Goal: Contribute content: Contribute content

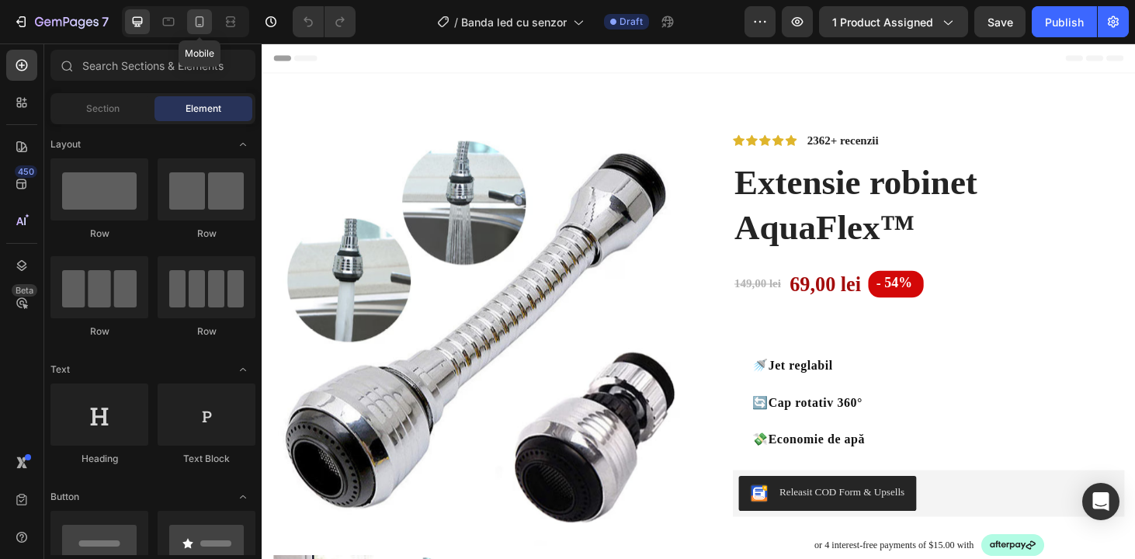
click at [197, 25] on icon at bounding box center [200, 22] width 16 height 16
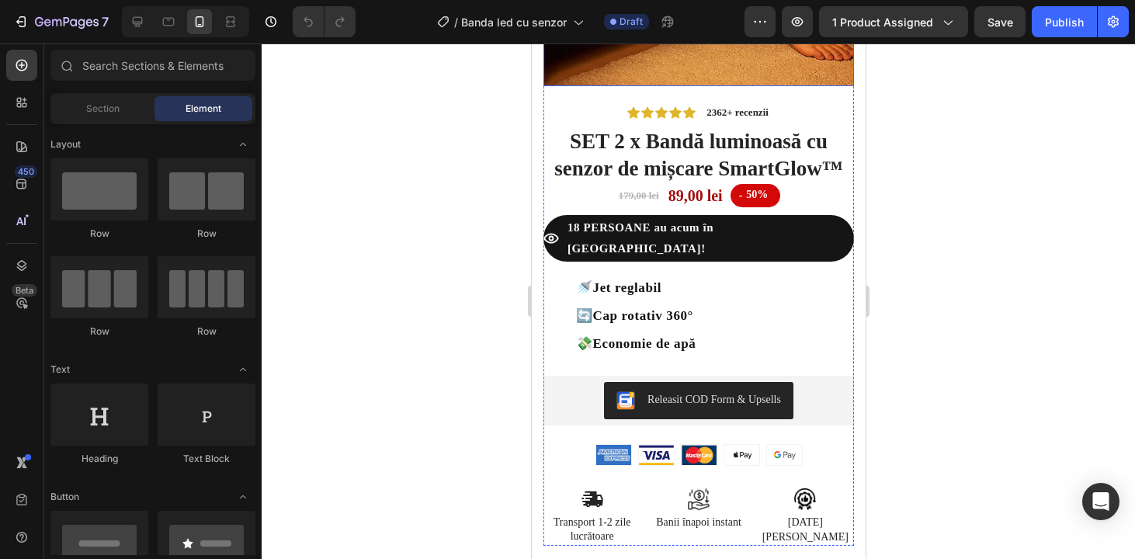
scroll to position [309, 0]
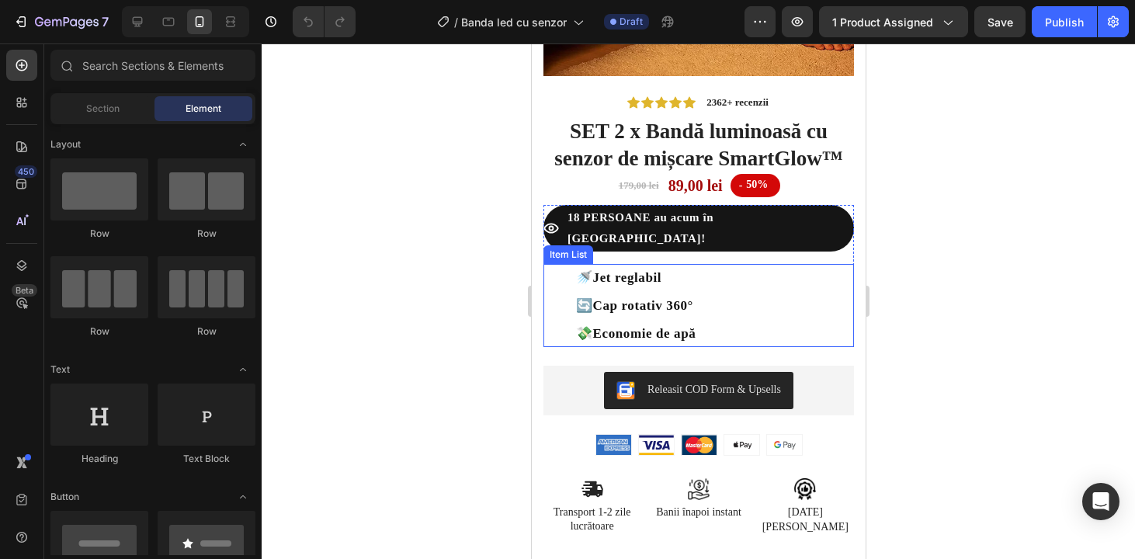
click at [671, 281] on p "🚿 Jet reglabil" at bounding box center [635, 278] width 120 height 22
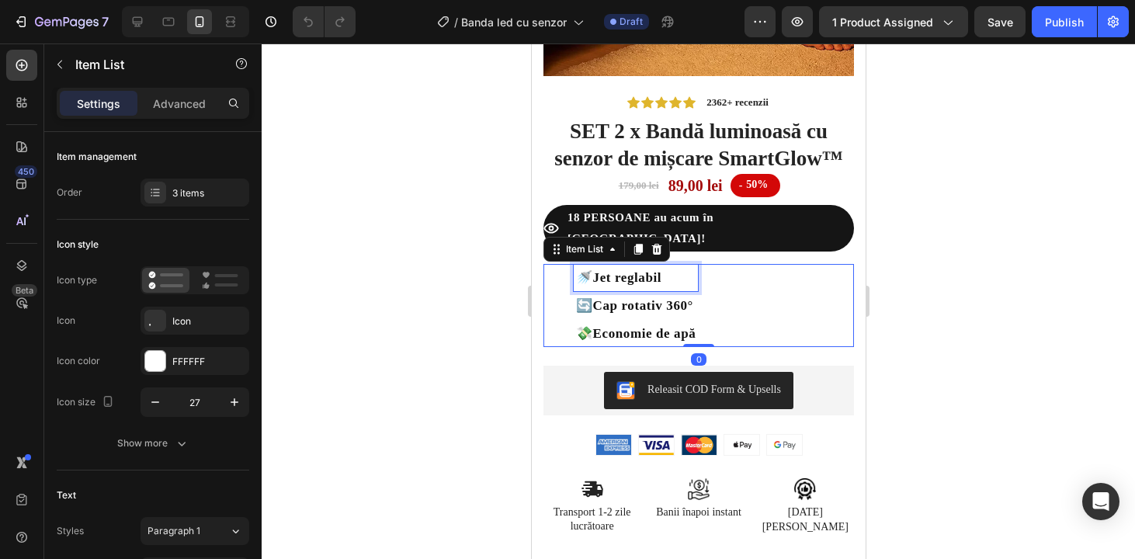
click at [671, 281] on p "🚿 Jet reglabil" at bounding box center [635, 278] width 120 height 22
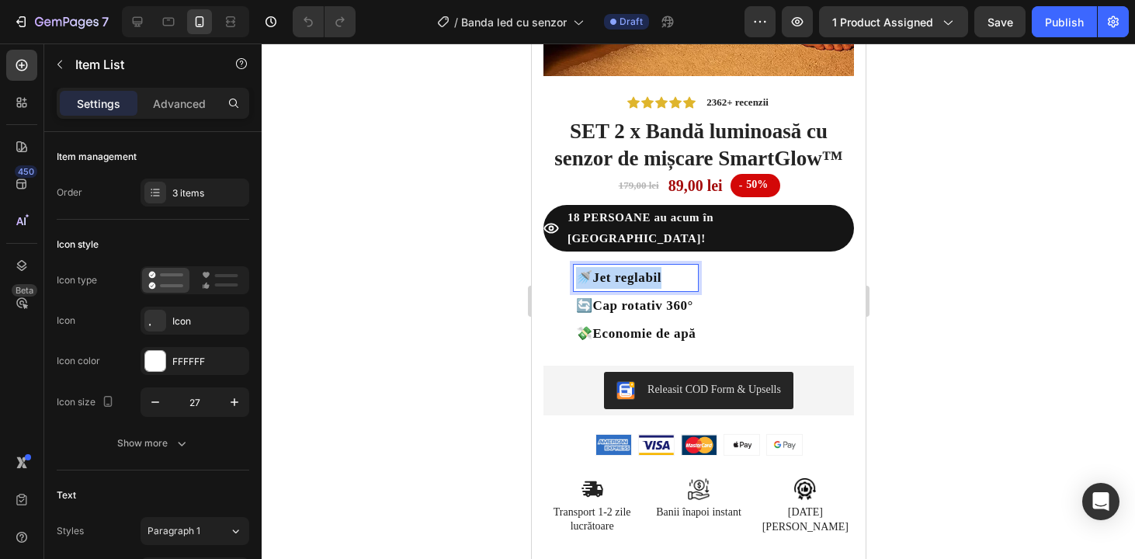
click at [671, 281] on p "🚿 Jet reglabil" at bounding box center [635, 278] width 120 height 22
click at [666, 281] on strong "Iluminare automată" at bounding box center [645, 277] width 108 height 12
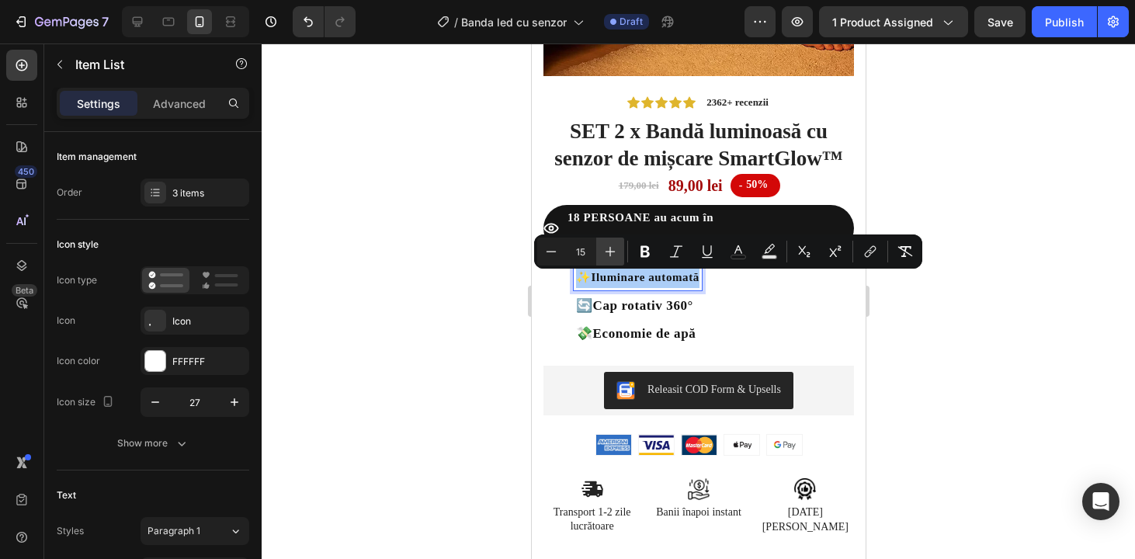
click at [606, 248] on icon "Editor contextual toolbar" at bounding box center [610, 252] width 16 height 16
type input "17"
click at [647, 248] on icon "Editor contextual toolbar" at bounding box center [644, 252] width 9 height 12
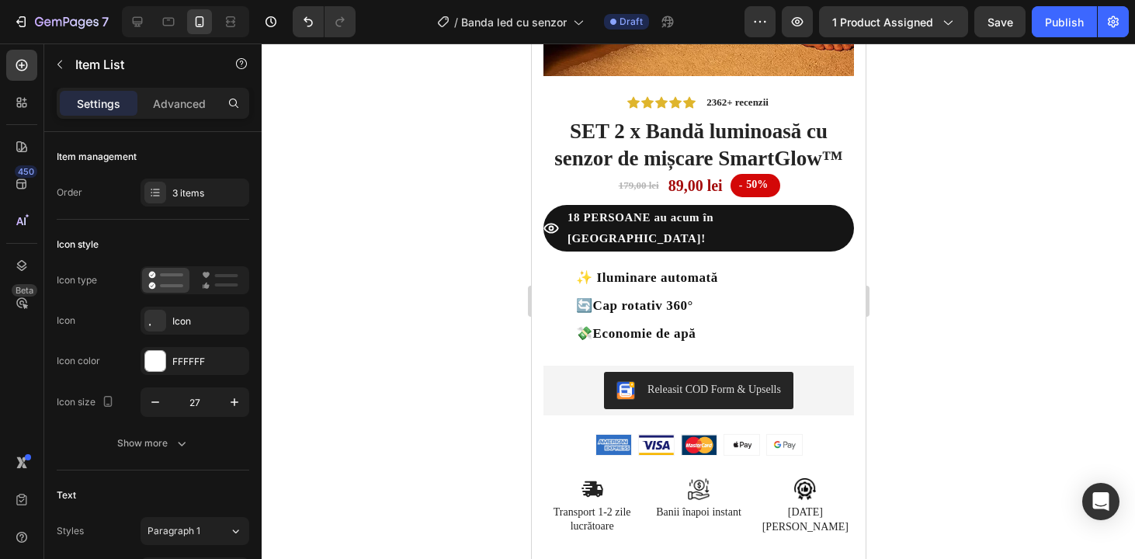
click at [657, 283] on strong "✨ Iluminare automată" at bounding box center [646, 277] width 142 height 15
click at [1048, 358] on div at bounding box center [698, 300] width 873 height 515
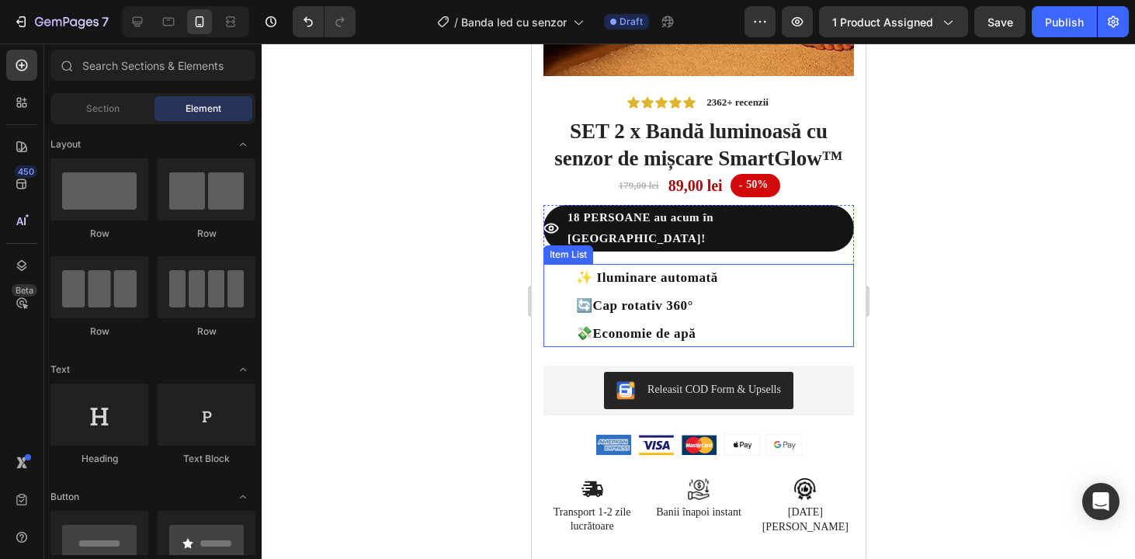
click at [693, 311] on strong "Cap rotativ 360°" at bounding box center [642, 305] width 100 height 15
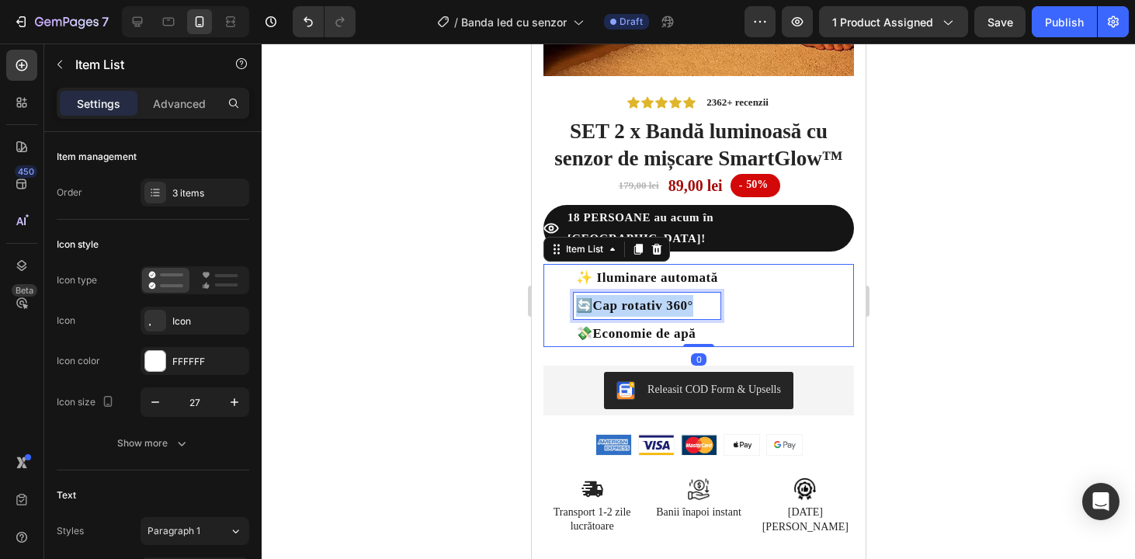
click at [693, 311] on strong "Cap rotativ 360°" at bounding box center [642, 305] width 100 height 15
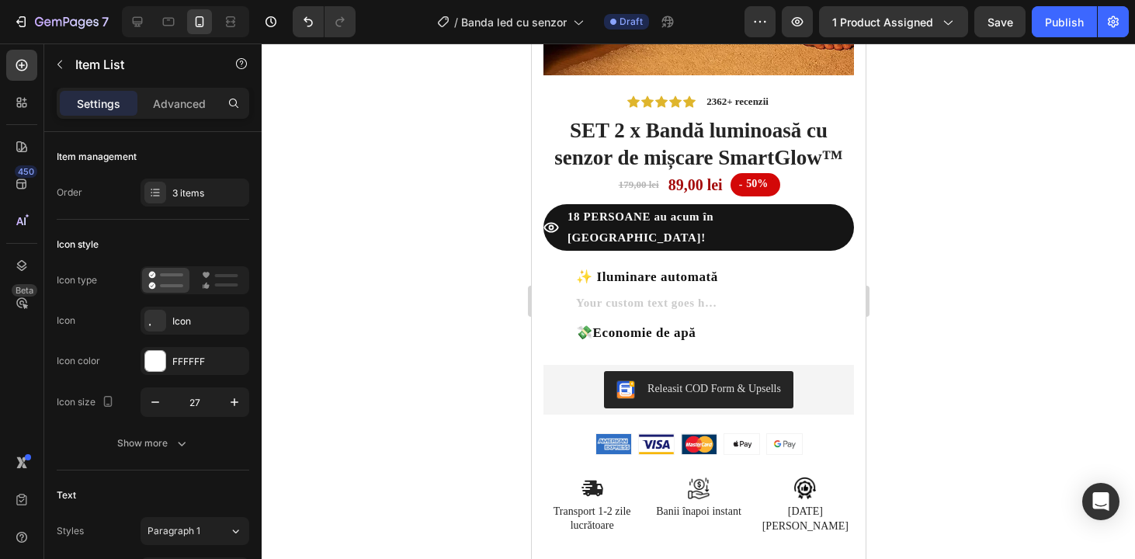
scroll to position [299, 0]
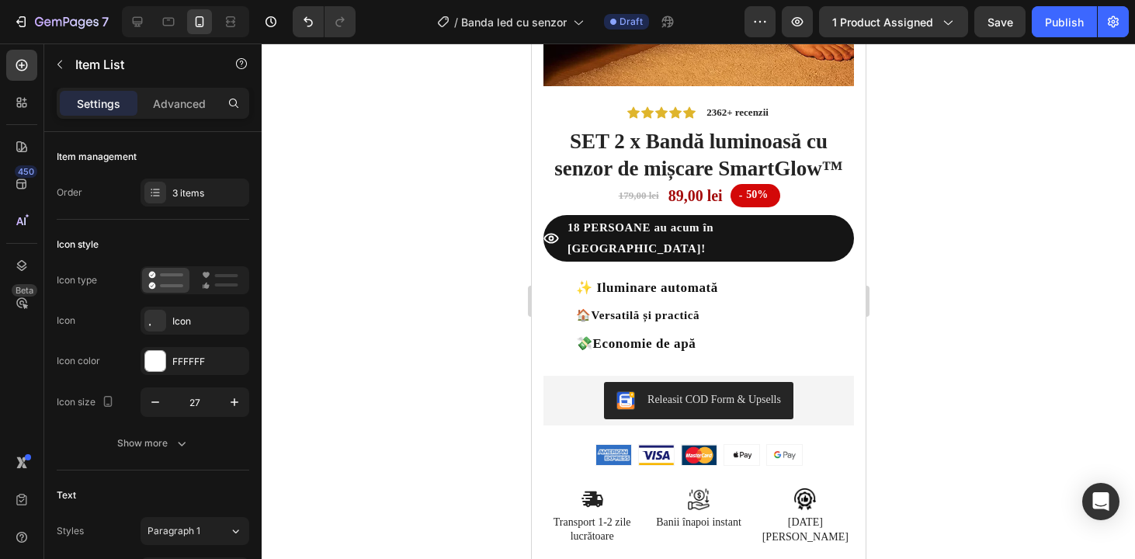
click at [699, 317] on strong "Versatilă și practică" at bounding box center [645, 315] width 109 height 12
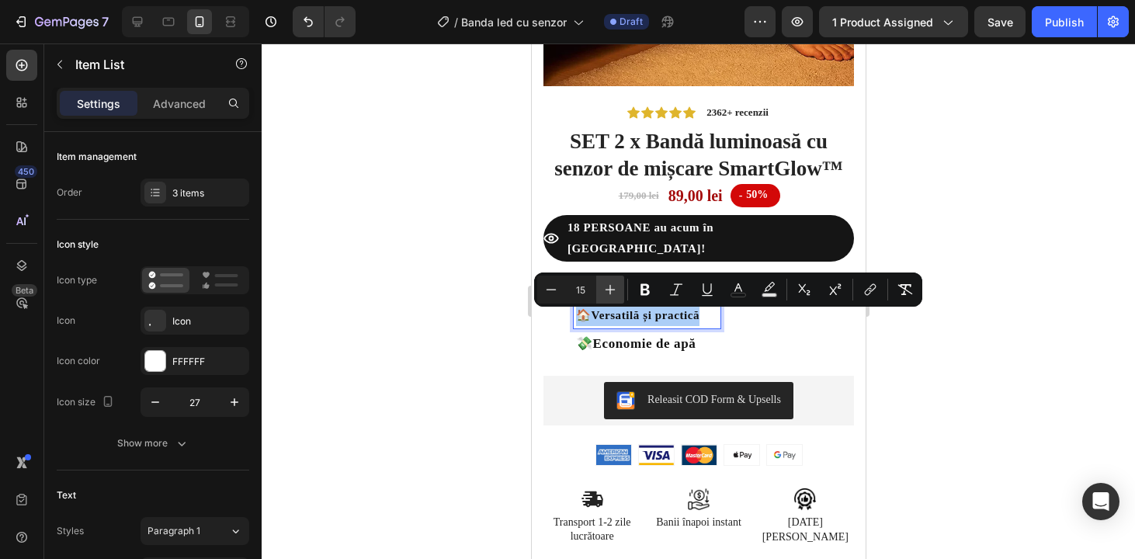
click at [607, 287] on icon "Editor contextual toolbar" at bounding box center [610, 290] width 16 height 16
type input "17"
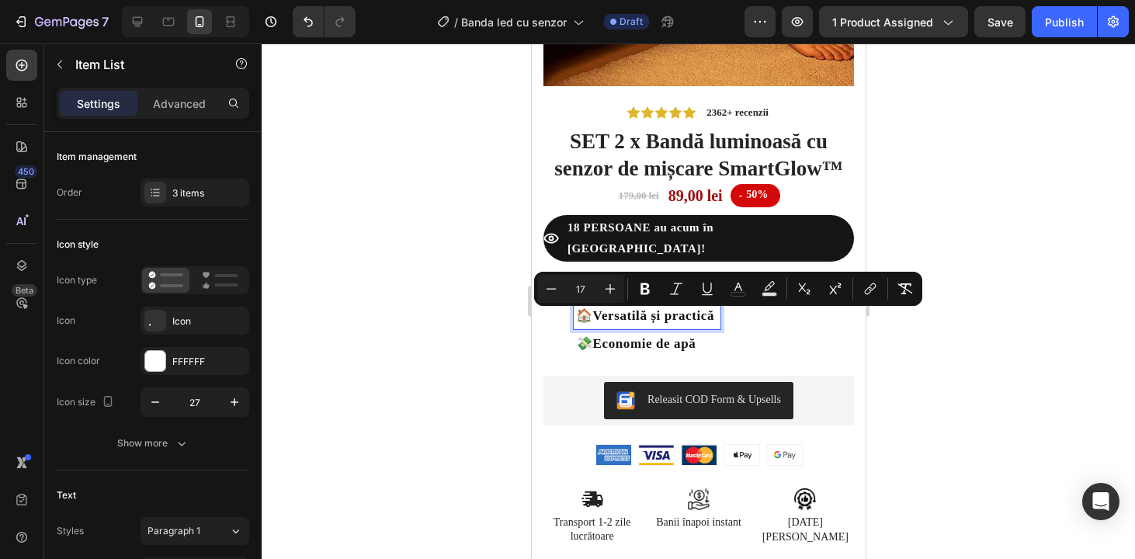
click at [666, 316] on strong "Versatilă și practică" at bounding box center [652, 315] width 121 height 15
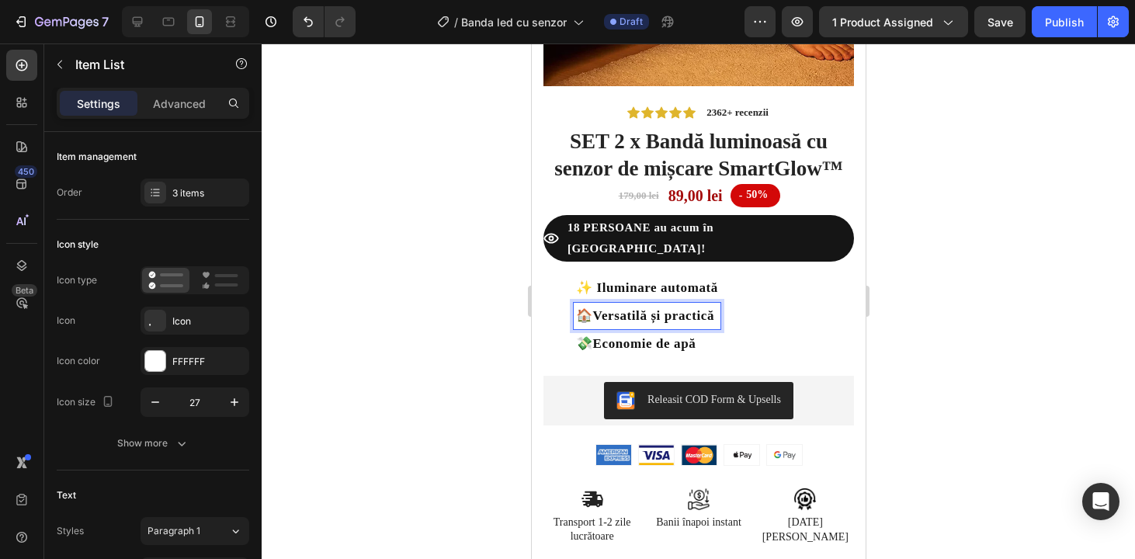
click at [666, 319] on strong "Versatilă și practică" at bounding box center [652, 315] width 121 height 15
click at [666, 318] on strong "Versatilă și practică" at bounding box center [652, 315] width 121 height 15
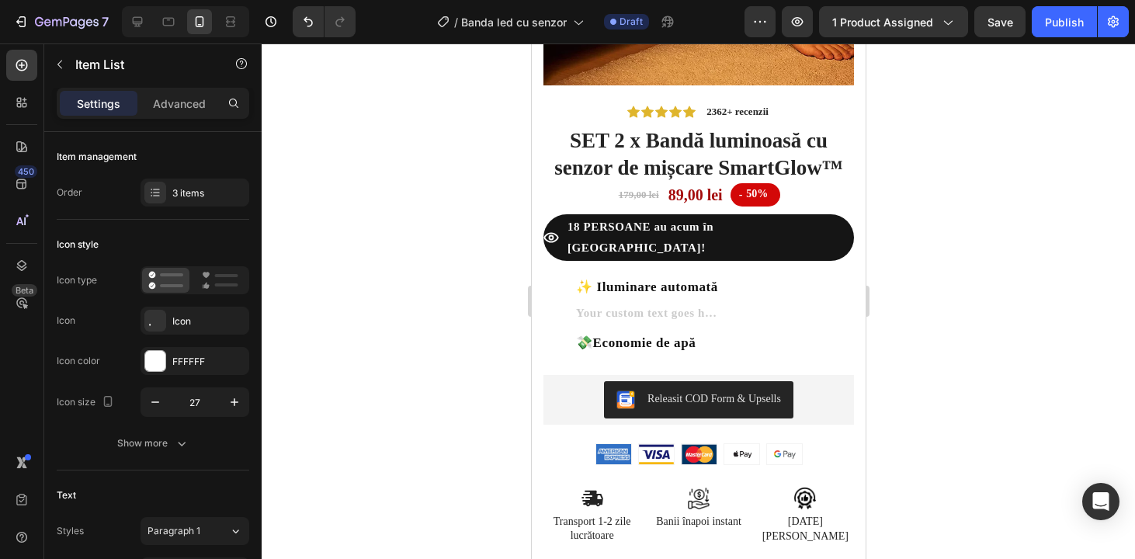
scroll to position [289, 0]
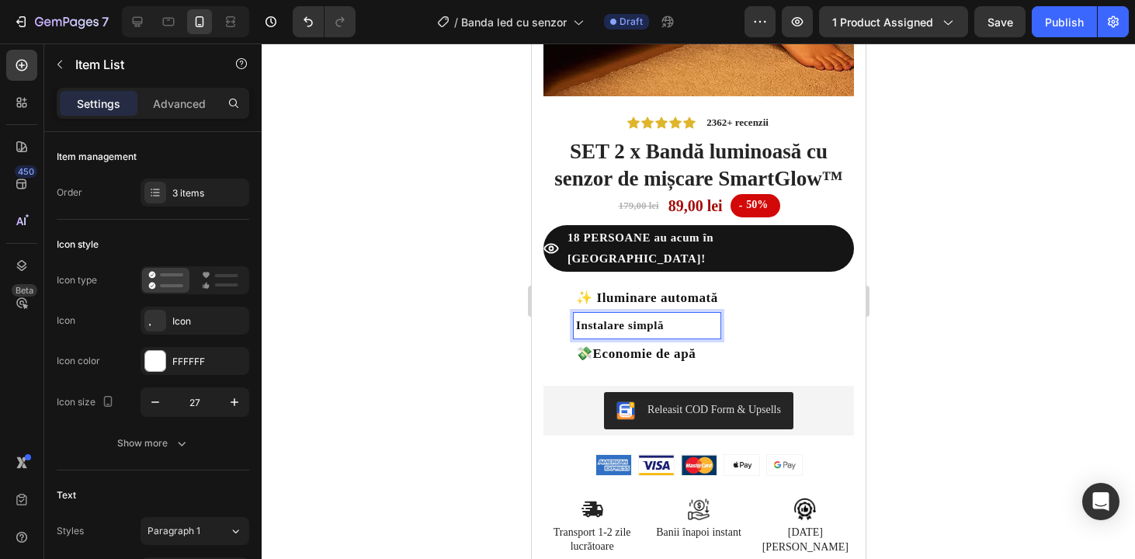
click at [573, 333] on div "Instalare simplă" at bounding box center [646, 326] width 147 height 26
click at [696, 327] on p "🛠️ Instalare simplă" at bounding box center [646, 325] width 142 height 21
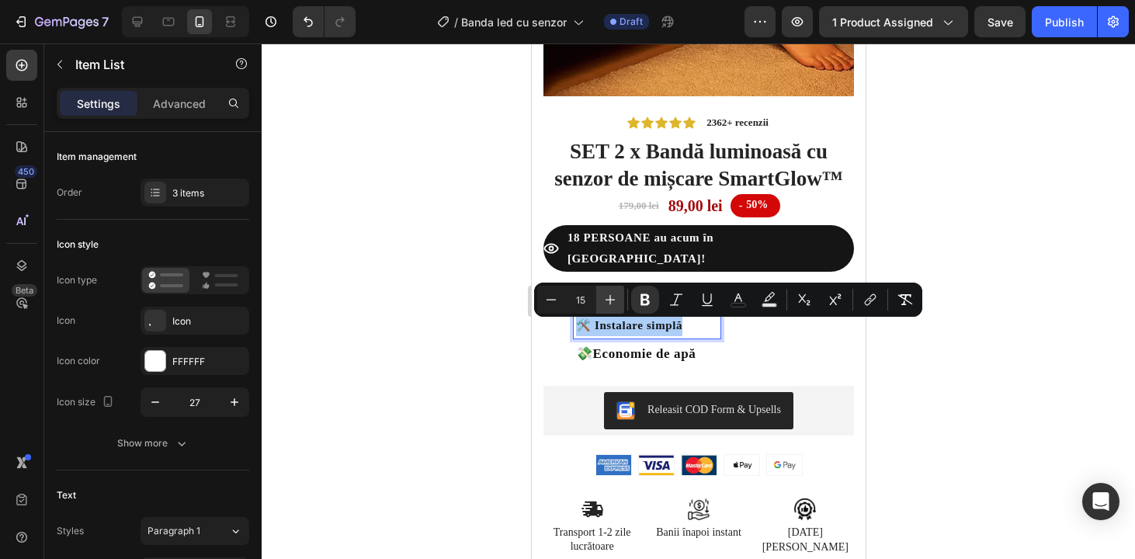
click at [614, 295] on icon "Editor contextual toolbar" at bounding box center [610, 300] width 16 height 16
type input "17"
click at [915, 394] on div at bounding box center [698, 300] width 873 height 515
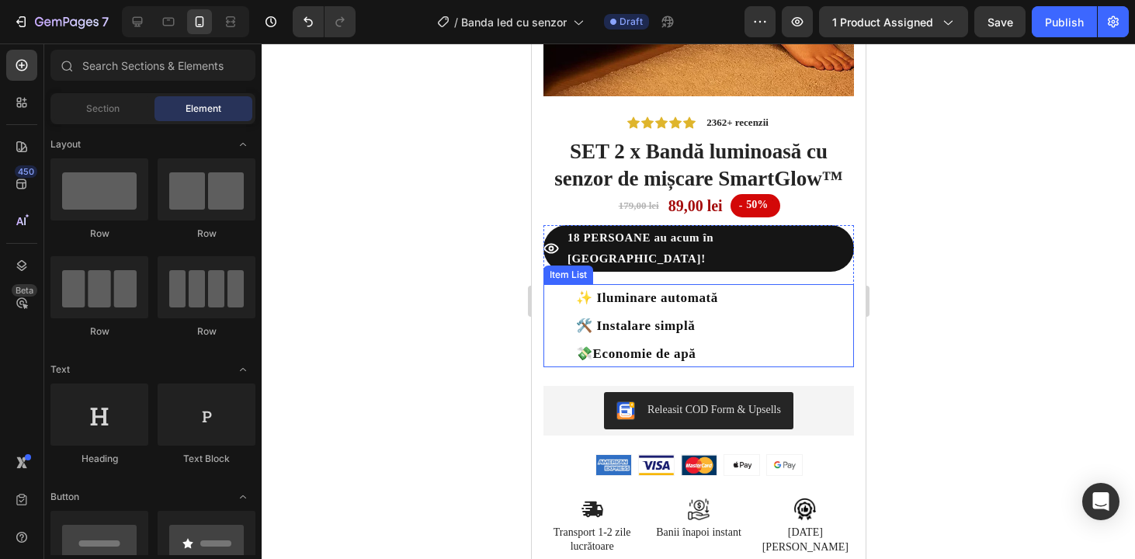
click at [706, 305] on strong "✨ Iluminare automată" at bounding box center [646, 297] width 142 height 15
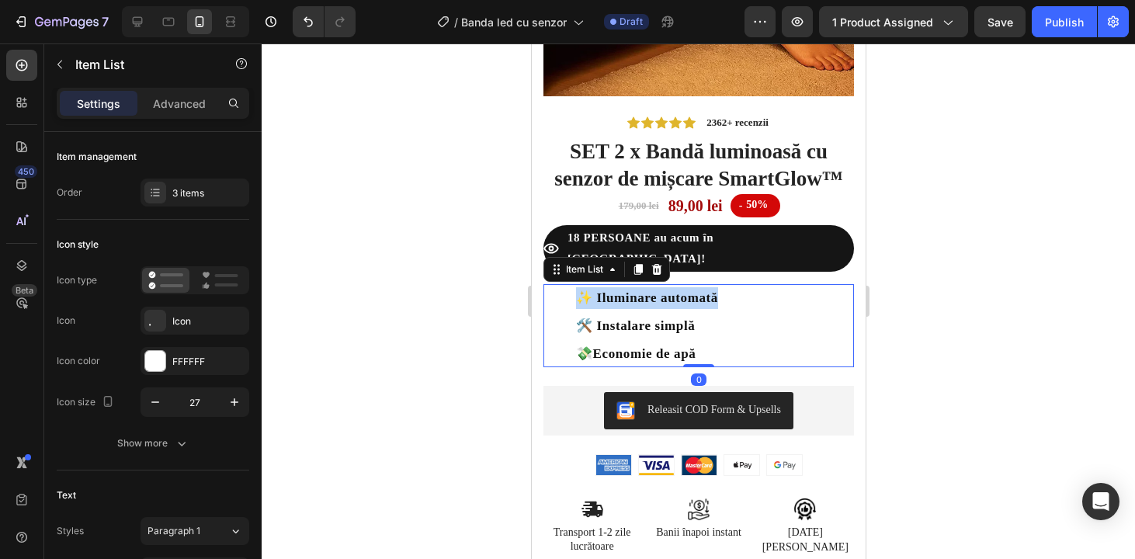
click at [706, 305] on strong "✨ Iluminare automată" at bounding box center [646, 297] width 142 height 15
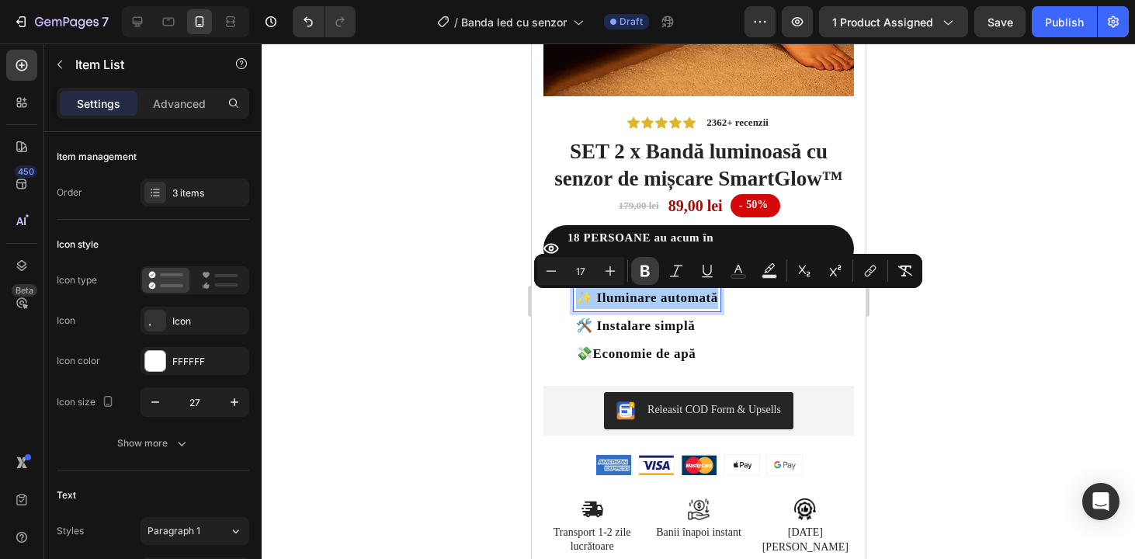
click at [637, 270] on icon "Editor contextual toolbar" at bounding box center [645, 271] width 16 height 16
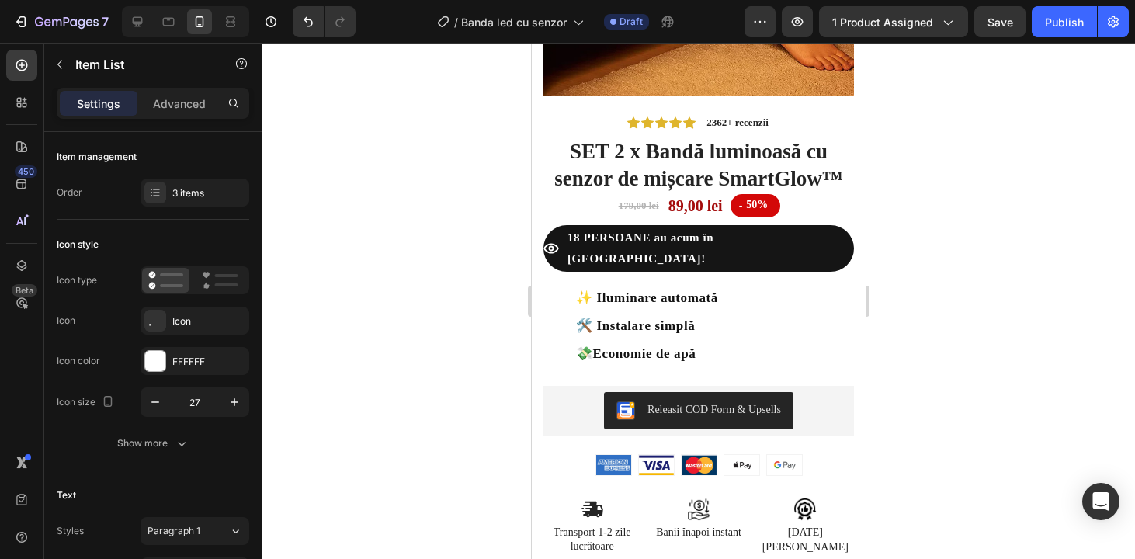
click at [696, 356] on strong "Economie de apă" at bounding box center [643, 353] width 103 height 15
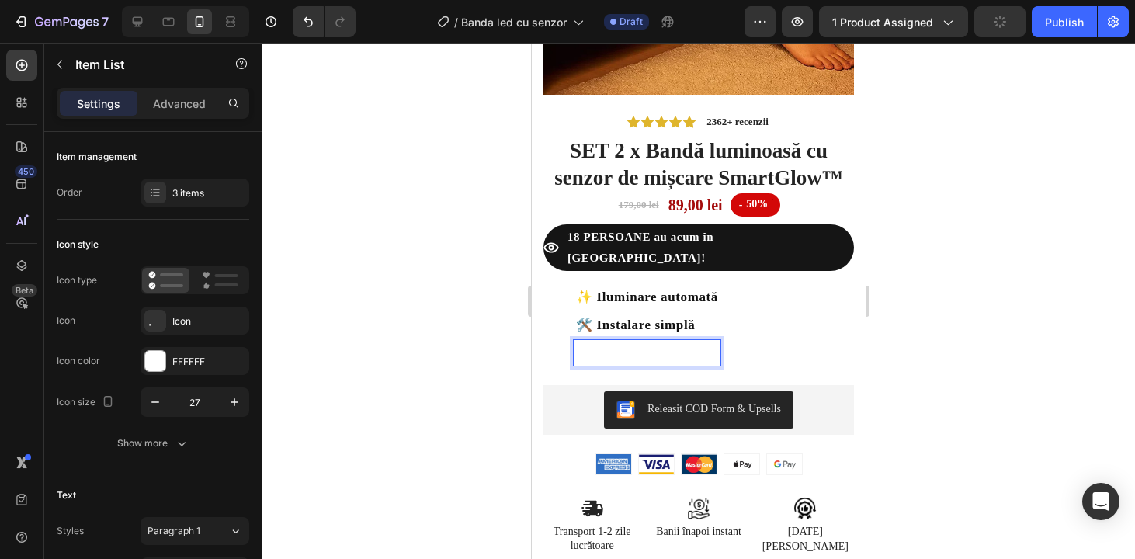
scroll to position [279, 0]
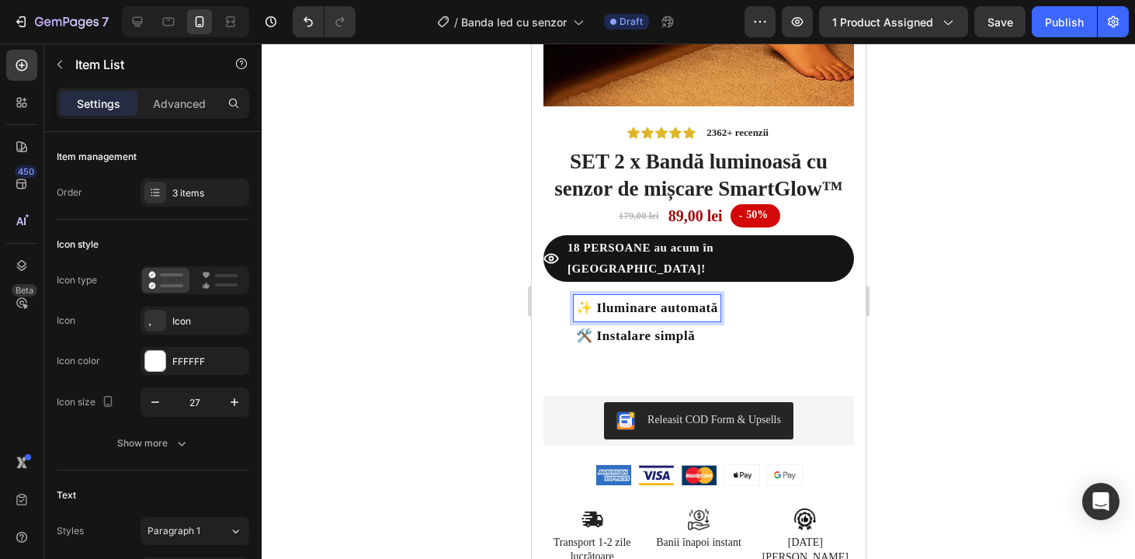
click at [589, 314] on span "✨ Iluminare automată" at bounding box center [646, 307] width 142 height 15
click at [628, 377] on div "Rich Text Editor. Editing area: main" at bounding box center [646, 364] width 147 height 26
click at [588, 314] on span "✨ Iluminare automată" at bounding box center [646, 307] width 142 height 15
click at [598, 374] on p "Rich Text Editor. Editing area: main" at bounding box center [646, 363] width 142 height 21
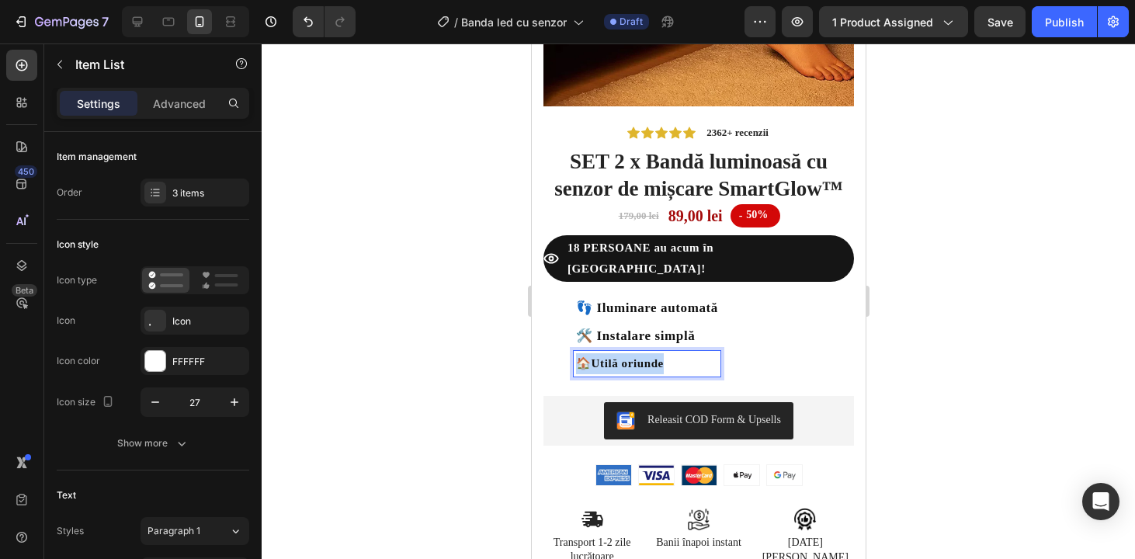
drag, startPoint x: 682, startPoint y: 371, endPoint x: 557, endPoint y: 368, distance: 124.3
click at [557, 368] on div "🏠 Utilă oriunde" at bounding box center [631, 363] width 177 height 27
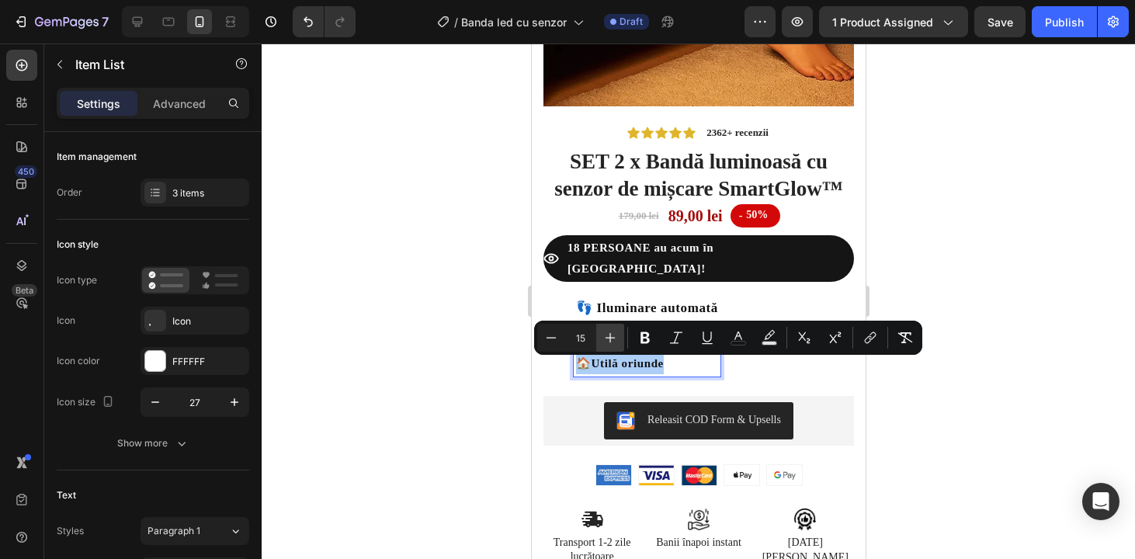
click at [602, 342] on icon "Editor contextual toolbar" at bounding box center [610, 338] width 16 height 16
type input "17"
click at [647, 348] on button "Bold" at bounding box center [645, 338] width 28 height 28
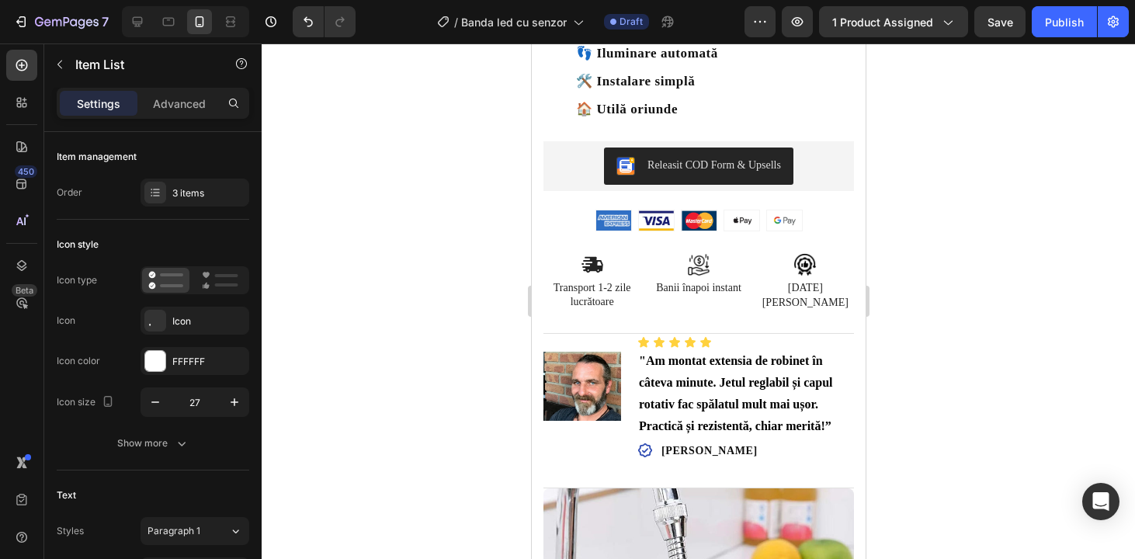
scroll to position [541, 0]
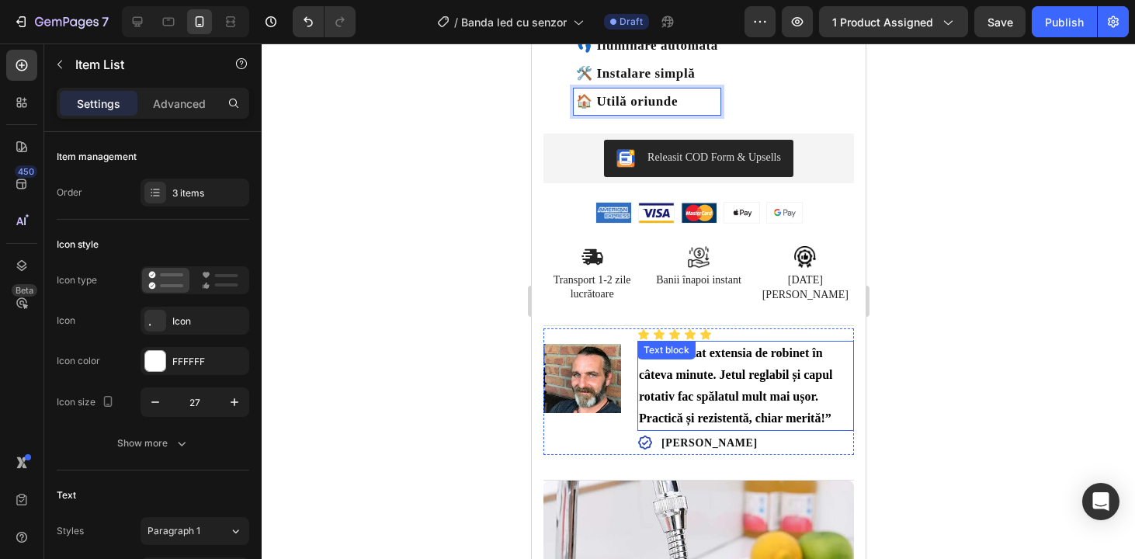
click at [693, 429] on p ""Am montat extensia de robinet în câteva minute. Jetul reglabil și capul rotati…" at bounding box center [744, 385] width 213 height 87
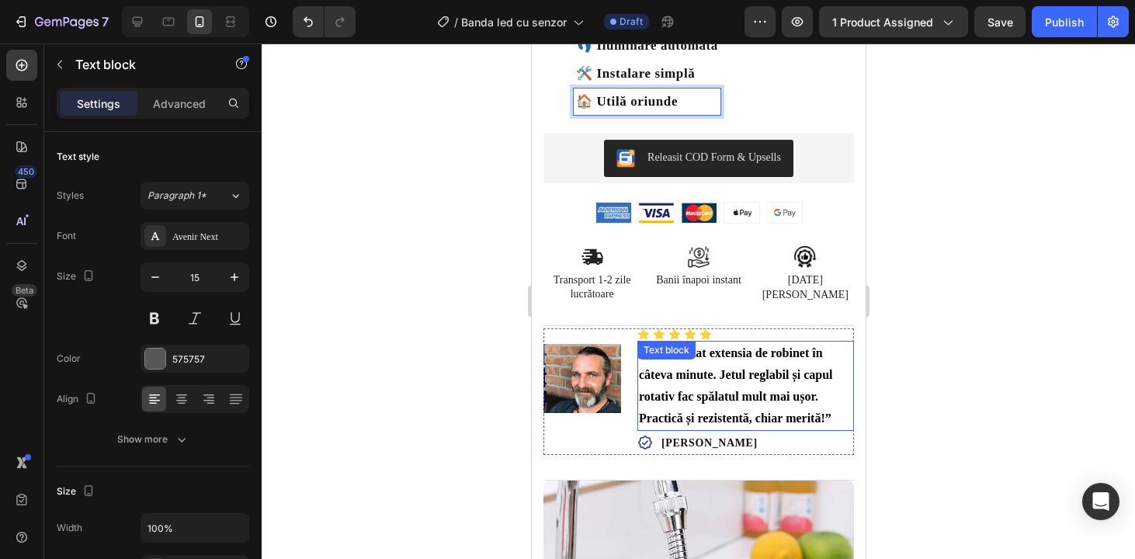
click at [693, 429] on p ""Am montat extensia de robinet în câteva minute. Jetul reglabil și capul rotati…" at bounding box center [744, 385] width 213 height 87
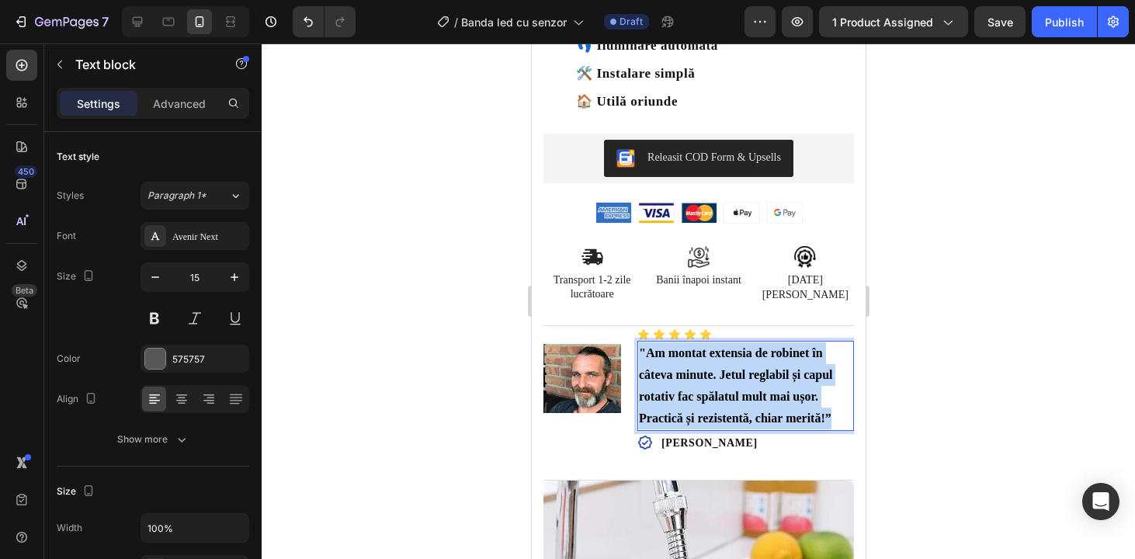
click at [693, 429] on p ""Am montat extensia de robinet în câteva minute. Jetul reglabil și capul rotati…" at bounding box center [744, 385] width 213 height 87
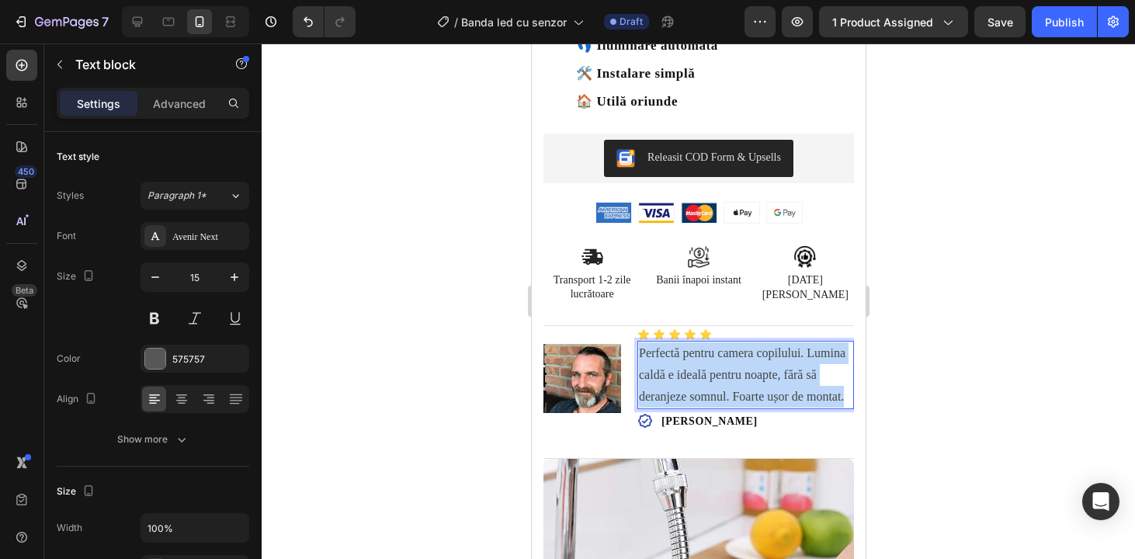
drag, startPoint x: 724, startPoint y: 428, endPoint x: 637, endPoint y: 360, distance: 110.1
click at [638, 360] on p "Perfectă pentru camera copilului. Lumina caldă e ideală pentru noapte, fără să …" at bounding box center [744, 374] width 213 height 65
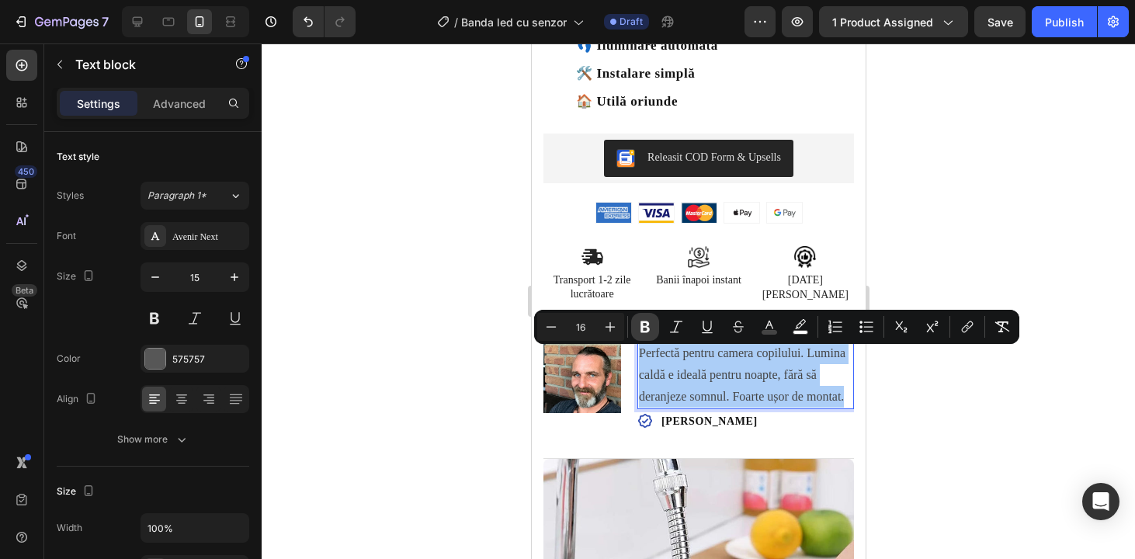
click at [643, 334] on icon "Editor contextual toolbar" at bounding box center [645, 327] width 16 height 16
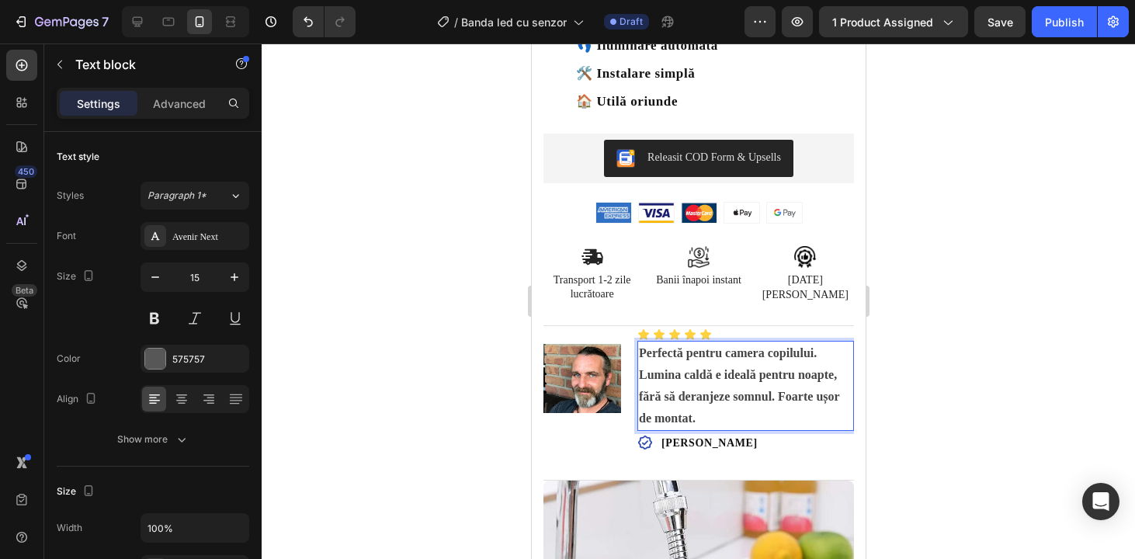
click at [937, 440] on div at bounding box center [698, 300] width 873 height 515
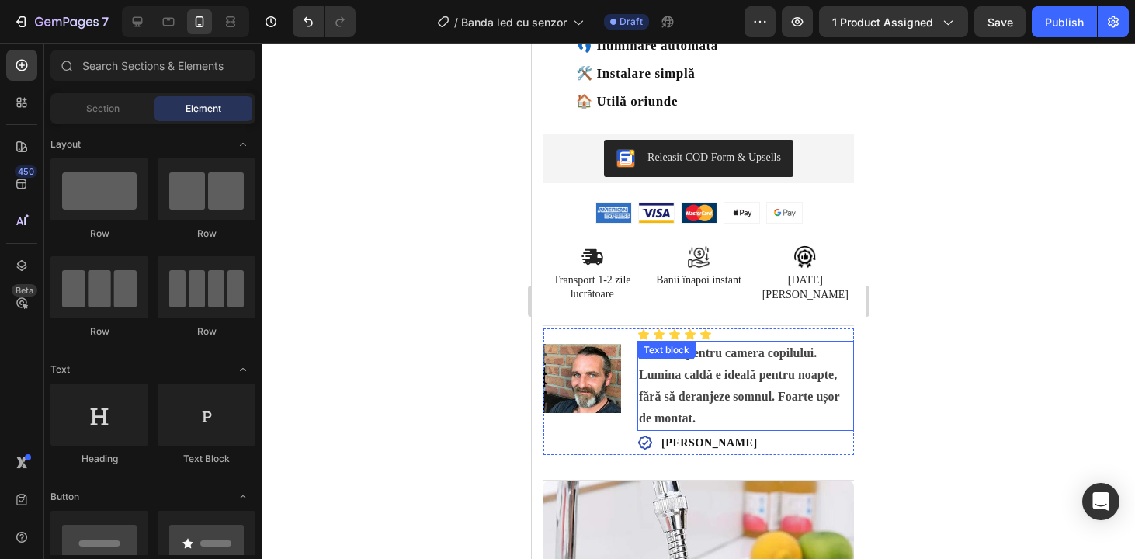
click at [769, 422] on strong "Perfectă pentru camera copilului. Lumina caldă e ideală pentru noapte, fără să …" at bounding box center [738, 385] width 200 height 78
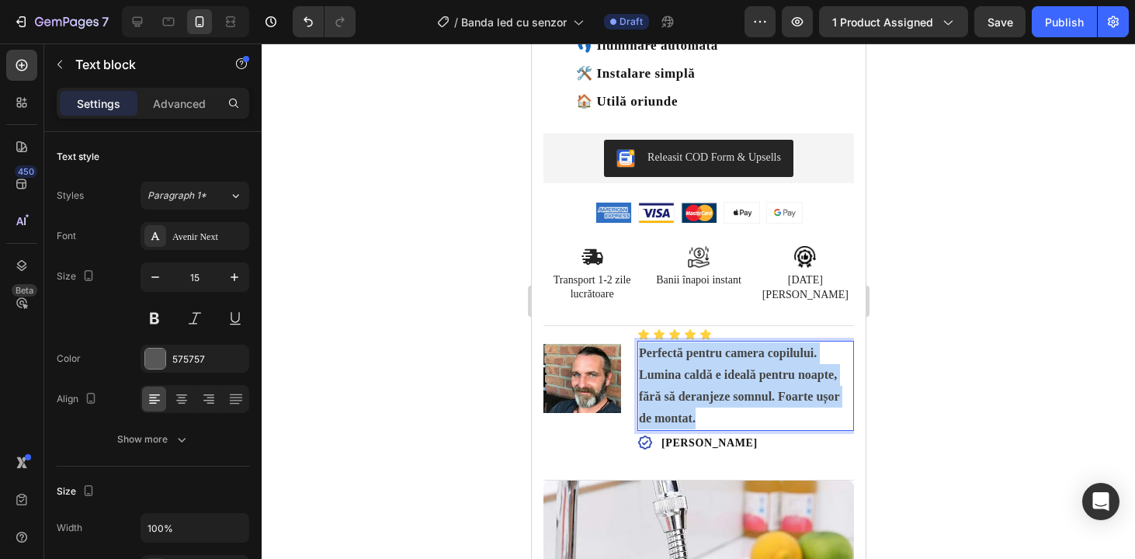
click at [769, 422] on strong "Perfectă pentru camera copilului. Lumina caldă e ideală pentru noapte, fără să …" at bounding box center [738, 385] width 200 height 78
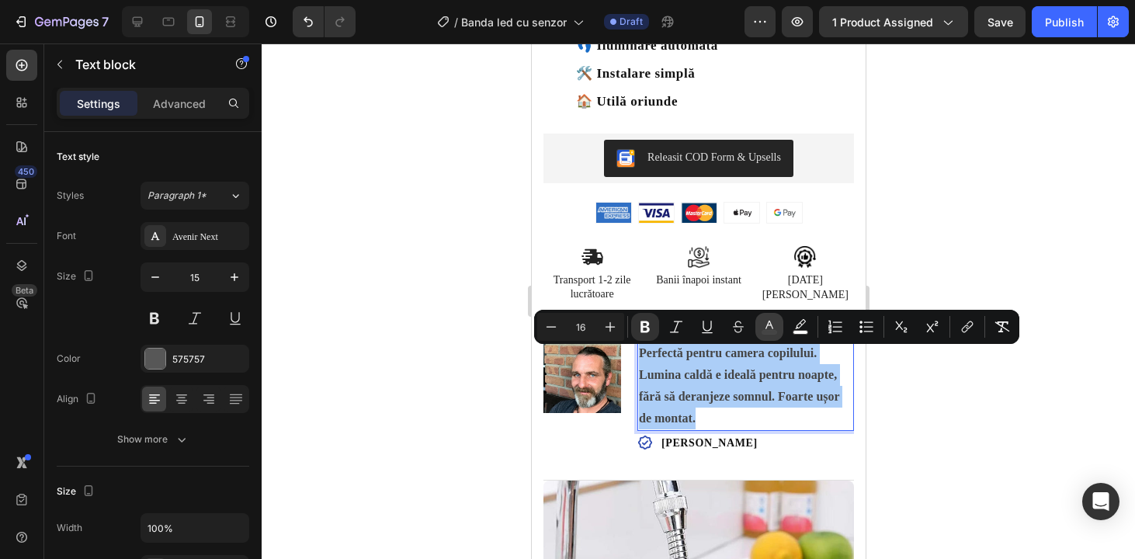
click at [765, 320] on icon "Editor contextual toolbar" at bounding box center [770, 327] width 16 height 16
type input "444444"
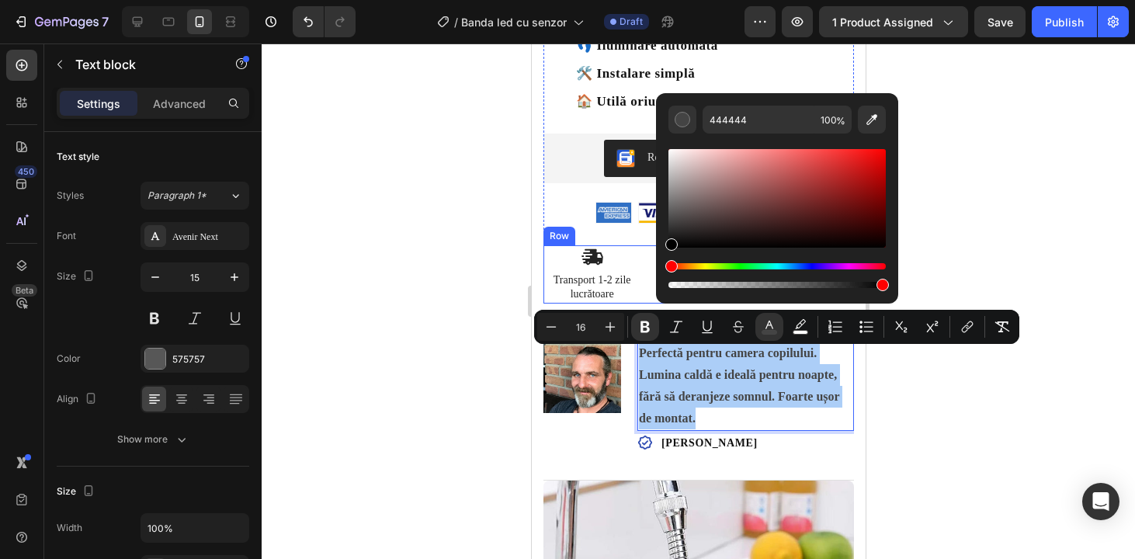
drag, startPoint x: 1199, startPoint y: 266, endPoint x: 644, endPoint y: 305, distance: 555.7
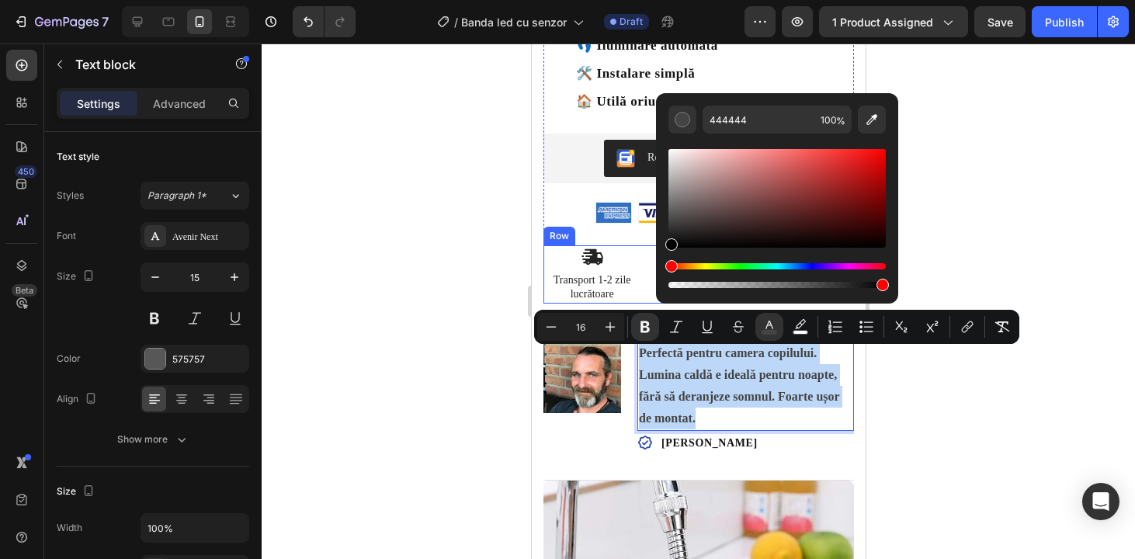
type input "000000"
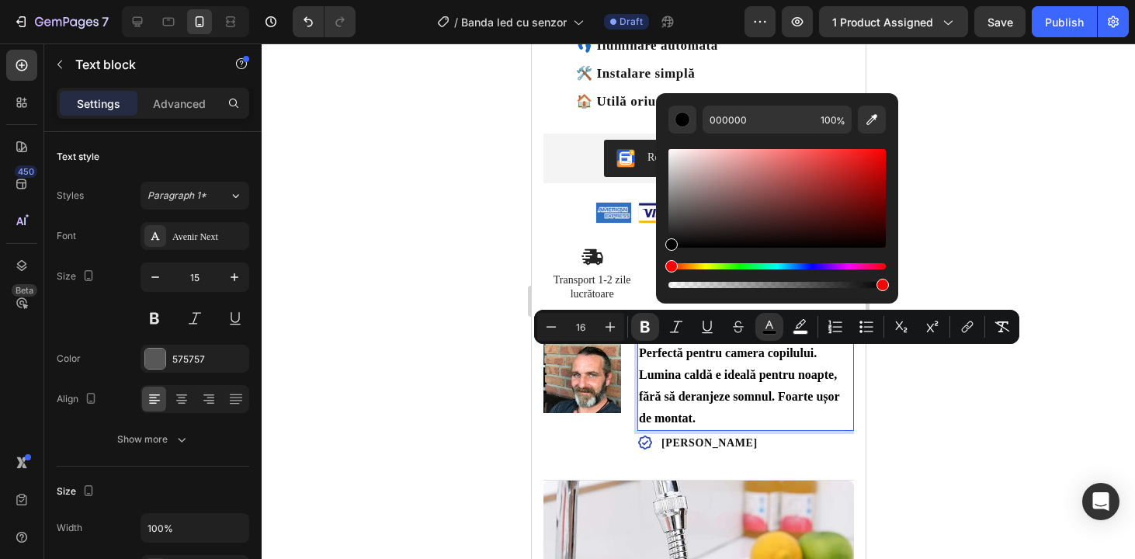
click at [1043, 198] on div at bounding box center [698, 300] width 873 height 515
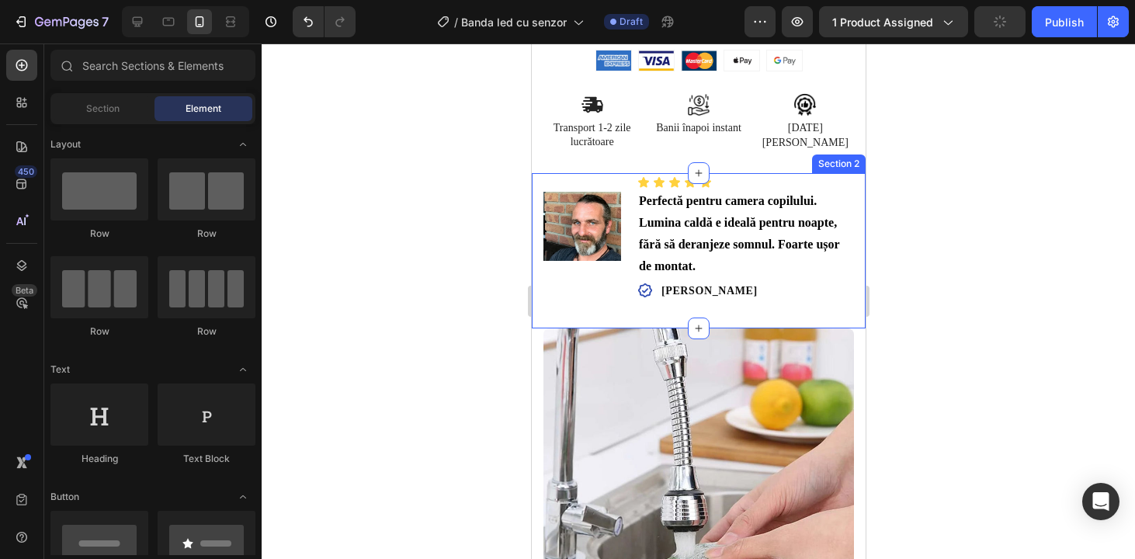
scroll to position [696, 0]
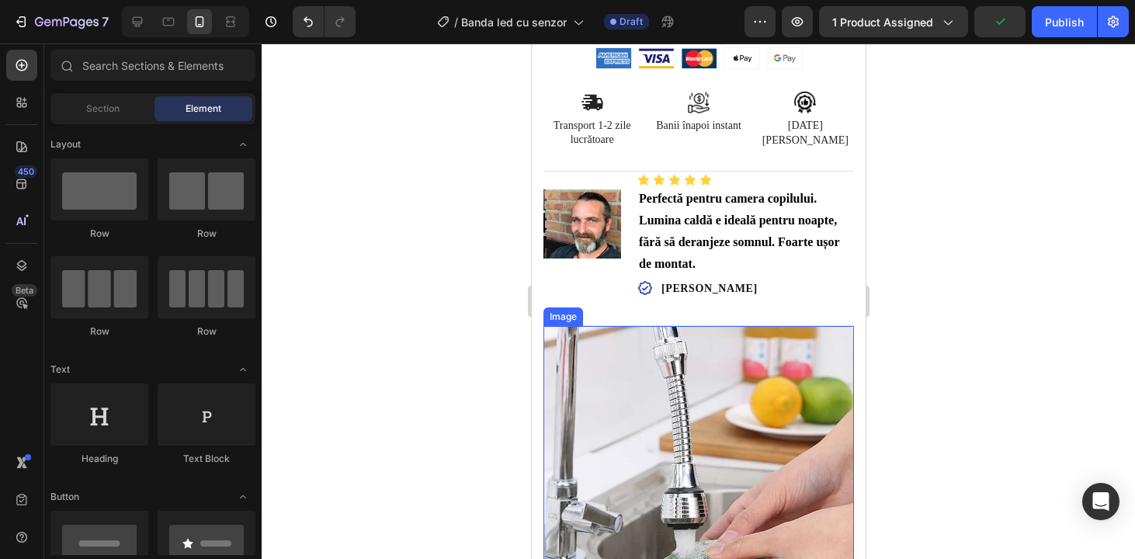
click at [685, 449] on img at bounding box center [698, 481] width 311 height 311
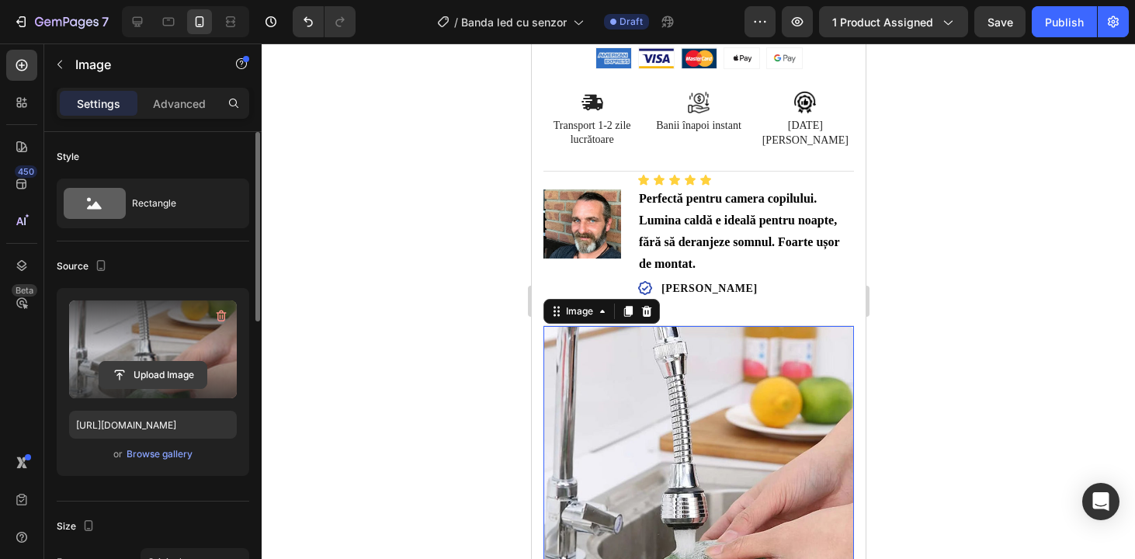
click at [166, 373] on input "file" at bounding box center [152, 375] width 107 height 26
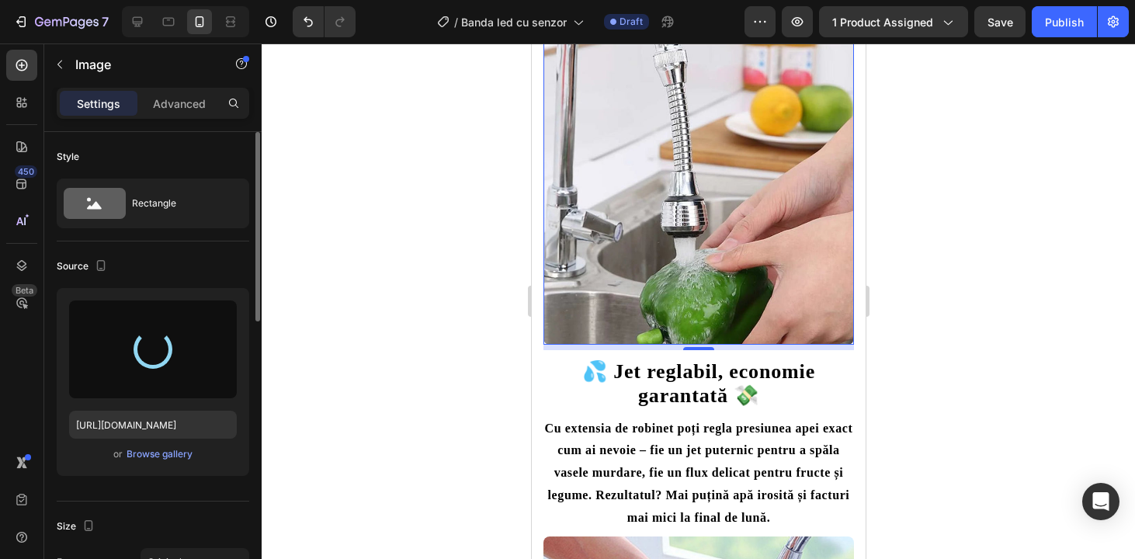
scroll to position [1002, 0]
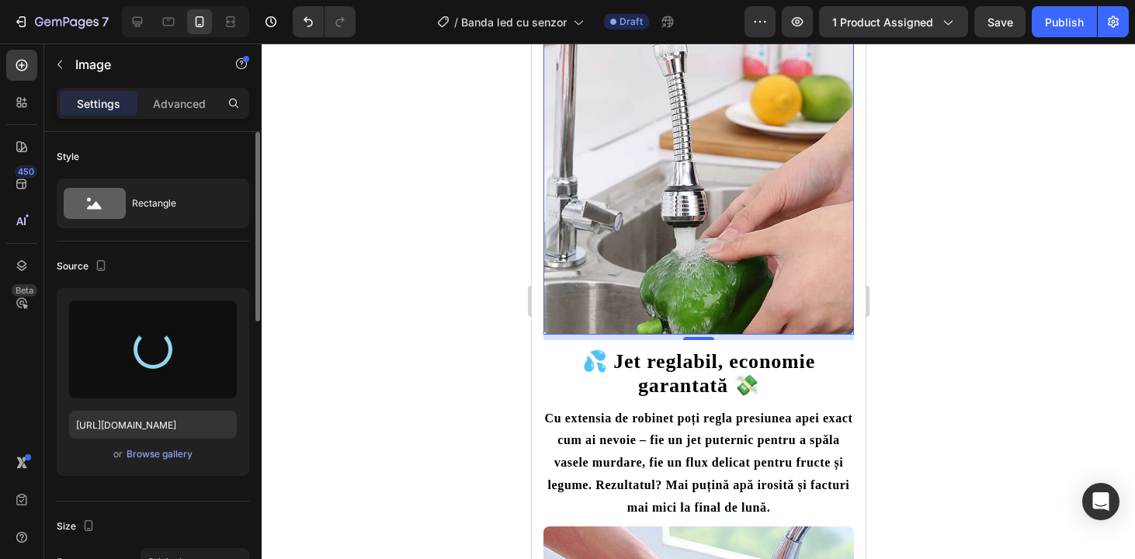
type input "[URL][DOMAIN_NAME]"
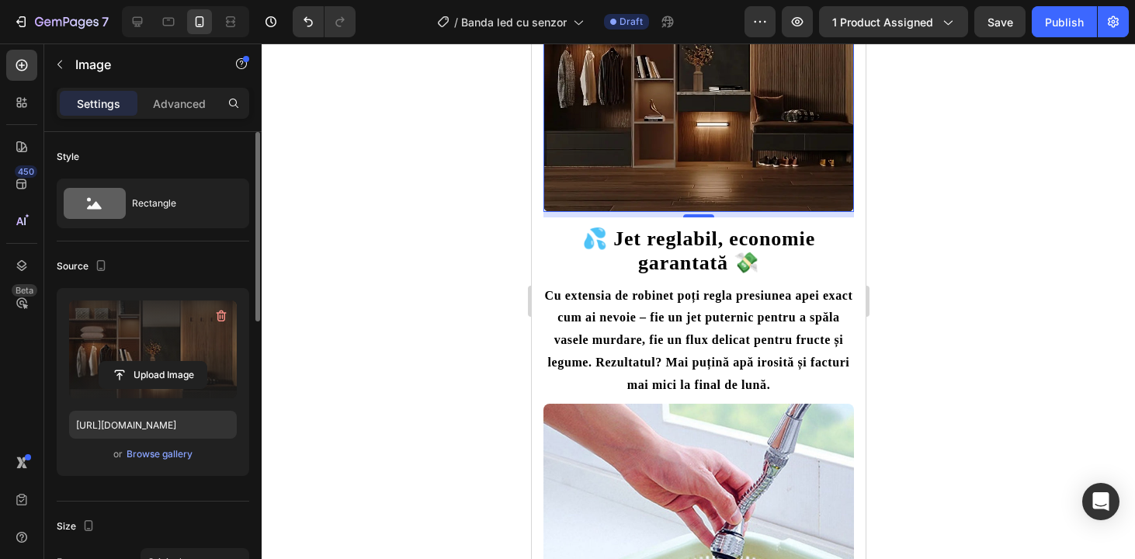
scroll to position [1334, 0]
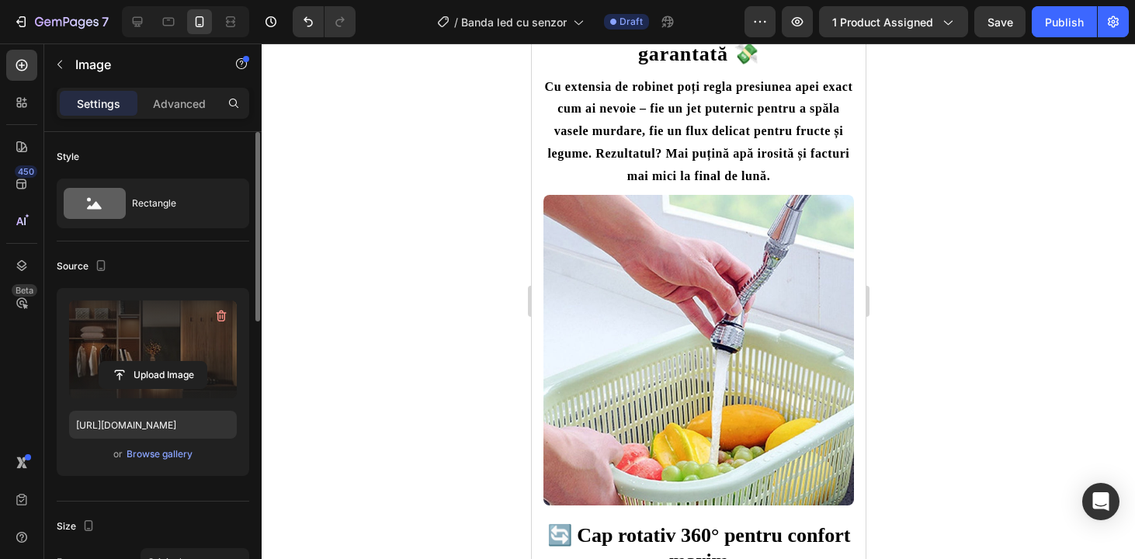
click at [664, 284] on img at bounding box center [698, 350] width 311 height 311
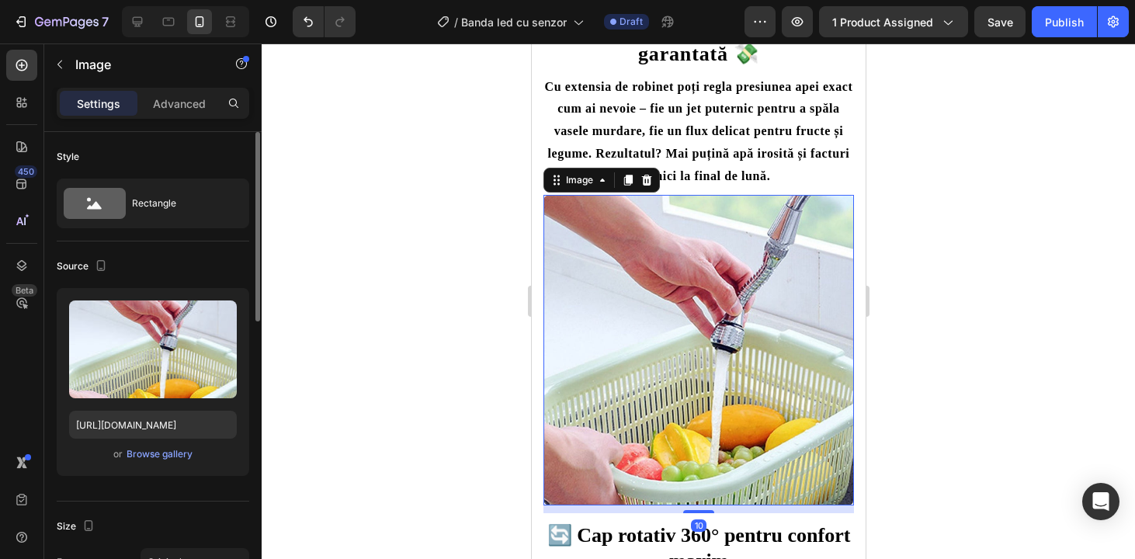
click at [664, 284] on img at bounding box center [698, 350] width 311 height 311
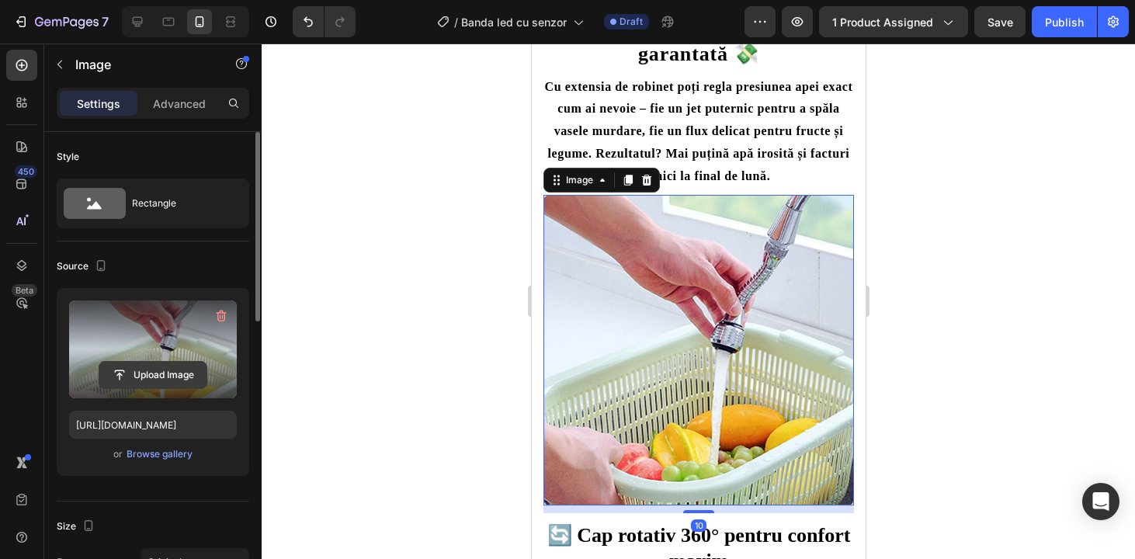
click at [158, 373] on input "file" at bounding box center [152, 375] width 107 height 26
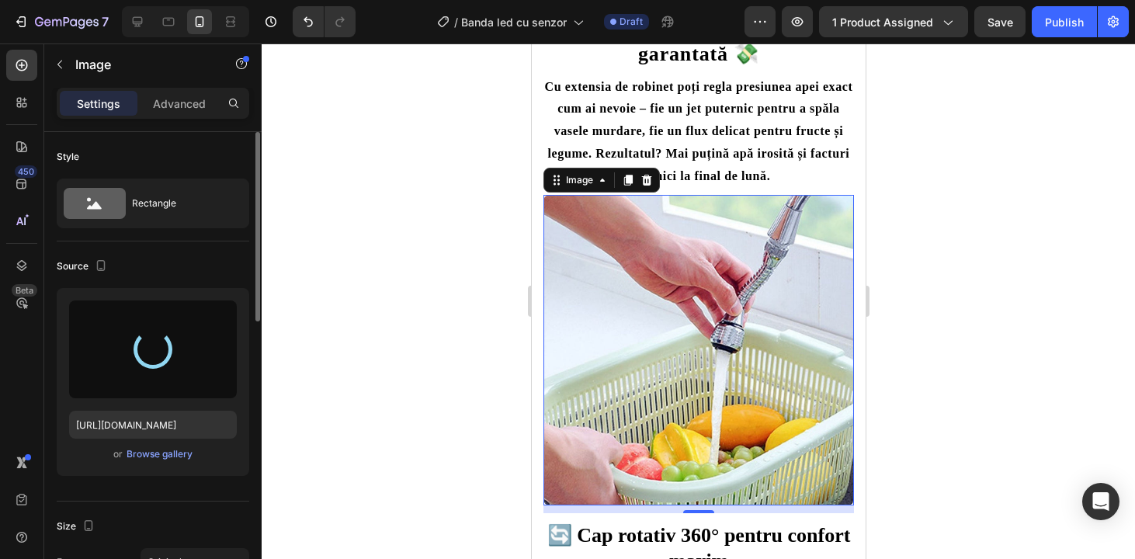
type input "[URL][DOMAIN_NAME]"
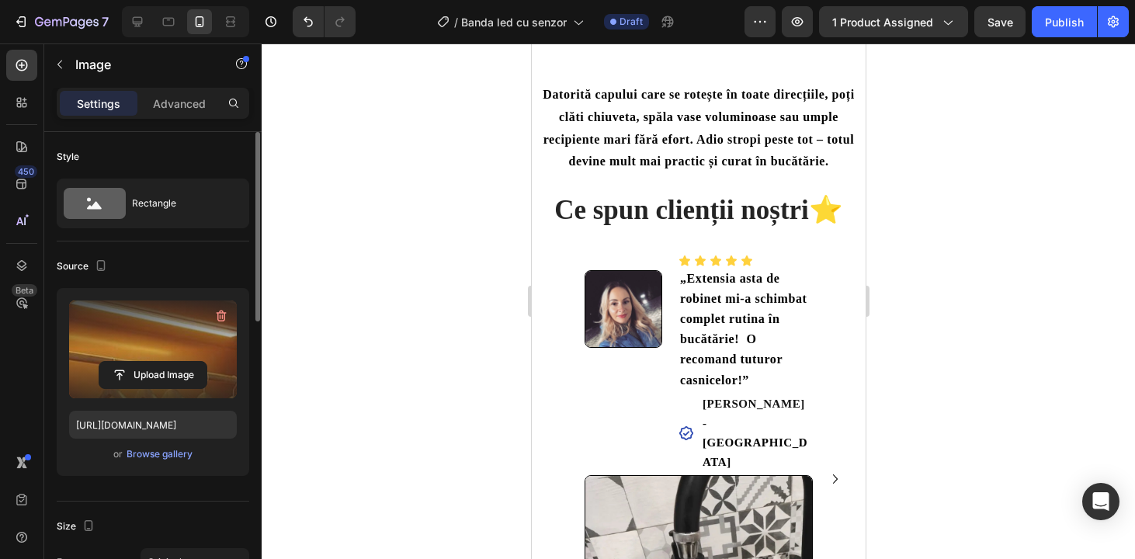
scroll to position [2008, 0]
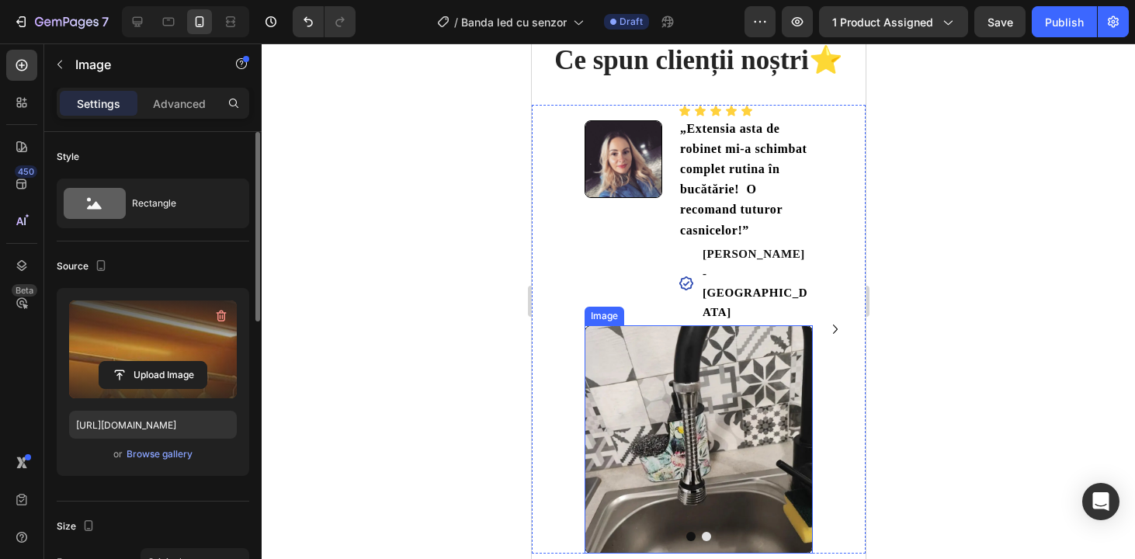
click at [716, 364] on img at bounding box center [698, 439] width 228 height 228
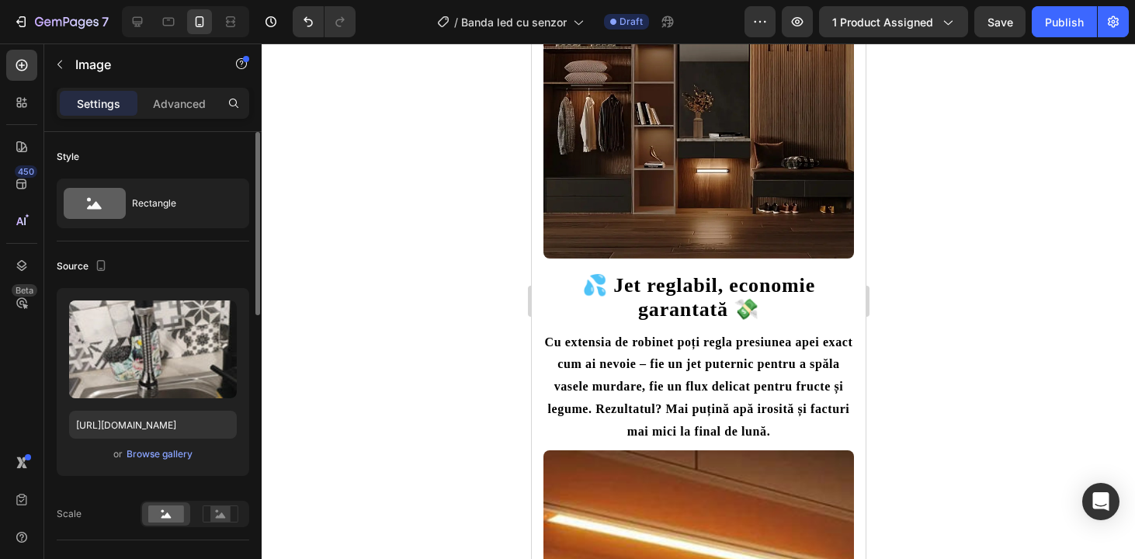
scroll to position [1084, 0]
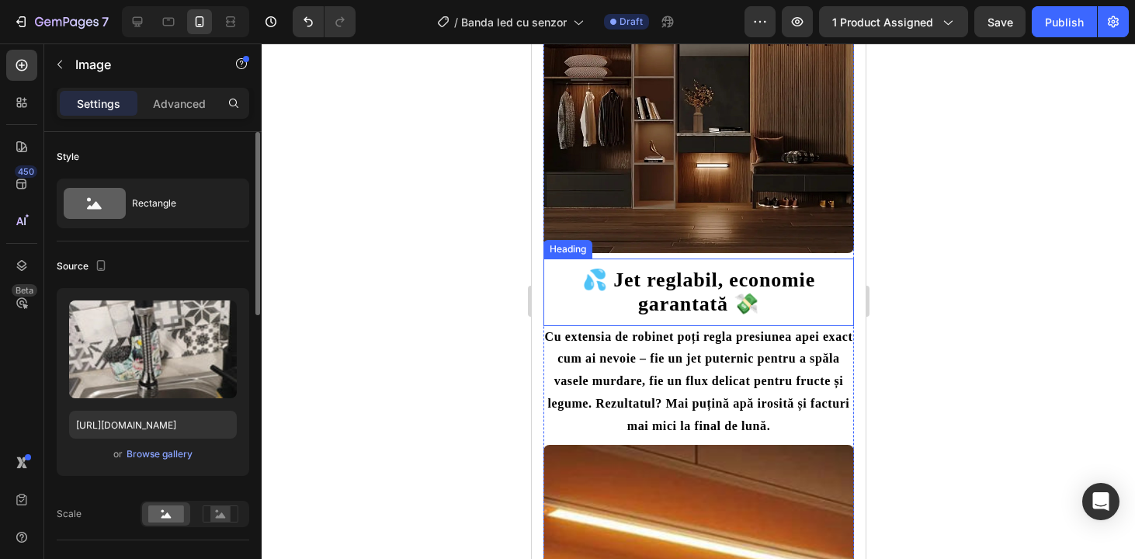
click at [702, 315] on strong "💦 Jet reglabil, economie garantată 💸" at bounding box center [697, 292] width 233 height 47
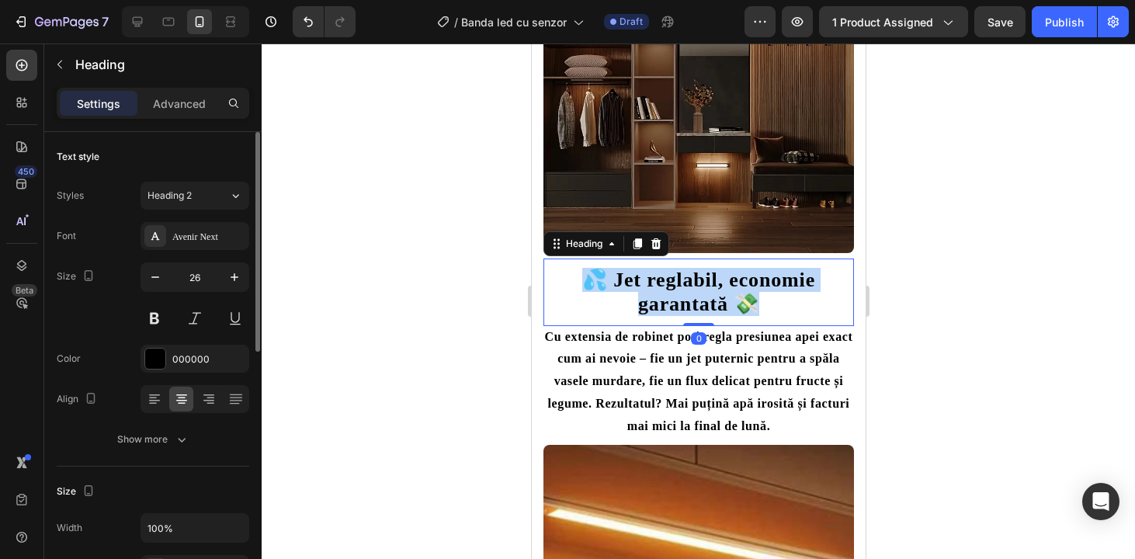
click at [702, 315] on strong "💦 Jet reglabil, economie garantată 💸" at bounding box center [697, 292] width 233 height 47
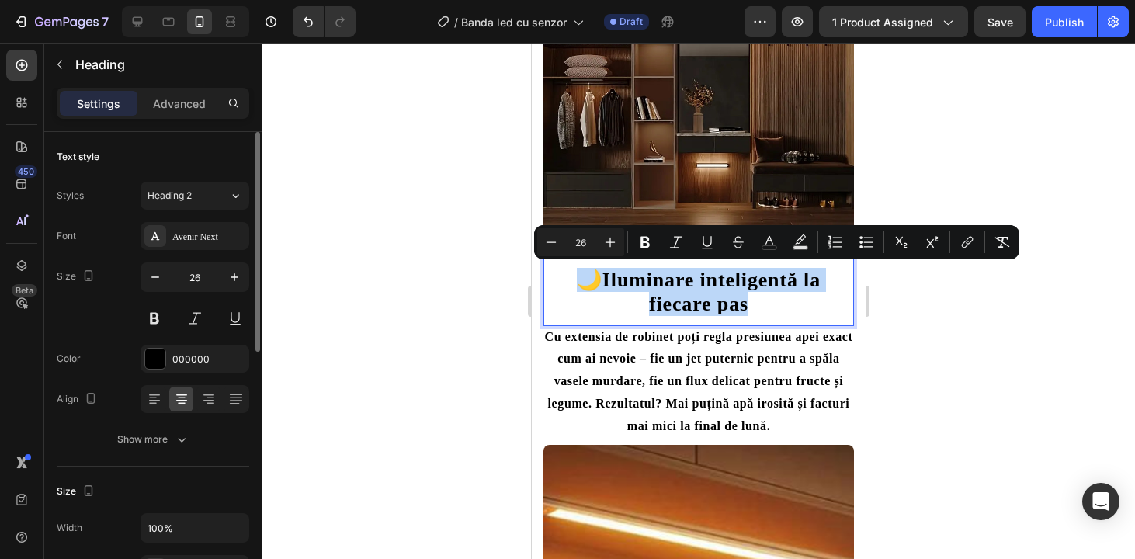
drag, startPoint x: 768, startPoint y: 308, endPoint x: 561, endPoint y: 286, distance: 207.7
click at [561, 286] on p "🌙 Iluminare inteligentă la fiecare pas" at bounding box center [697, 292] width 307 height 48
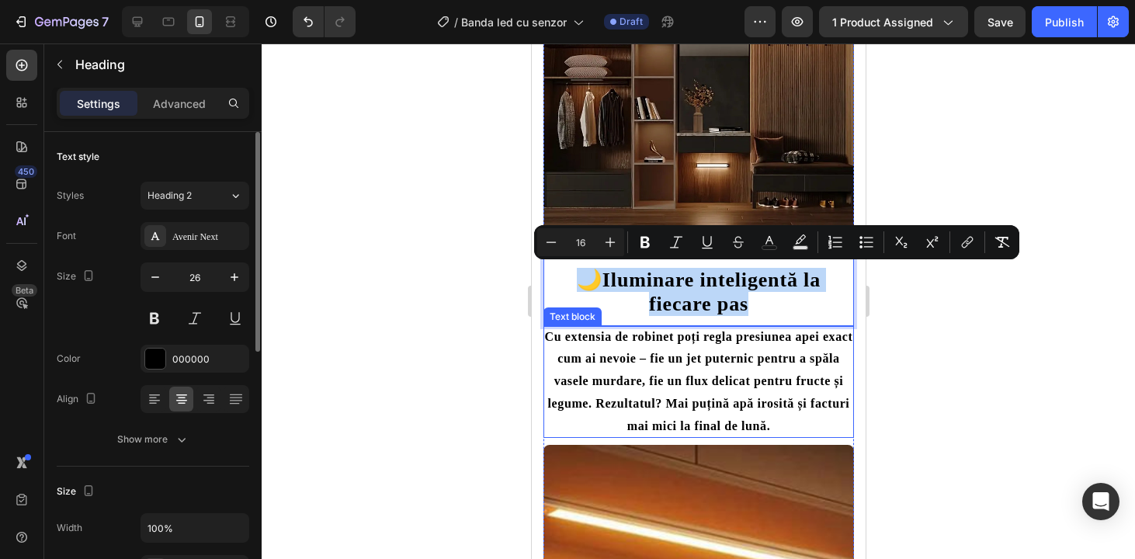
click at [688, 417] on strong "Cu extensia de robinet poți regla presiunea apei exact cum ai nevoie – fie un j…" at bounding box center [698, 381] width 308 height 102
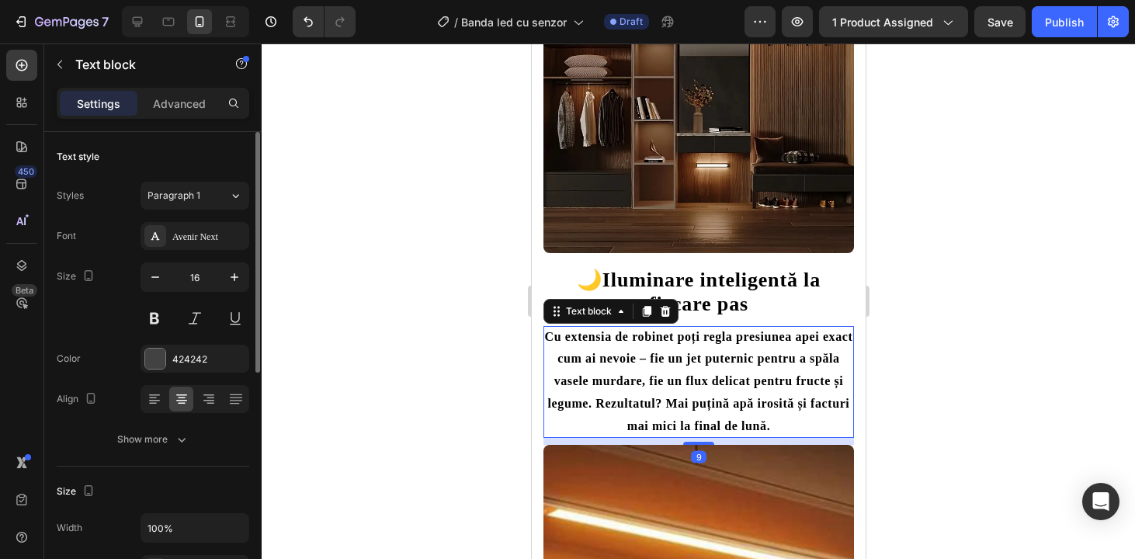
click at [688, 417] on strong "Cu extensia de robinet poți regla presiunea apei exact cum ai nevoie – fie un j…" at bounding box center [698, 381] width 308 height 102
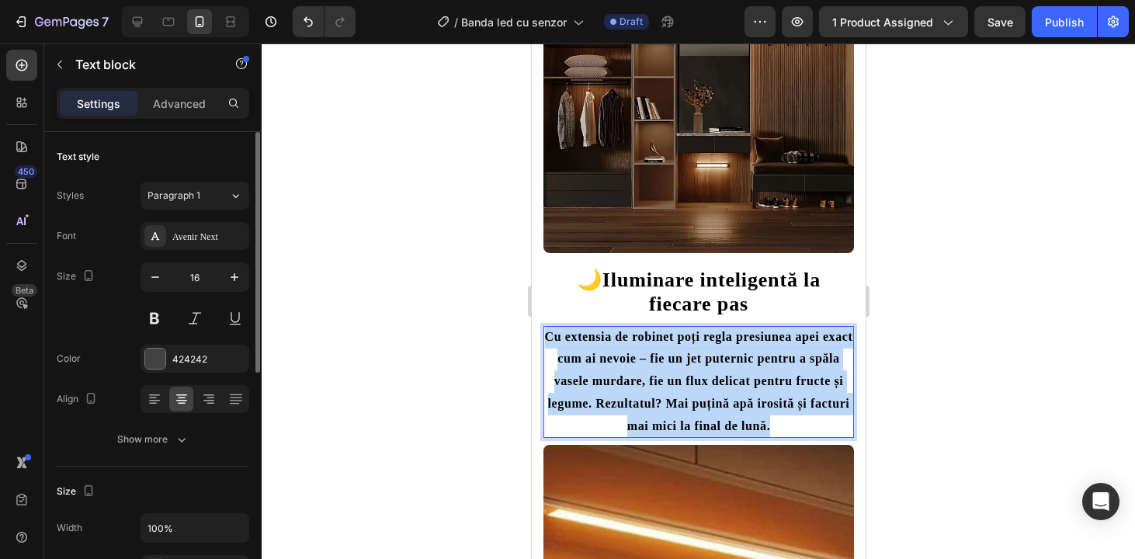
click at [688, 417] on strong "Cu extensia de robinet poți regla presiunea apei exact cum ai nevoie – fie un j…" at bounding box center [698, 381] width 308 height 102
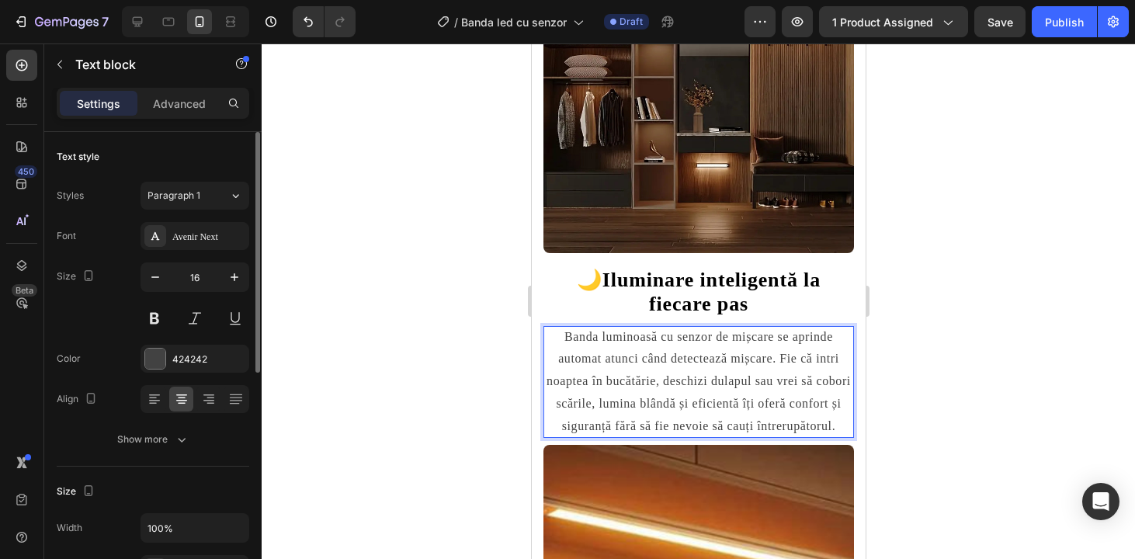
click at [778, 438] on p "Banda luminoasă cu senzor de mișcare se aprinde automat atunci când detectează …" at bounding box center [698, 382] width 311 height 112
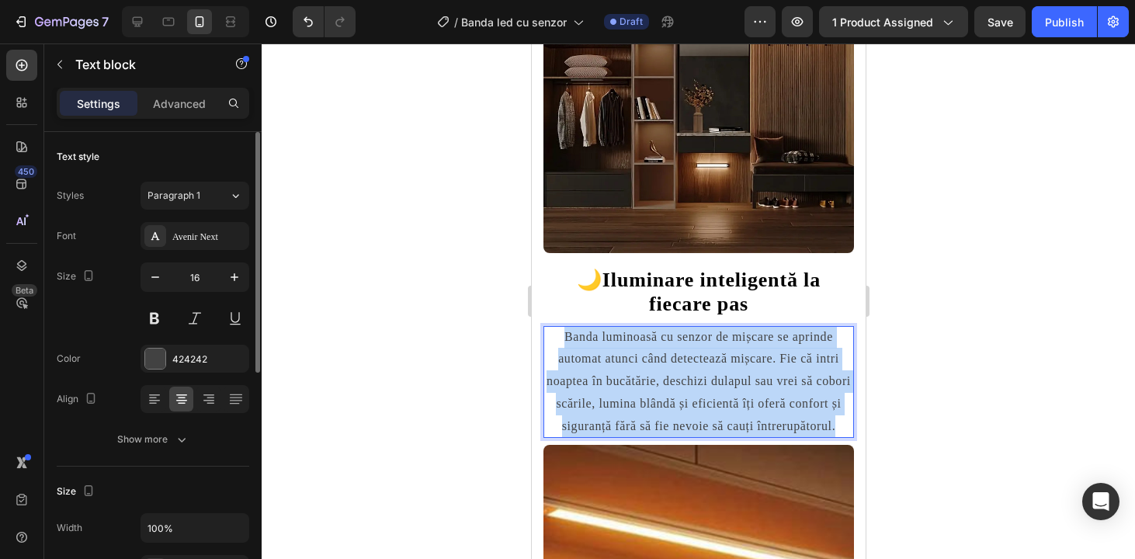
click at [778, 438] on p "Banda luminoasă cu senzor de mișcare se aprinde automat atunci când detectează …" at bounding box center [698, 382] width 311 height 112
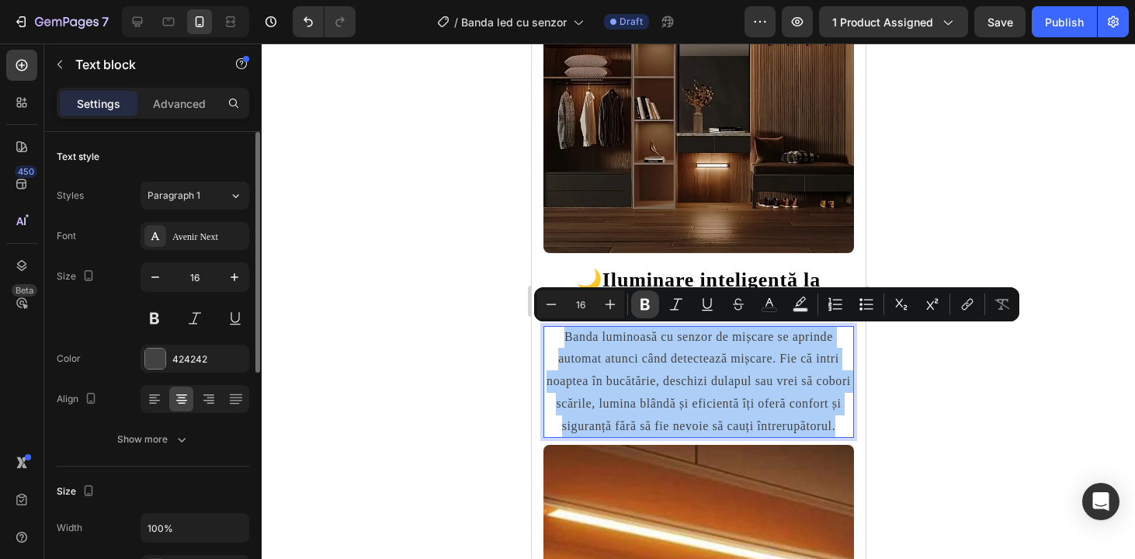
click at [647, 307] on icon "Editor contextual toolbar" at bounding box center [644, 305] width 9 height 12
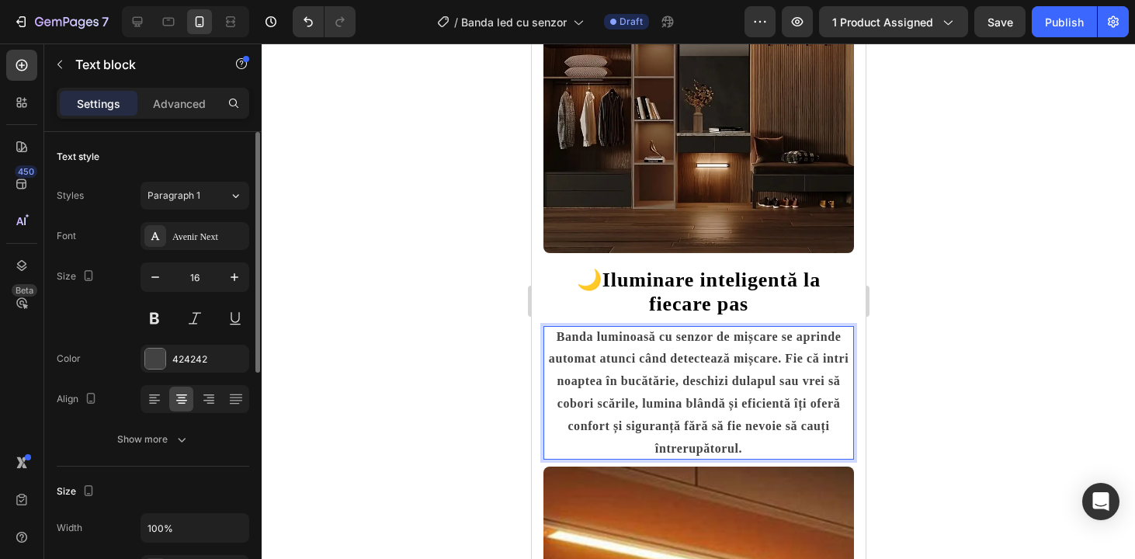
click at [982, 420] on div at bounding box center [698, 300] width 873 height 515
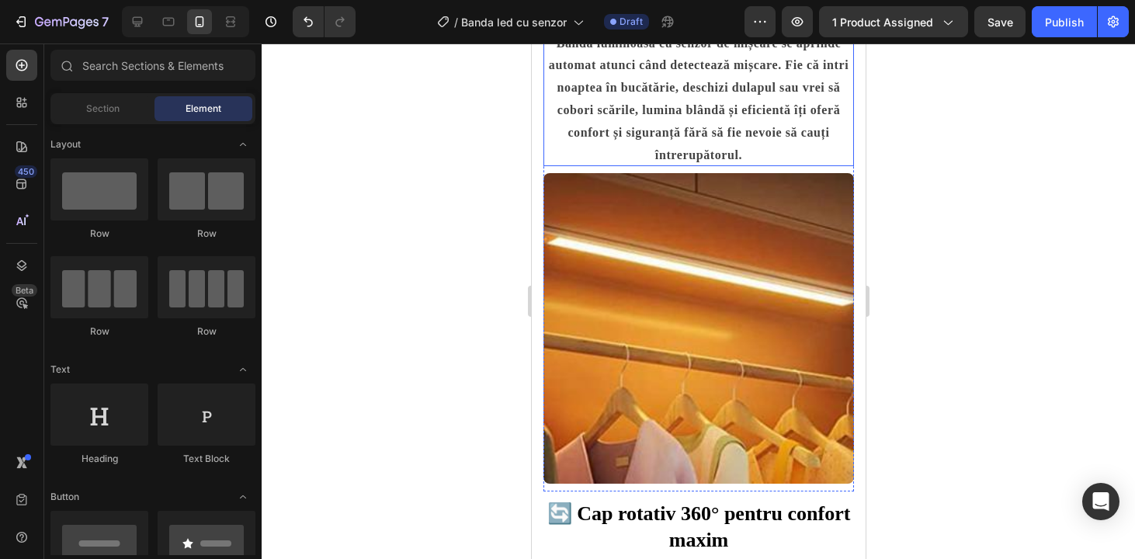
scroll to position [1603, 0]
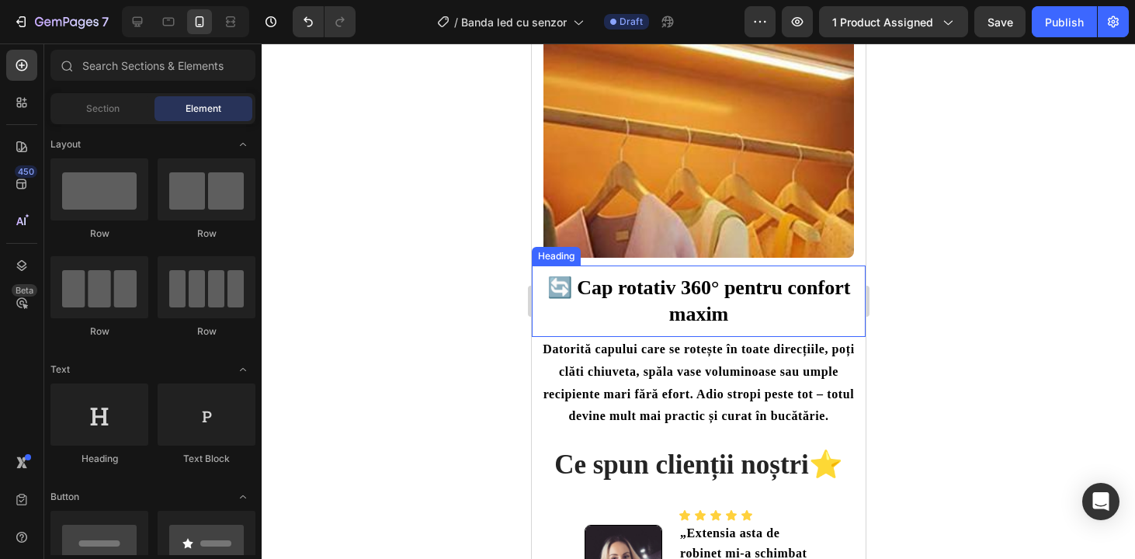
click at [702, 315] on strong "🔄 Cap rotativ 360° pentru confort maxim" at bounding box center [699, 300] width 304 height 49
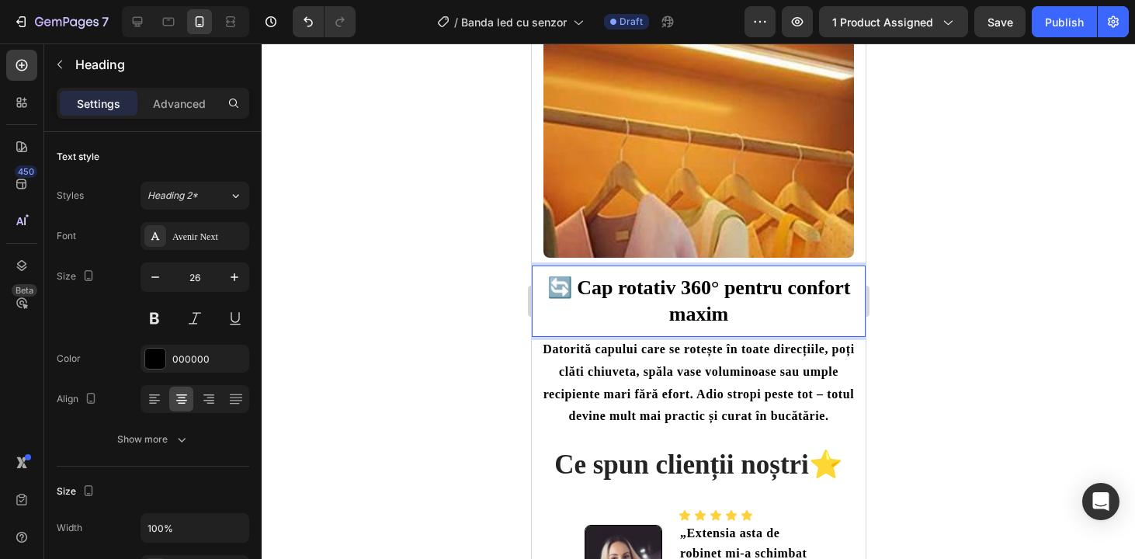
click at [702, 315] on strong "🔄 Cap rotativ 360° pentru confort maxim" at bounding box center [699, 300] width 304 height 49
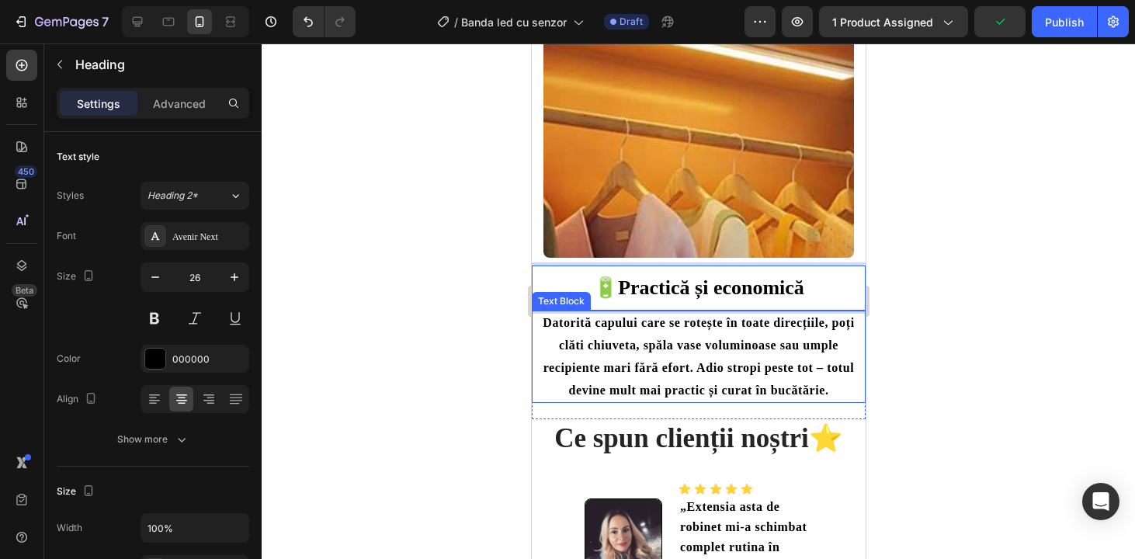
click at [791, 380] on p "Datorită capului care se rotește în toate direcțiile, poți clăti chiuveta, spăl…" at bounding box center [698, 356] width 318 height 89
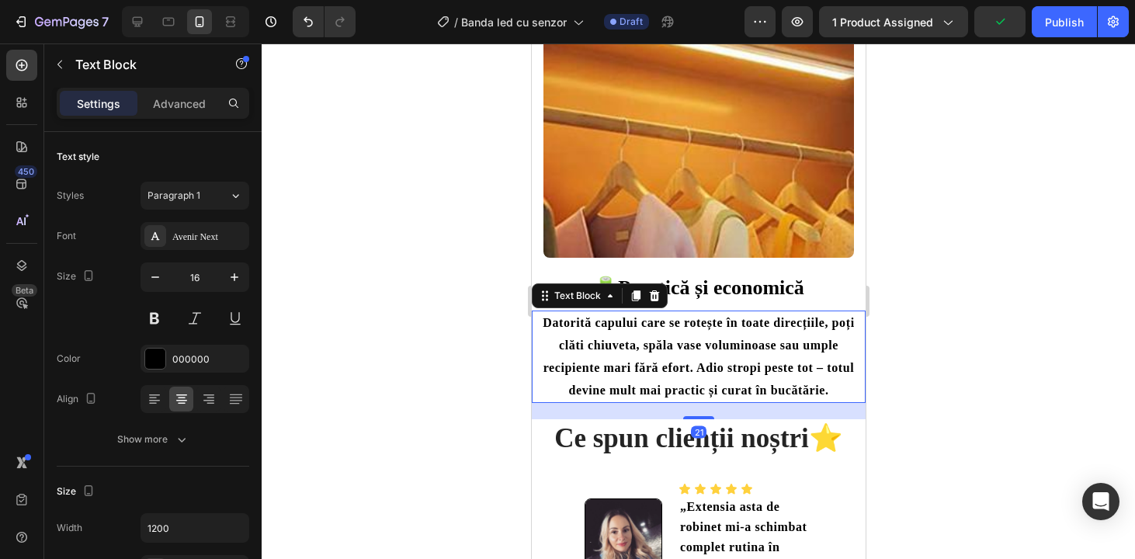
click at [791, 380] on p "Datorită capului care se rotește în toate direcțiile, poți clăti chiuveta, spăl…" at bounding box center [698, 356] width 318 height 89
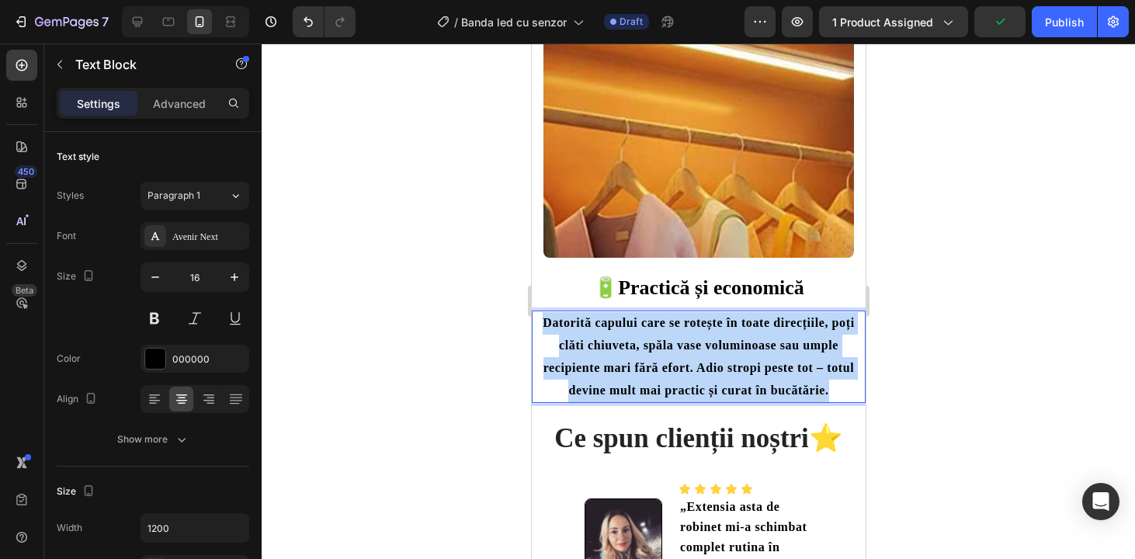
click at [791, 380] on p "Datorită capului care se rotește în toate direcțiile, poți clăti chiuveta, spăl…" at bounding box center [698, 356] width 318 height 89
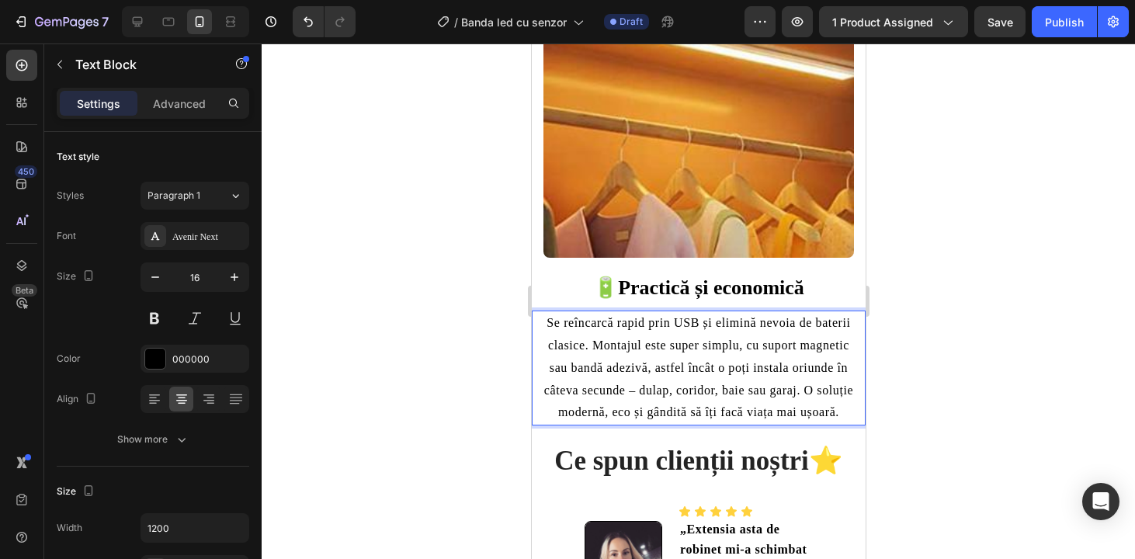
click at [809, 424] on p "Se reîncarcă rapid prin USB și elimină nevoia de baterii clasice. Montajul este…" at bounding box center [698, 368] width 318 height 112
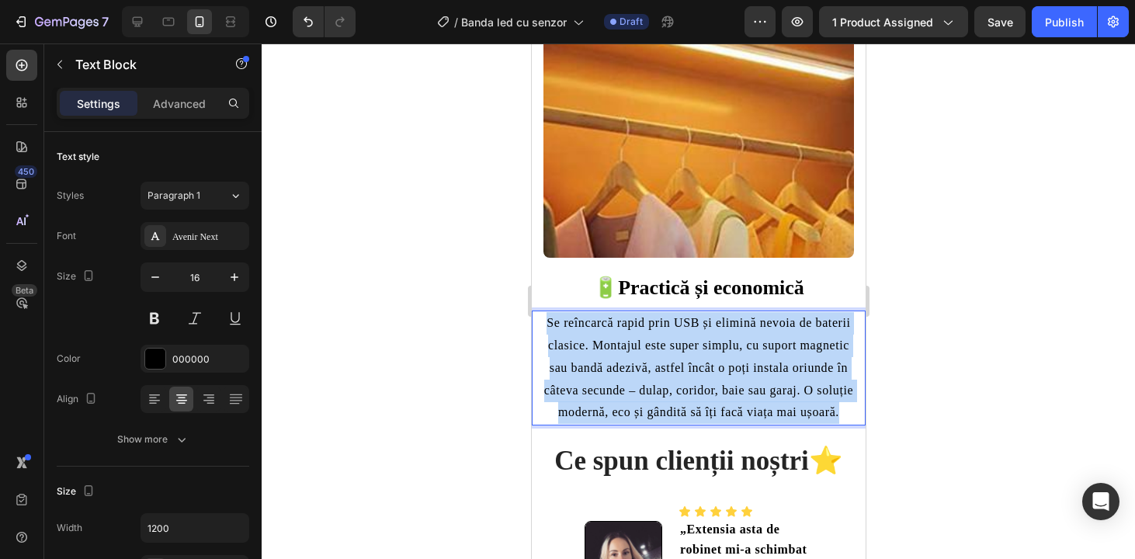
click at [809, 424] on p "Se reîncarcă rapid prin USB și elimină nevoia de baterii clasice. Montajul este…" at bounding box center [698, 368] width 318 height 112
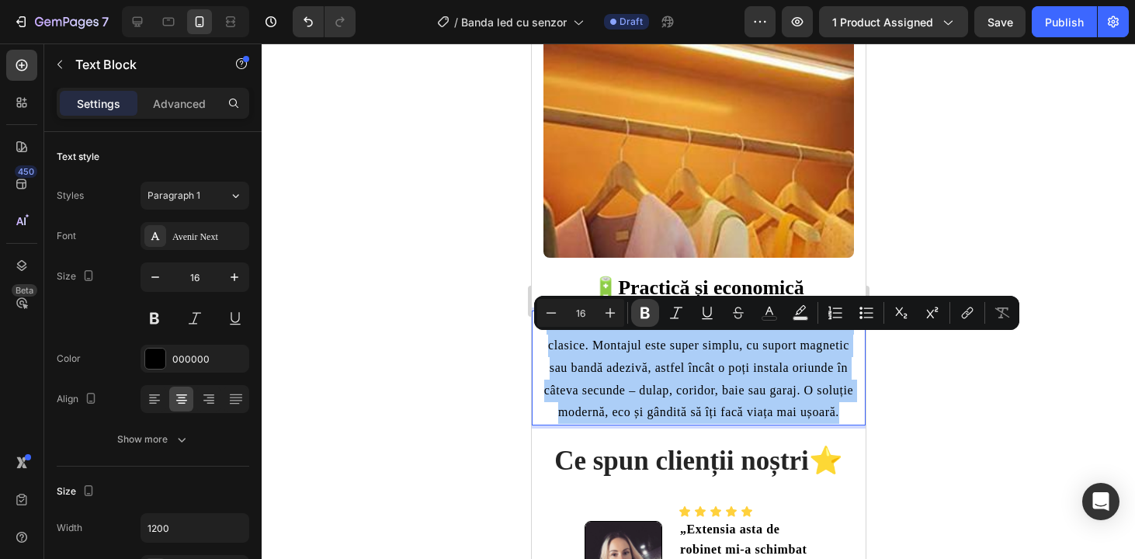
click at [644, 310] on icon "Editor contextual toolbar" at bounding box center [645, 313] width 16 height 16
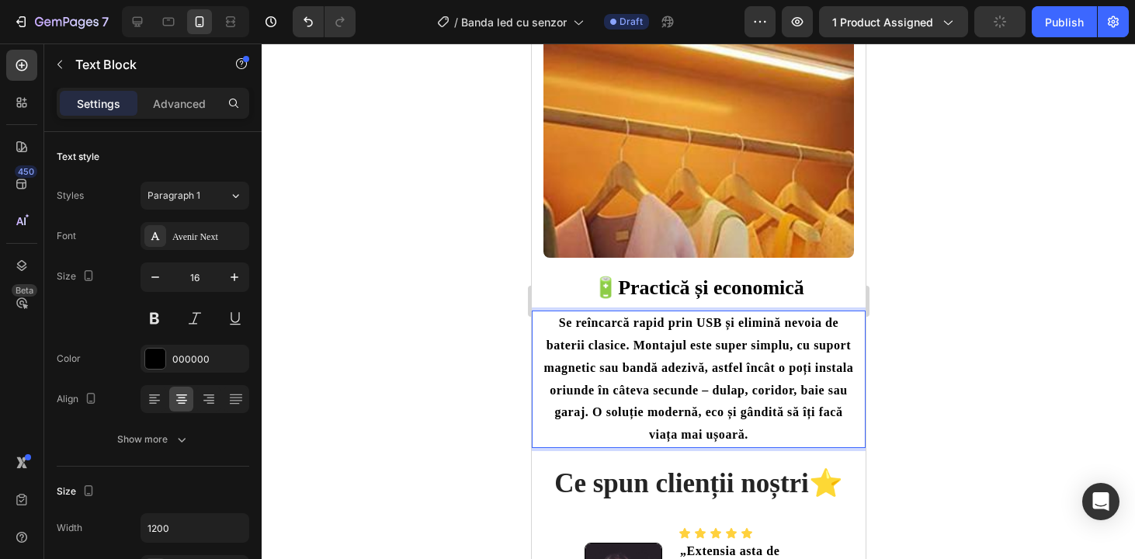
click at [1024, 436] on div at bounding box center [698, 300] width 873 height 515
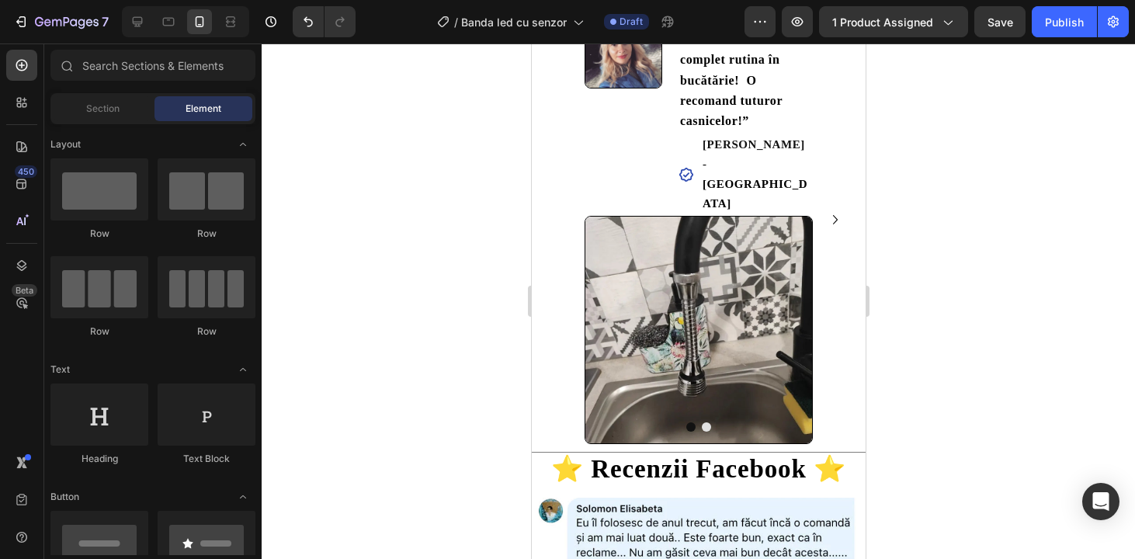
scroll to position [1763, 0]
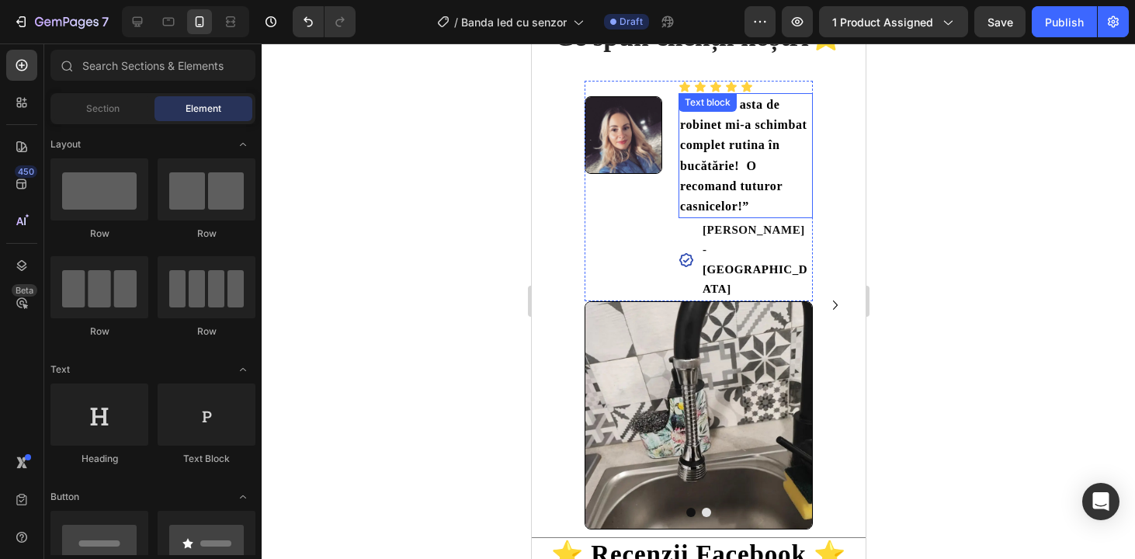
click at [713, 189] on strong "„Extensia asta de robinet mi-a schimbat complet rutina în bucătărie! O recomand…" at bounding box center [742, 155] width 127 height 115
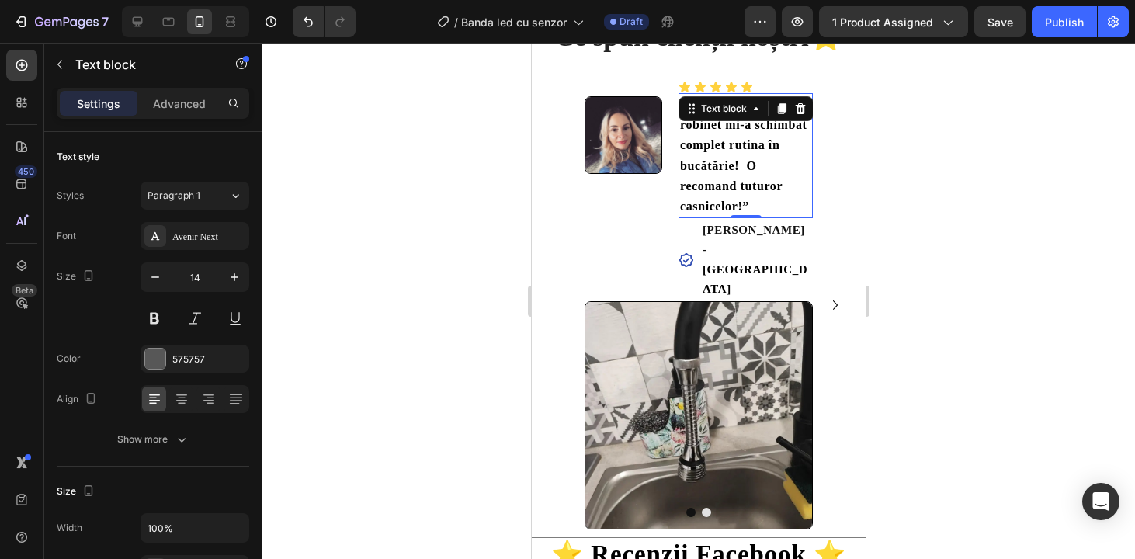
click at [713, 189] on strong "„Extensia asta de robinet mi-a schimbat complet rutina în bucătărie! O recomand…" at bounding box center [742, 155] width 127 height 115
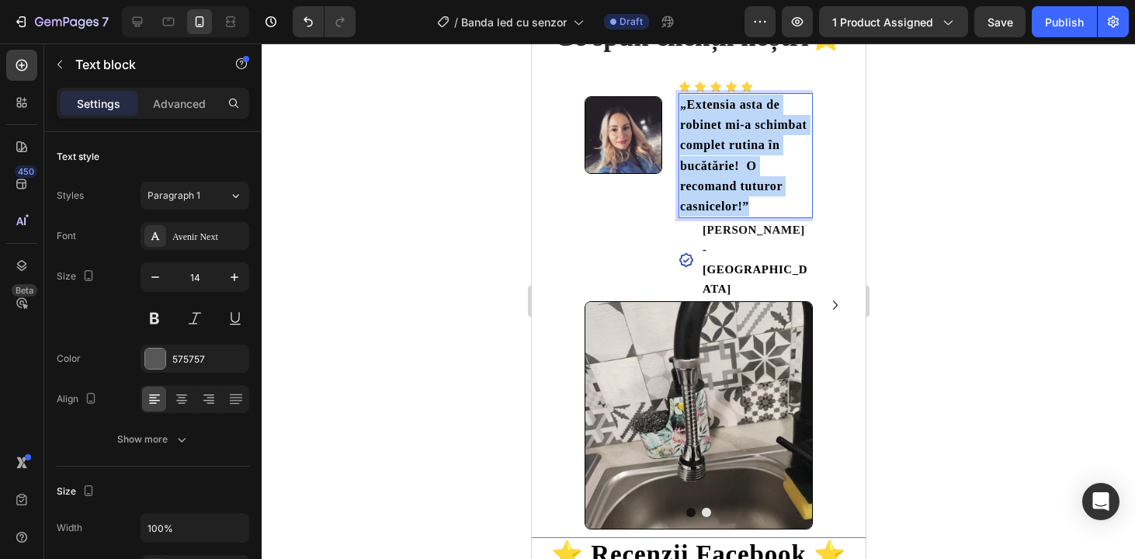
click at [713, 189] on strong "„Extensia asta de robinet mi-a schimbat complet rutina în bucătărie! O recomand…" at bounding box center [742, 155] width 127 height 115
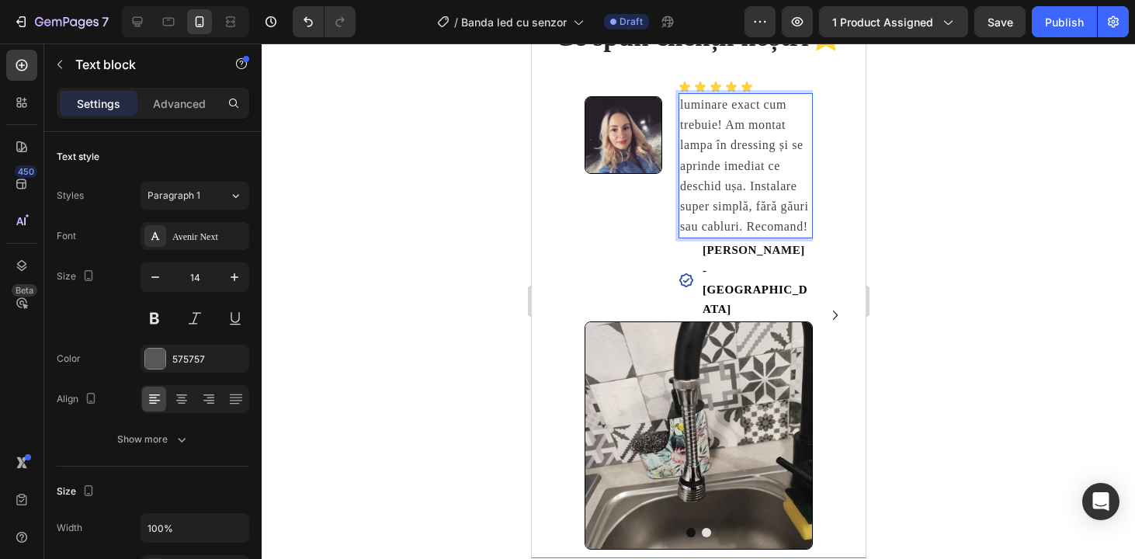
click at [746, 172] on span "luminare exact cum trebuie! Am montat lampa în dressing și se aprinde imediat c…" at bounding box center [743, 165] width 128 height 135
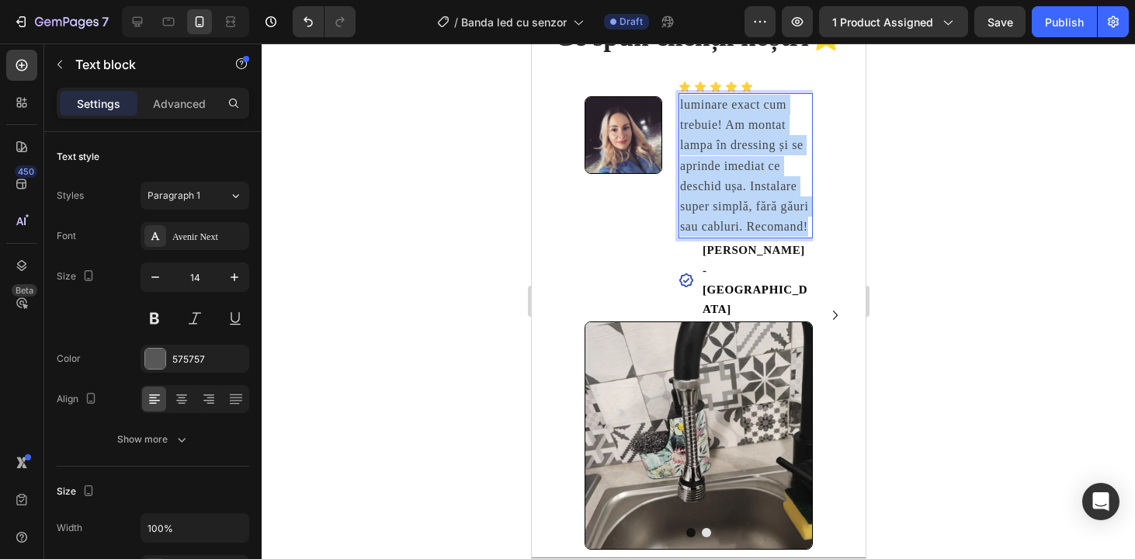
click at [746, 172] on span "luminare exact cum trebuie! Am montat lampa în dressing și se aprinde imediat c…" at bounding box center [743, 165] width 128 height 135
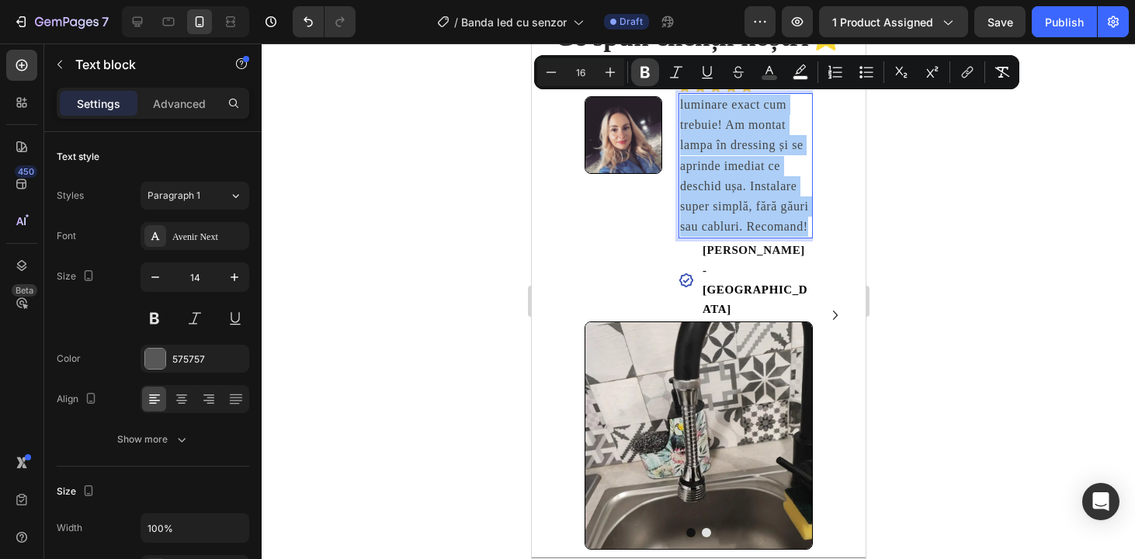
click at [647, 64] on icon "Editor contextual toolbar" at bounding box center [645, 72] width 16 height 16
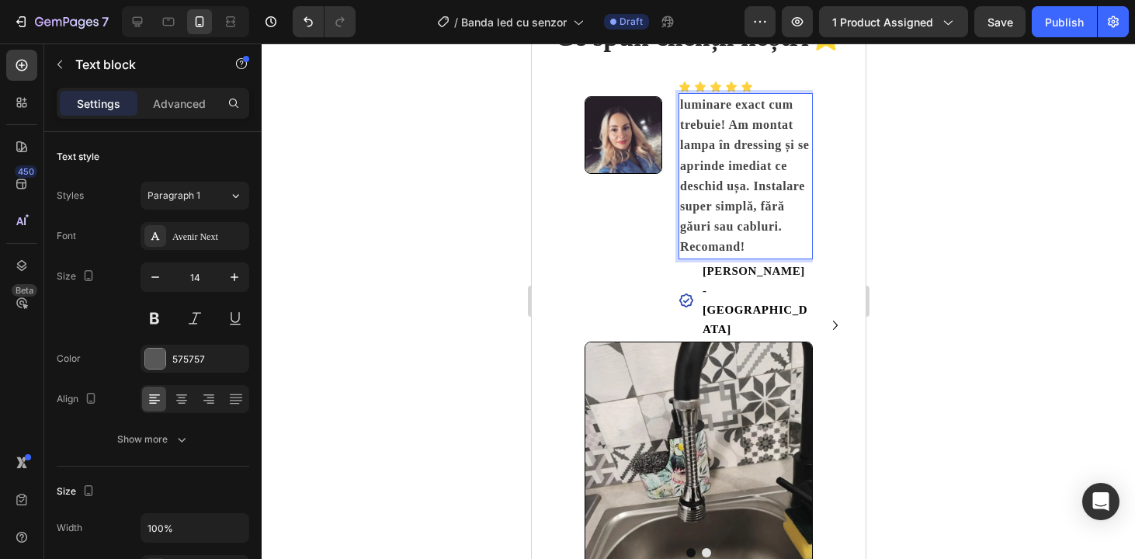
click at [953, 330] on div at bounding box center [698, 300] width 873 height 515
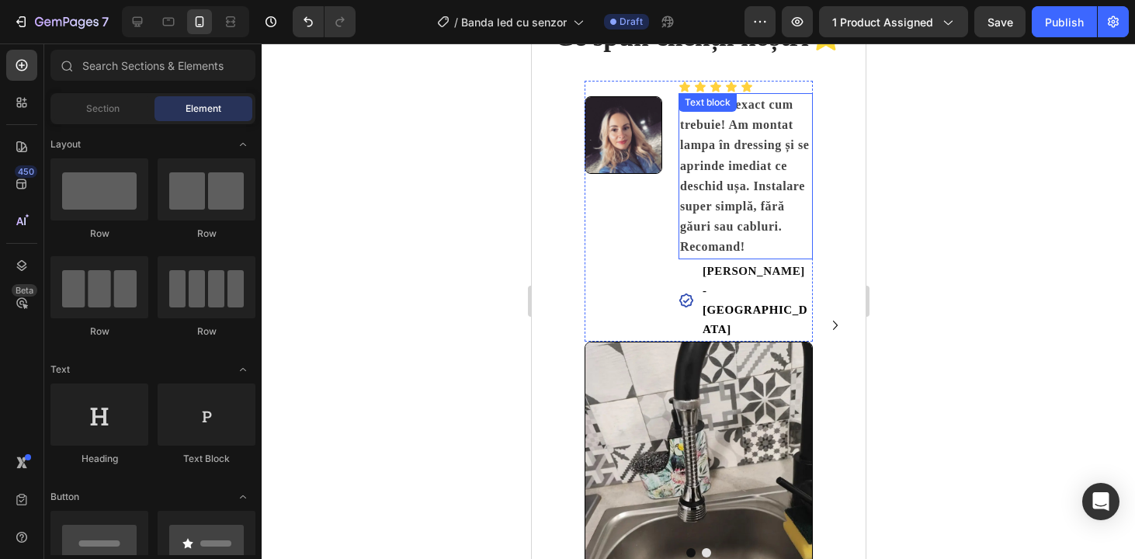
click at [773, 228] on strong "luminare exact cum trebuie! Am montat lampa în dressing și se aprinde imediat c…" at bounding box center [743, 175] width 129 height 155
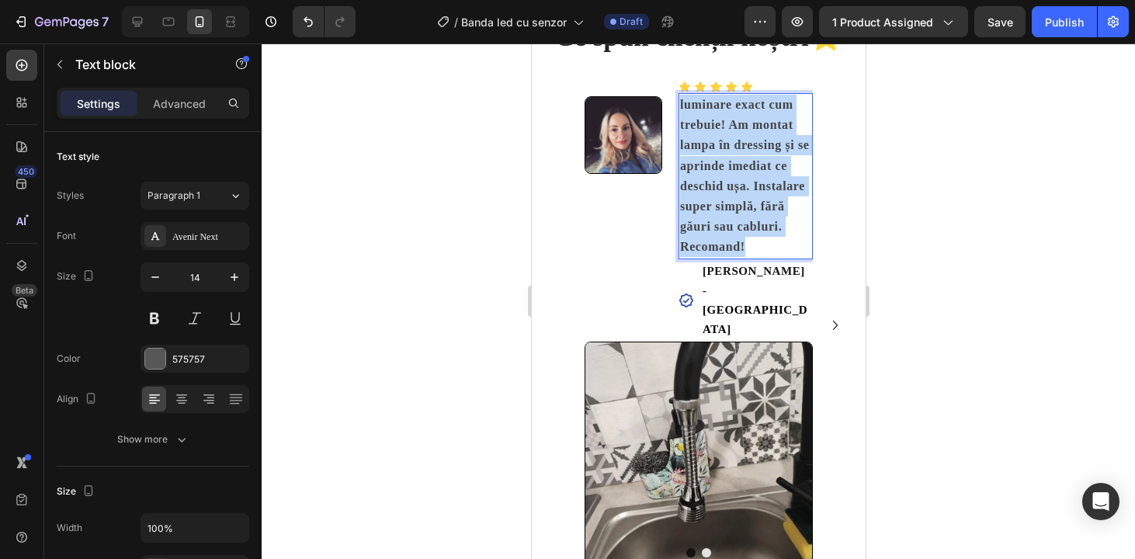
click at [773, 228] on strong "luminare exact cum trebuie! Am montat lampa în dressing și se aprinde imediat c…" at bounding box center [743, 175] width 129 height 155
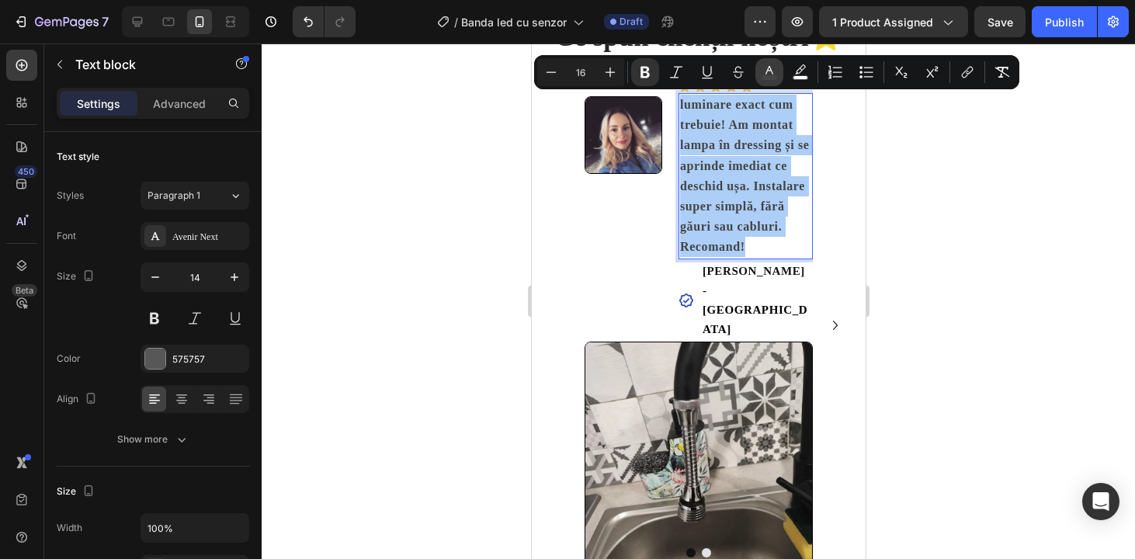
click at [762, 68] on icon "Editor contextual toolbar" at bounding box center [770, 72] width 16 height 16
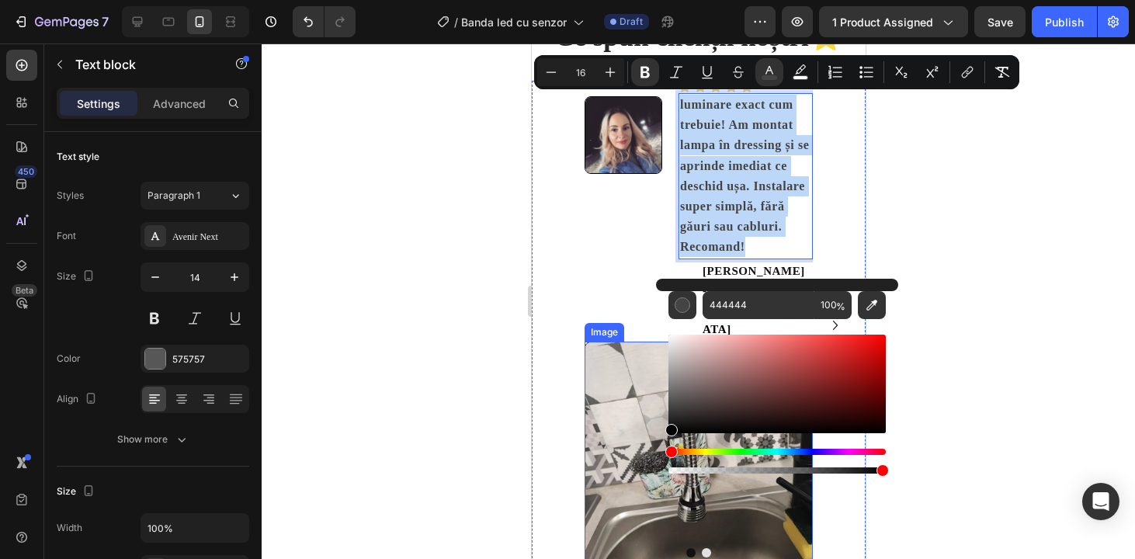
drag, startPoint x: 1203, startPoint y: 456, endPoint x: 654, endPoint y: 483, distance: 548.8
type input "000000"
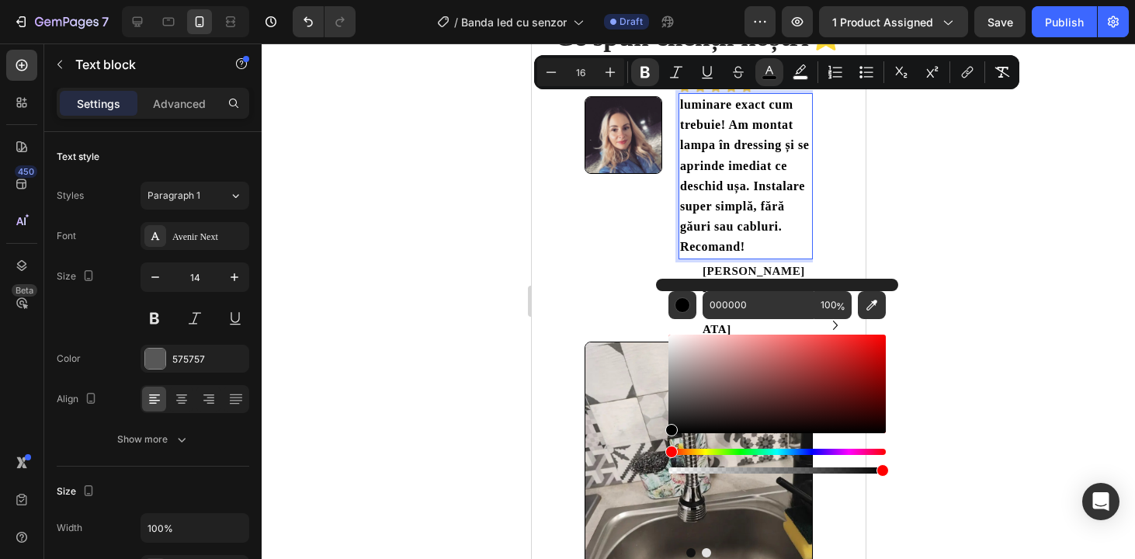
click at [960, 237] on div at bounding box center [698, 300] width 873 height 515
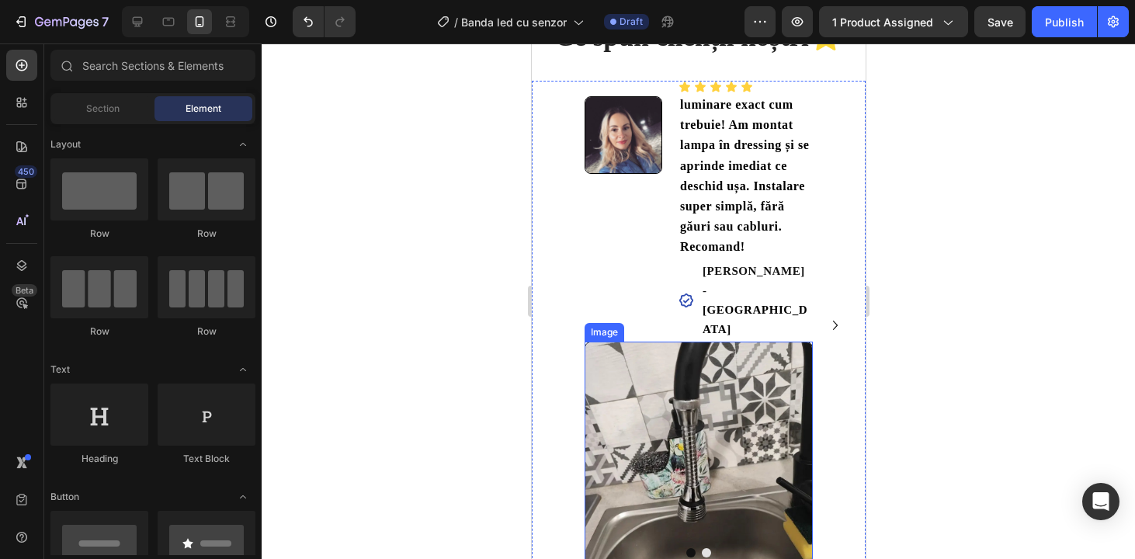
click at [706, 380] on img at bounding box center [698, 456] width 228 height 228
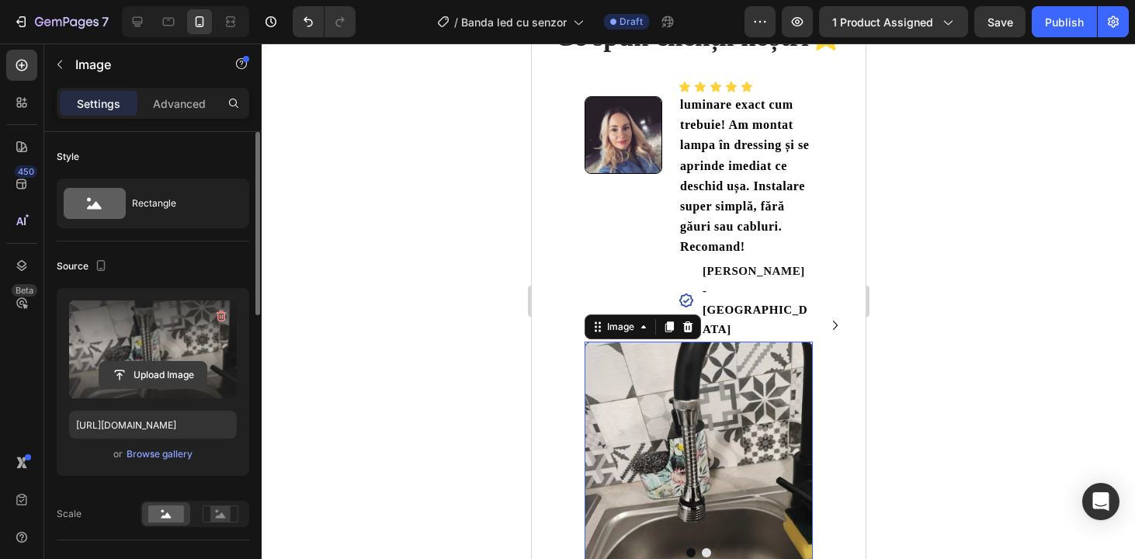
click at [168, 378] on input "file" at bounding box center [152, 375] width 107 height 26
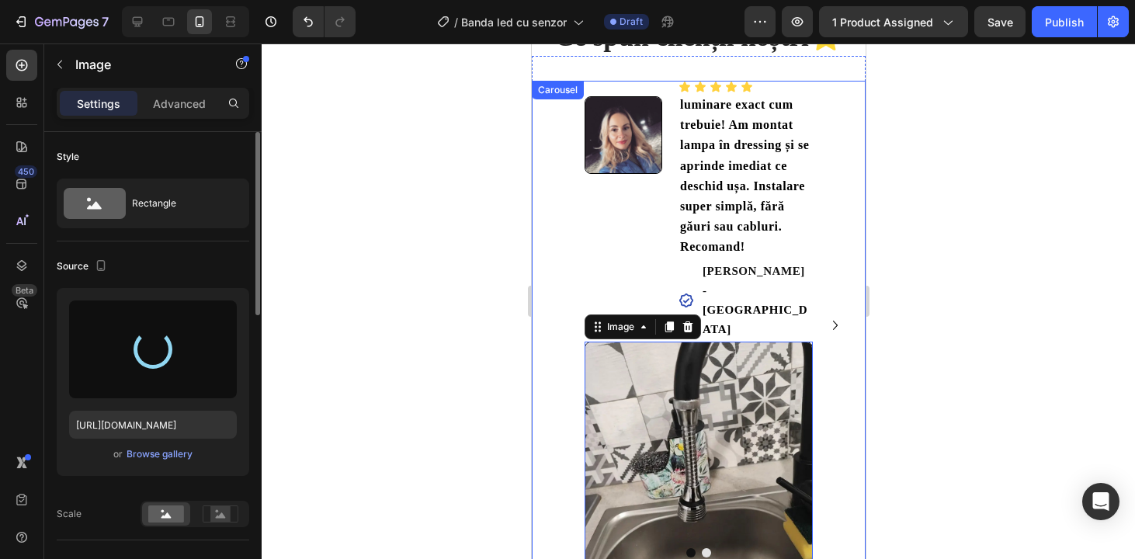
type input "[URL][DOMAIN_NAME]"
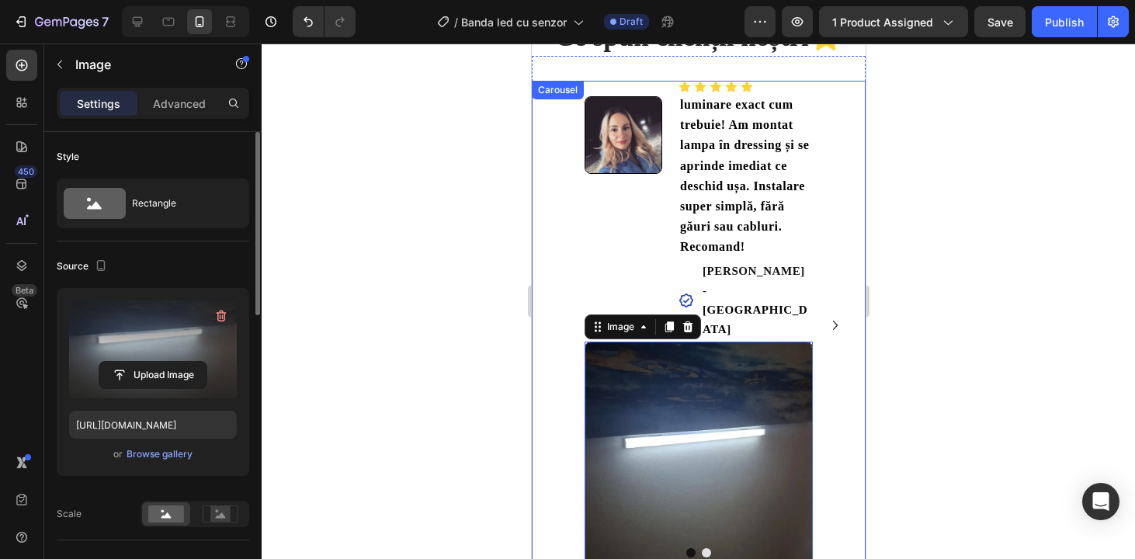
click at [832, 316] on icon "Carousel Next Arrow" at bounding box center [834, 325] width 19 height 19
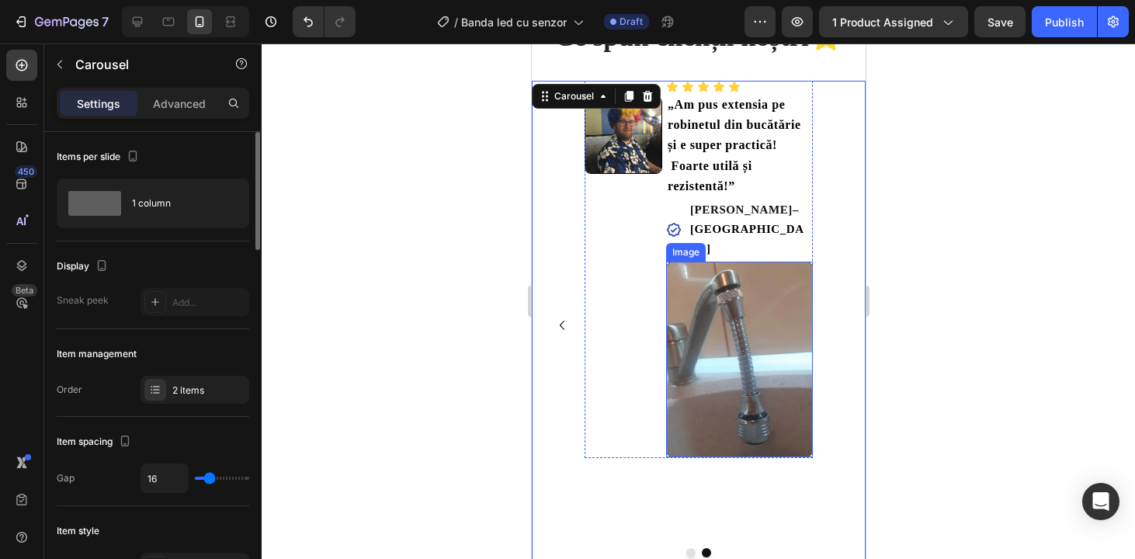
click at [719, 283] on img at bounding box center [738, 360] width 147 height 196
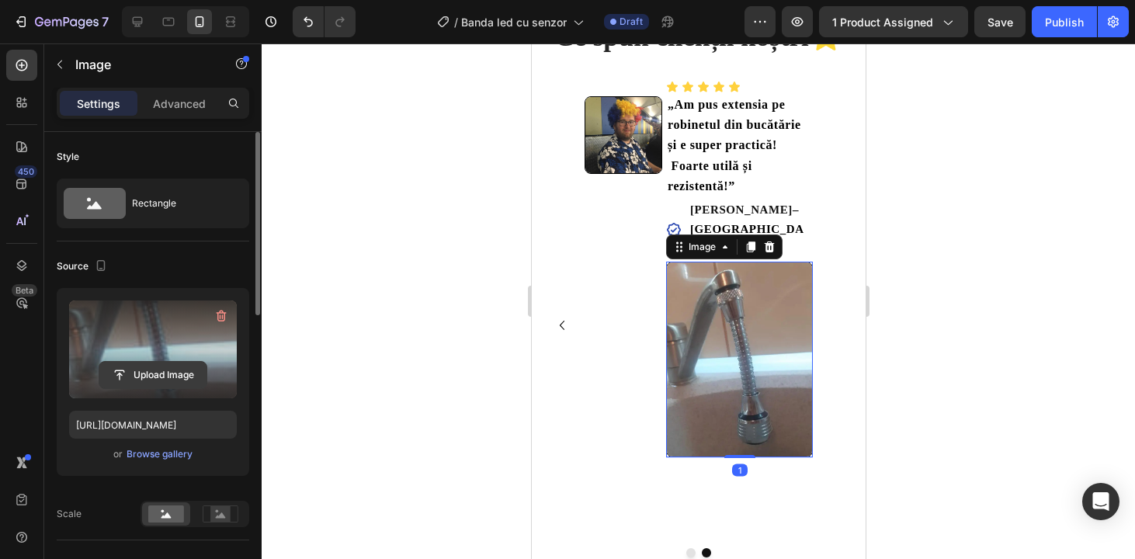
click at [175, 379] on input "file" at bounding box center [152, 375] width 107 height 26
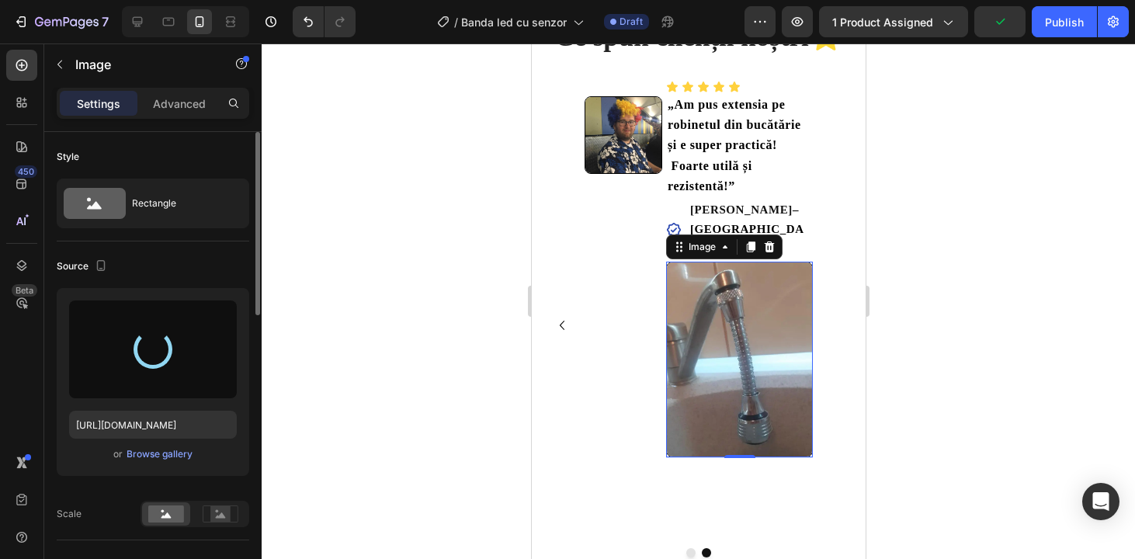
type input "[URL][DOMAIN_NAME]"
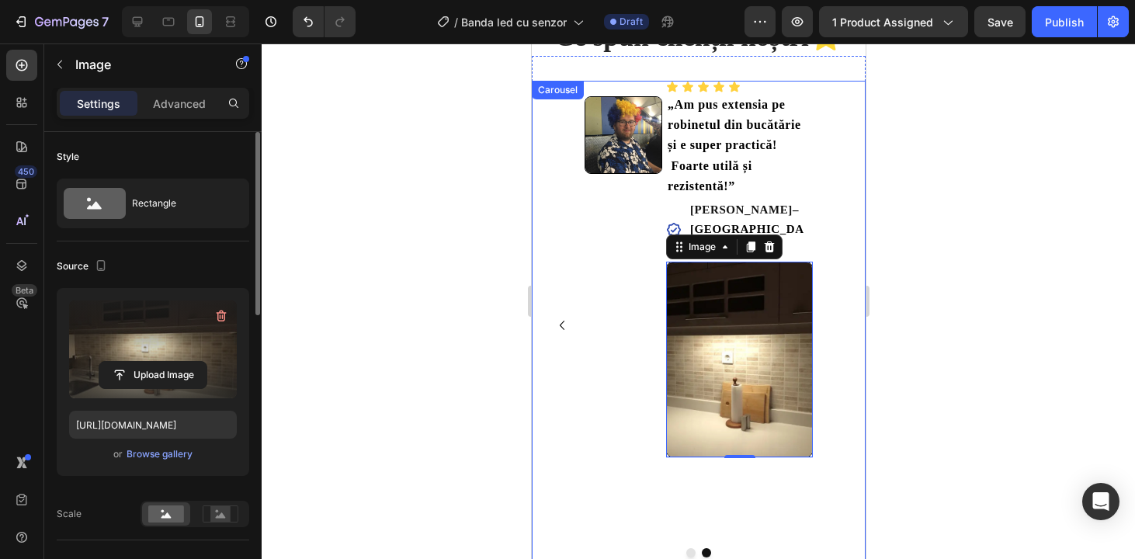
click at [561, 321] on icon "Carousel Back Arrow" at bounding box center [561, 325] width 5 height 9
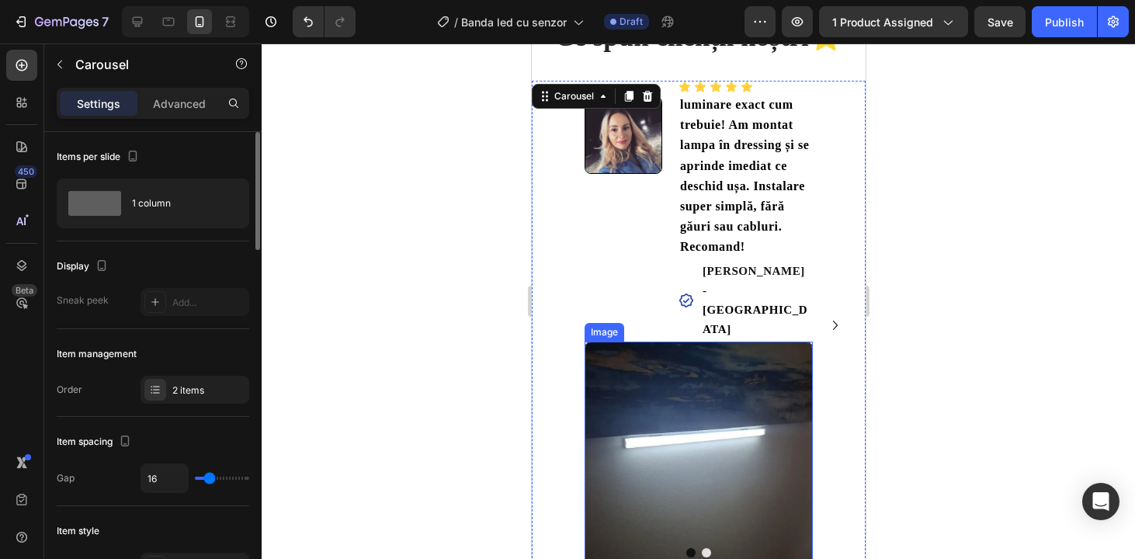
click at [645, 342] on img at bounding box center [698, 456] width 228 height 228
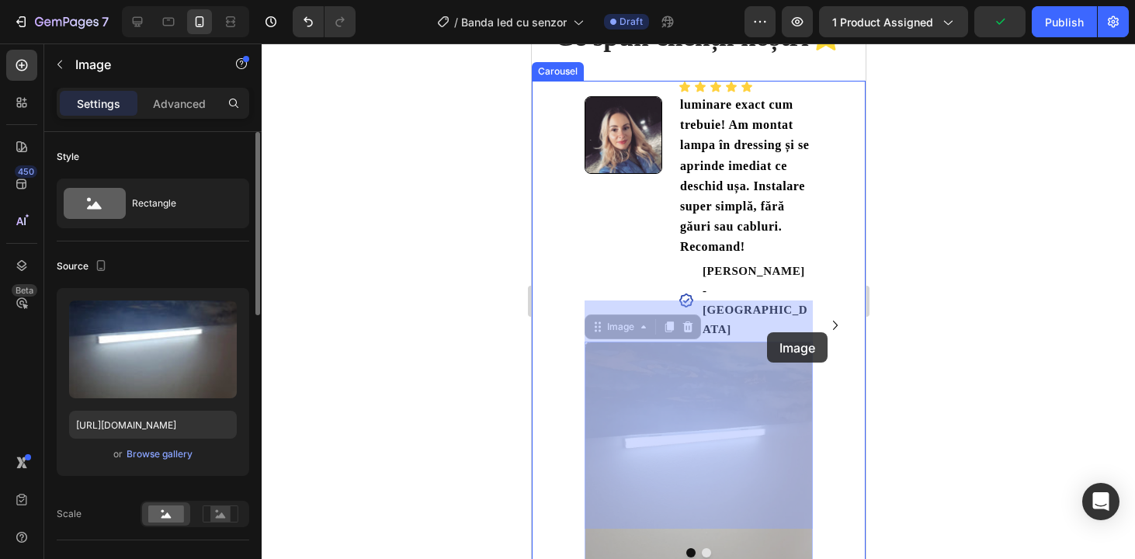
drag, startPoint x: 775, startPoint y: 328, endPoint x: 766, endPoint y: 332, distance: 9.7
drag, startPoint x: 766, startPoint y: 332, endPoint x: 748, endPoint y: 354, distance: 28.1
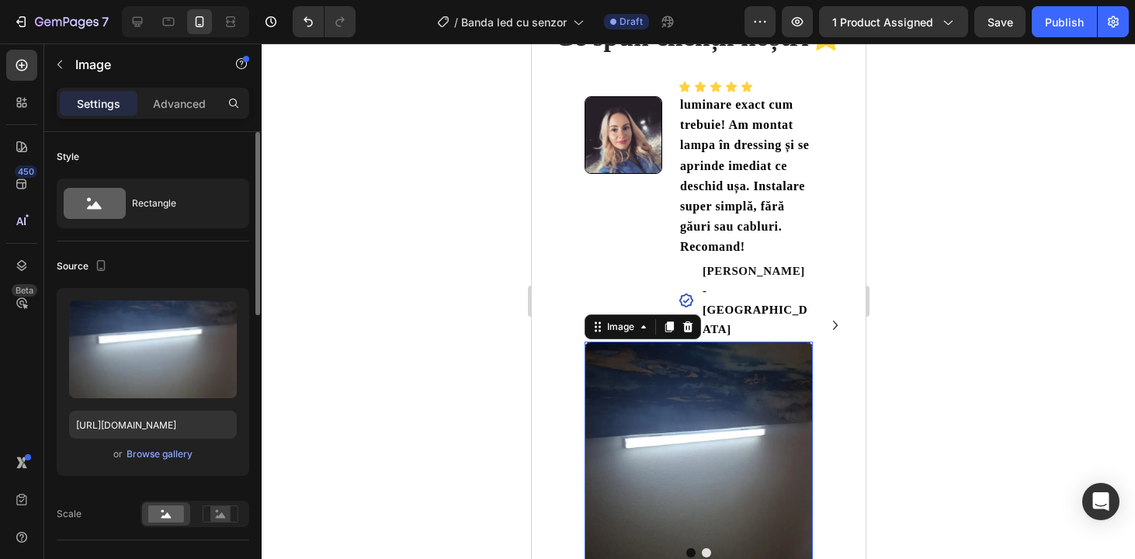
click at [710, 377] on img at bounding box center [698, 456] width 228 height 228
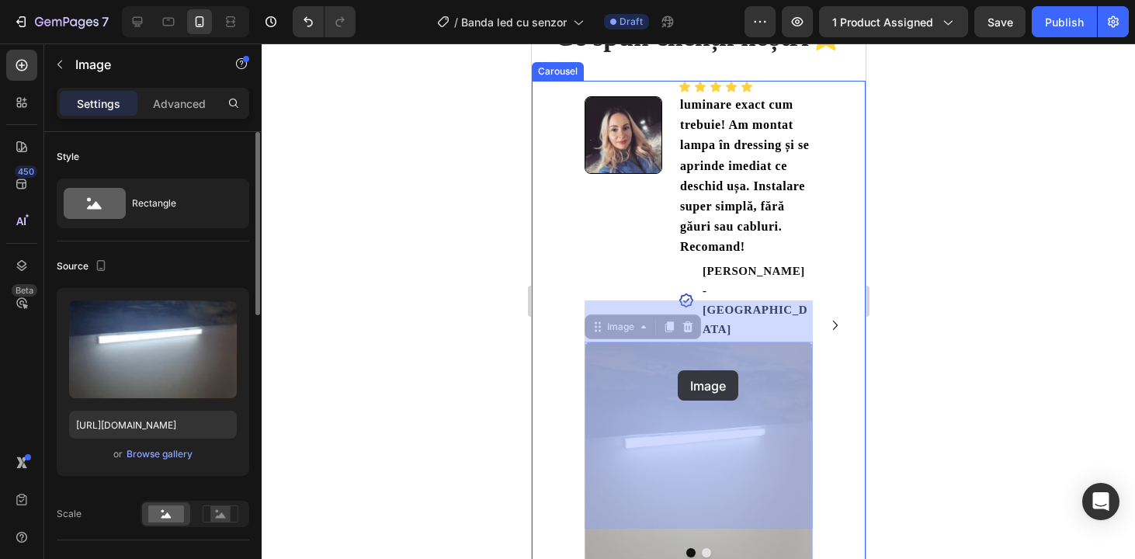
drag, startPoint x: 647, startPoint y: 342, endPoint x: 677, endPoint y: 373, distance: 42.8
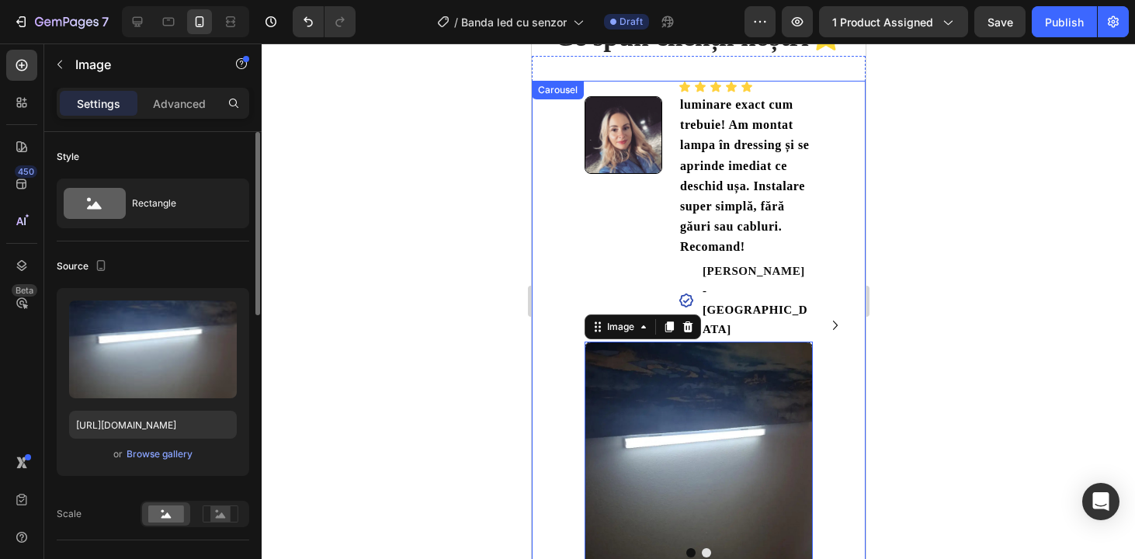
click at [835, 321] on icon "Carousel Next Arrow" at bounding box center [834, 325] width 5 height 9
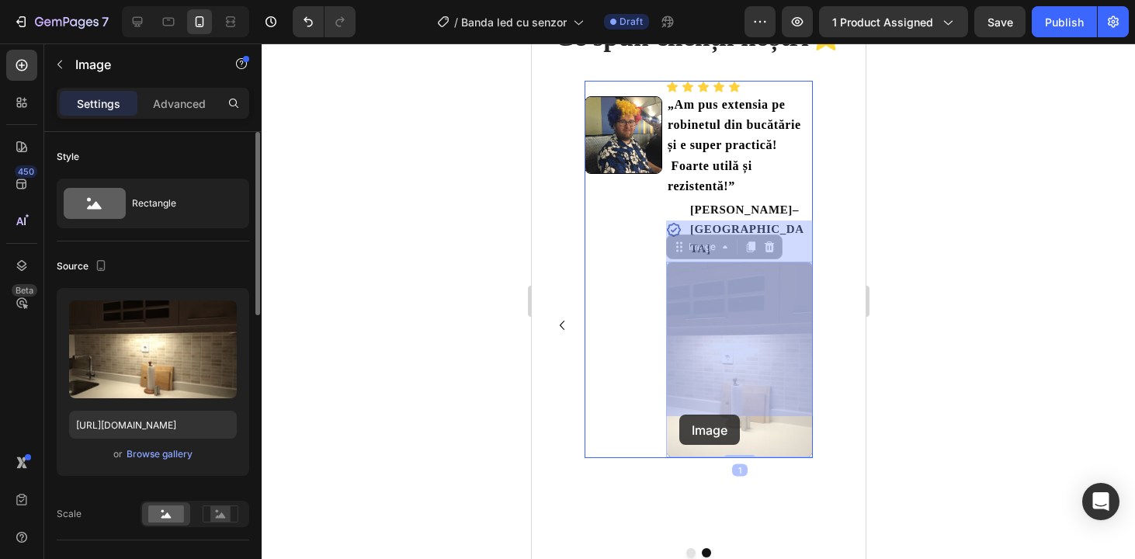
drag, startPoint x: 740, startPoint y: 326, endPoint x: 679, endPoint y: 415, distance: 107.7
drag, startPoint x: 696, startPoint y: 375, endPoint x: 688, endPoint y: 414, distance: 39.6
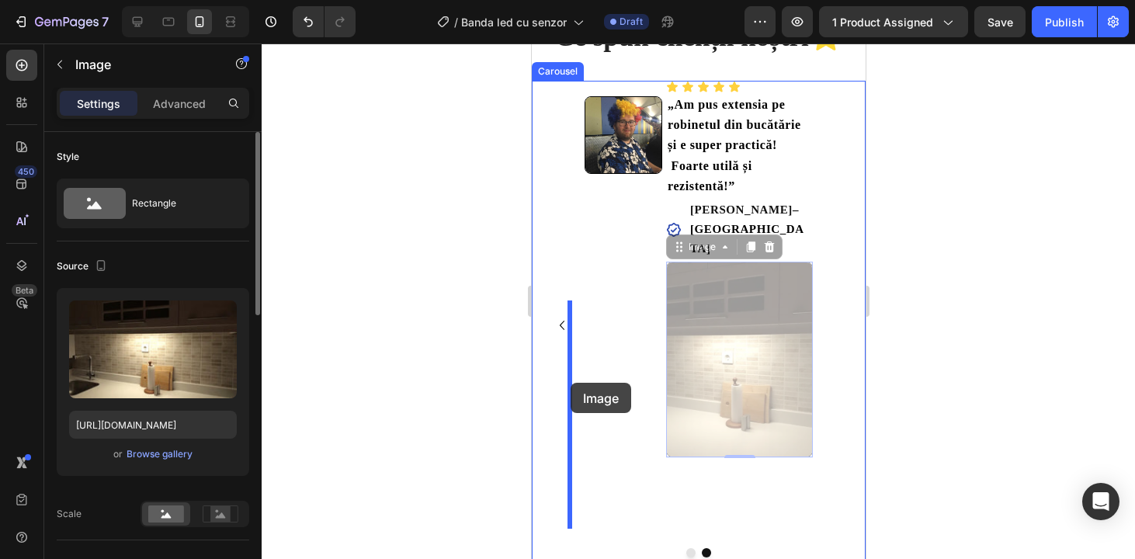
drag, startPoint x: 672, startPoint y: 226, endPoint x: 570, endPoint y: 383, distance: 186.9
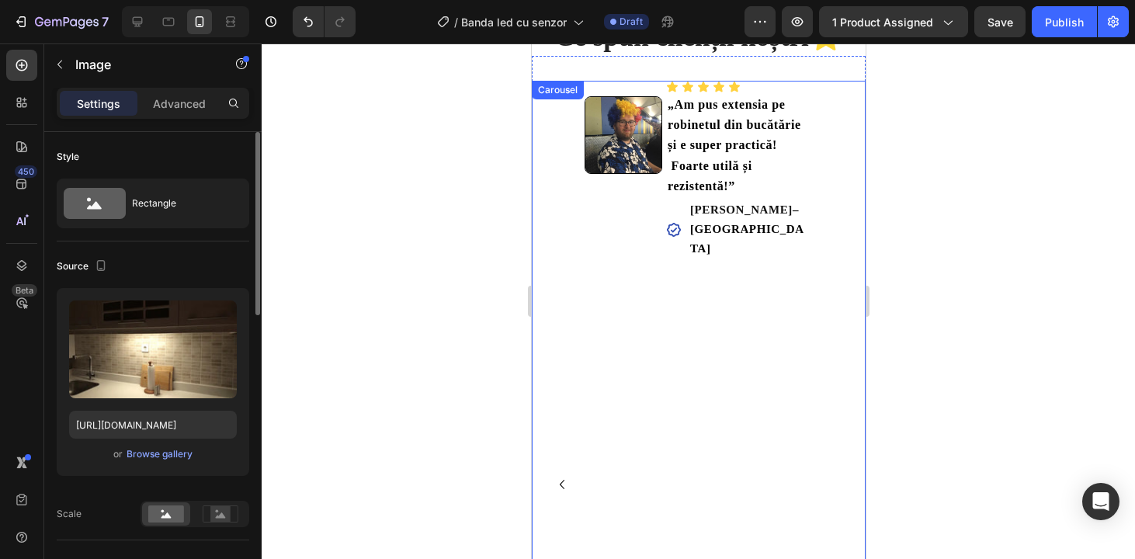
click at [558, 475] on icon "Carousel Back Arrow" at bounding box center [561, 484] width 19 height 19
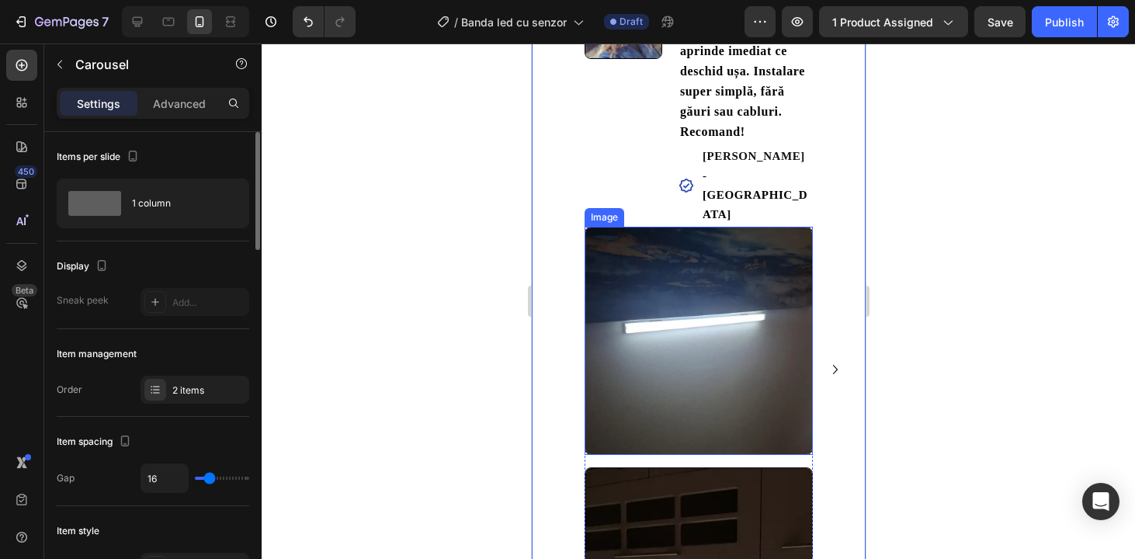
scroll to position [2084, 0]
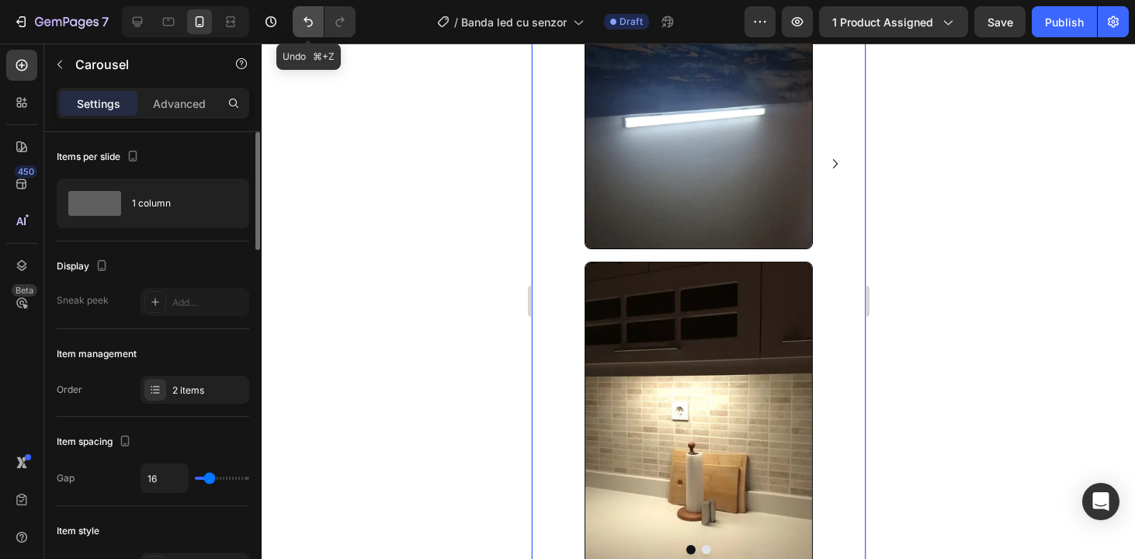
click at [313, 33] on button "Undo/Redo" at bounding box center [308, 21] width 31 height 31
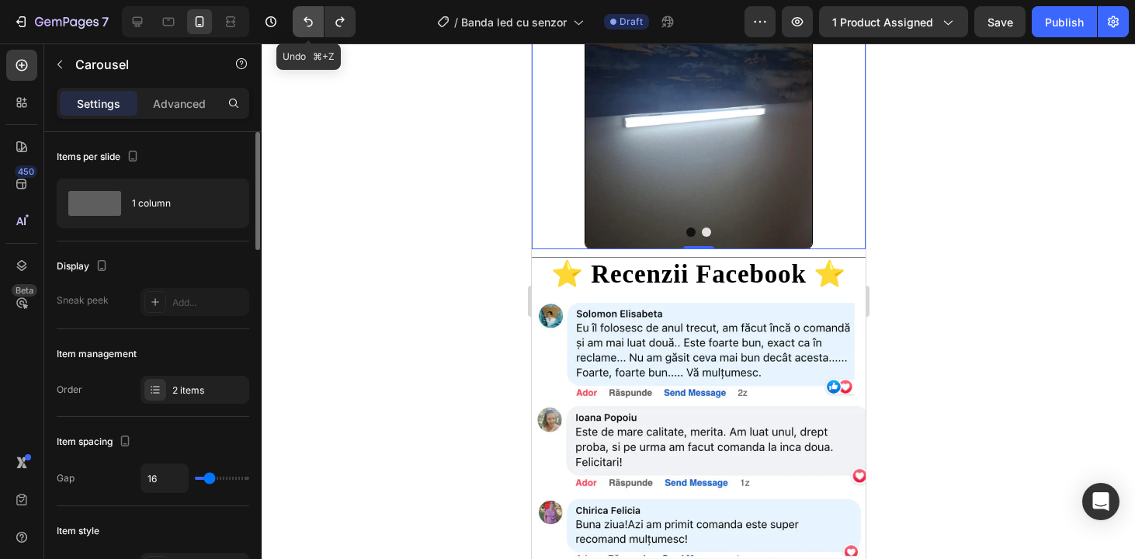
scroll to position [1925, 0]
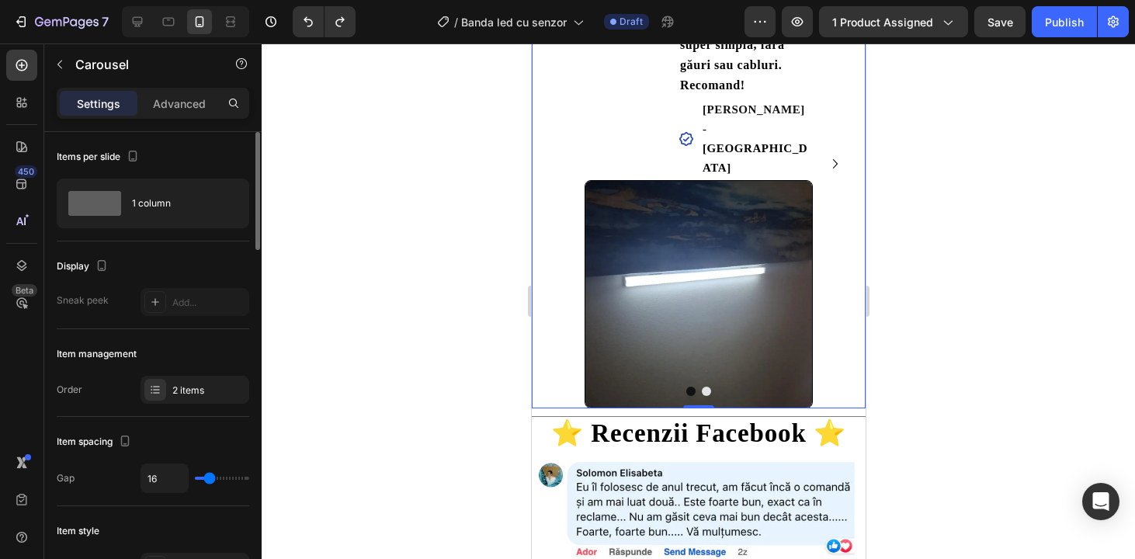
click at [832, 154] on icon "Carousel Next Arrow" at bounding box center [834, 163] width 19 height 19
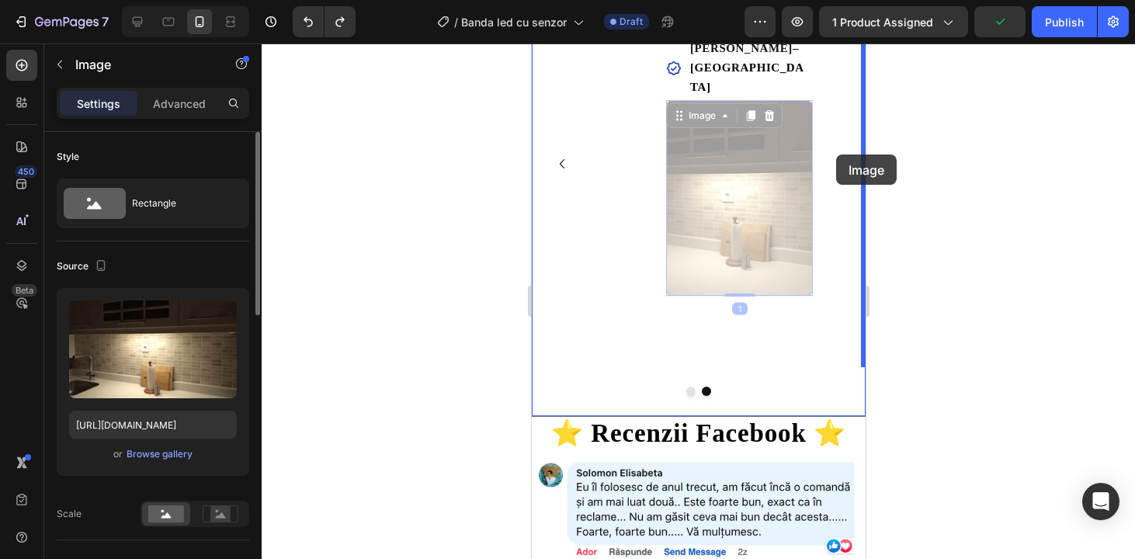
drag, startPoint x: 698, startPoint y: 159, endPoint x: 835, endPoint y: 154, distance: 137.5
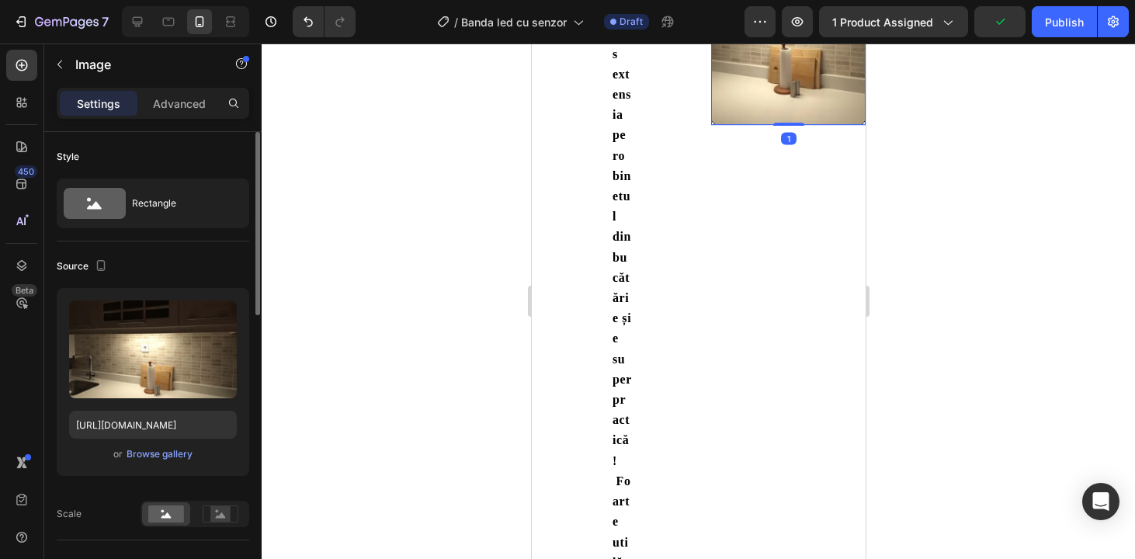
scroll to position [2855, 0]
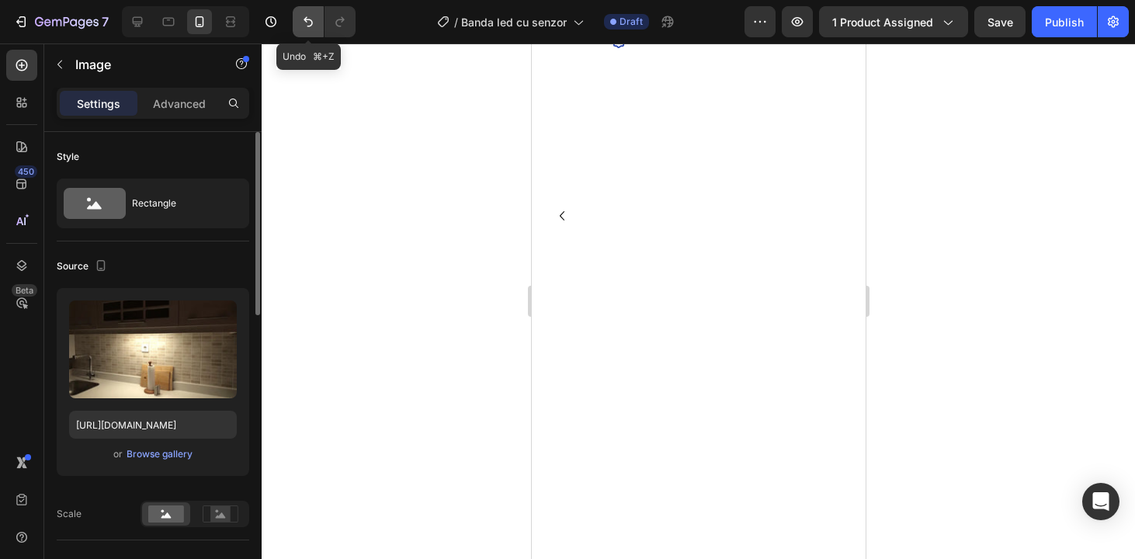
click at [313, 20] on icon "Undo/Redo" at bounding box center [308, 22] width 16 height 16
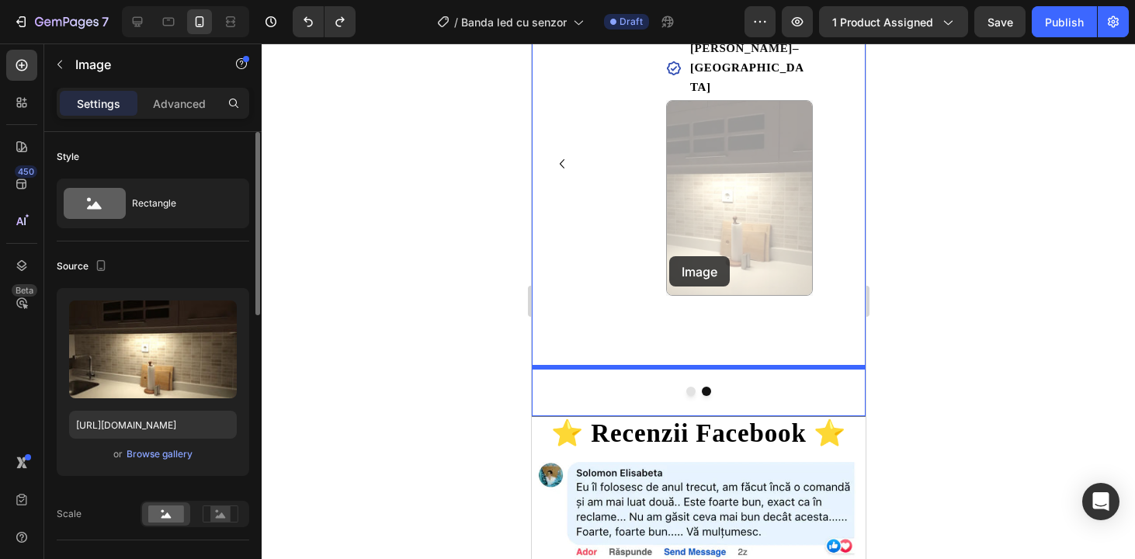
drag, startPoint x: 716, startPoint y: 172, endPoint x: 668, endPoint y: 256, distance: 96.3
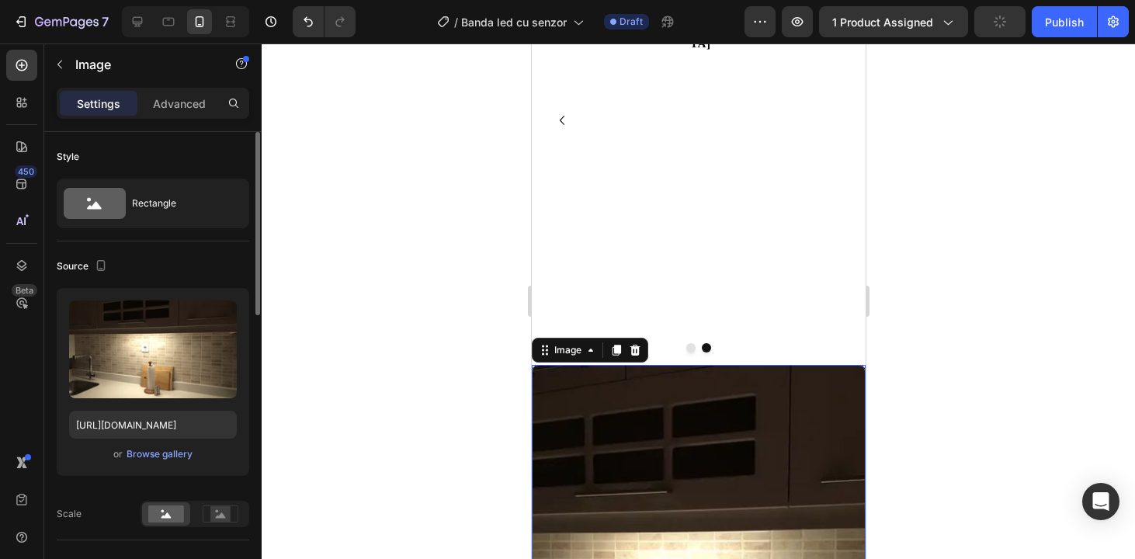
scroll to position [1761, 0]
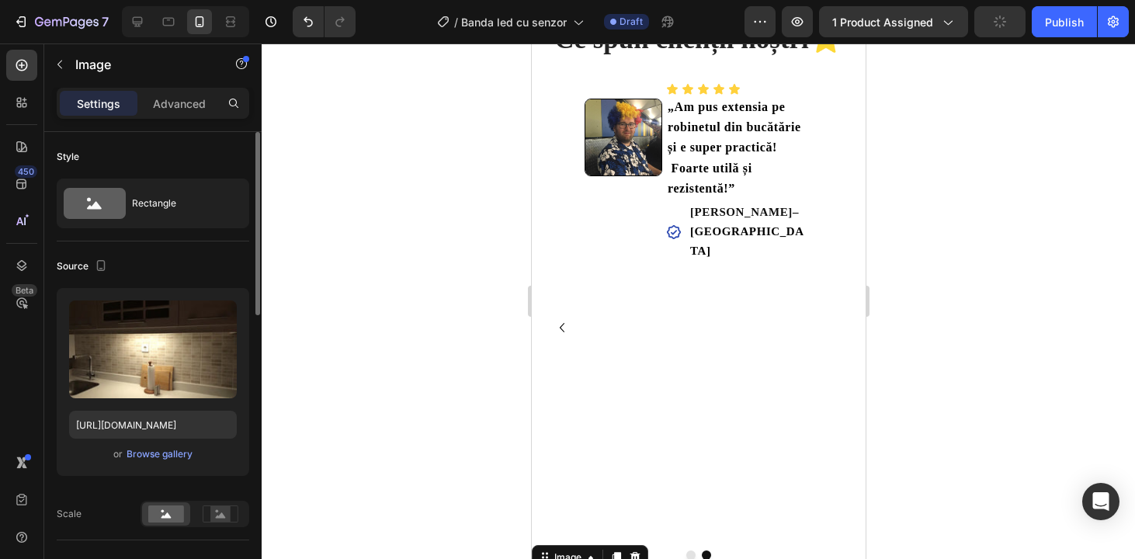
click at [702, 404] on div "Image Icon Icon Icon Icon Icon Icon List „Am pus extensia pe robinetul din bucă…" at bounding box center [698, 327] width 228 height 489
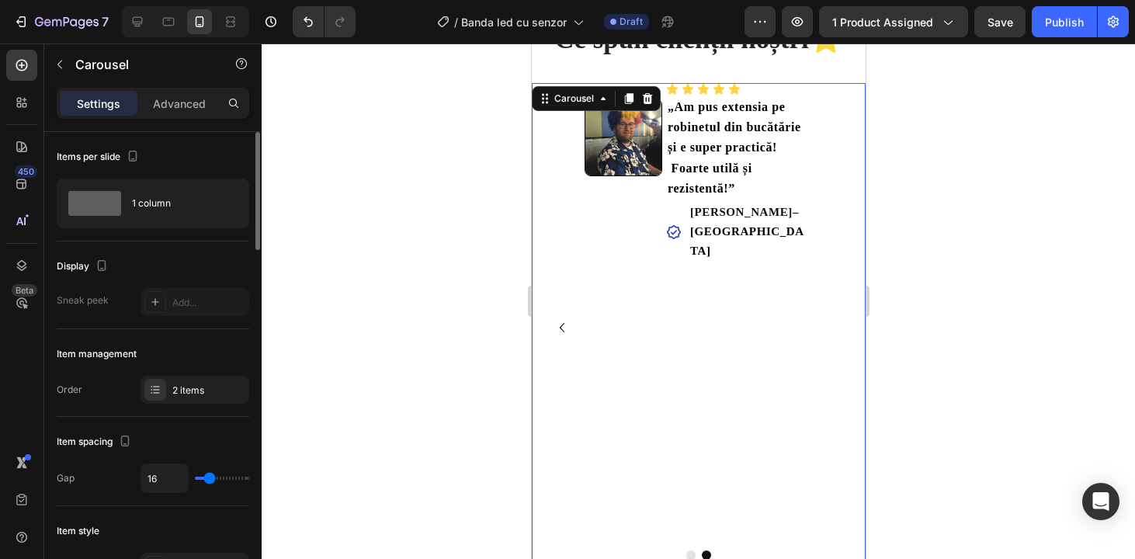
drag, startPoint x: 698, startPoint y: 529, endPoint x: 699, endPoint y: 393, distance: 136.6
click at [699, 392] on div "Image Icon Icon Icon Icon Icon Icon List luminare exact cum trebuie! Am montat …" at bounding box center [698, 327] width 334 height 489
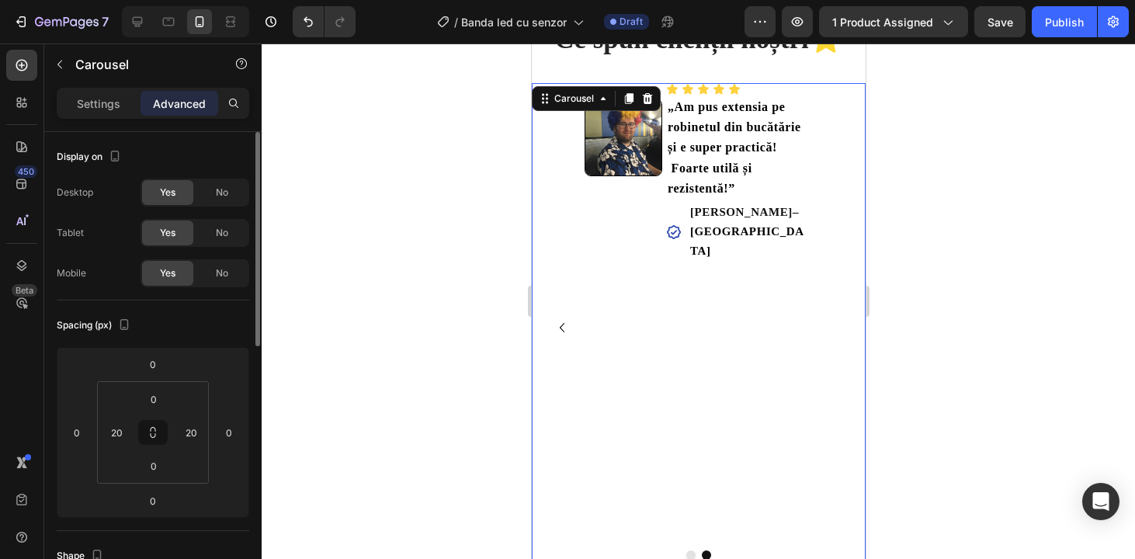
click at [561, 318] on icon "Carousel Back Arrow" at bounding box center [561, 327] width 19 height 19
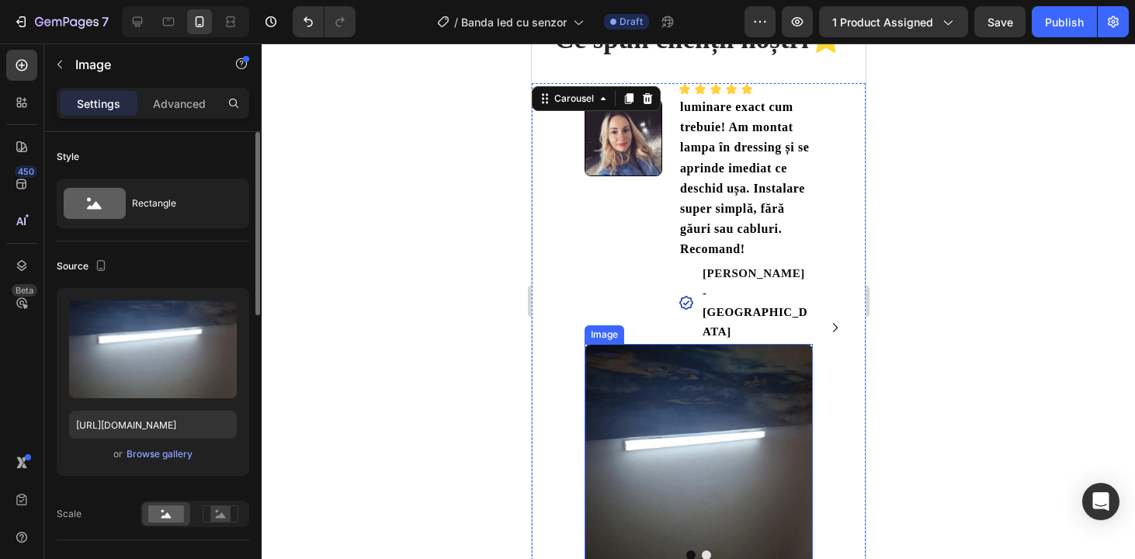
click at [755, 396] on img at bounding box center [698, 458] width 228 height 228
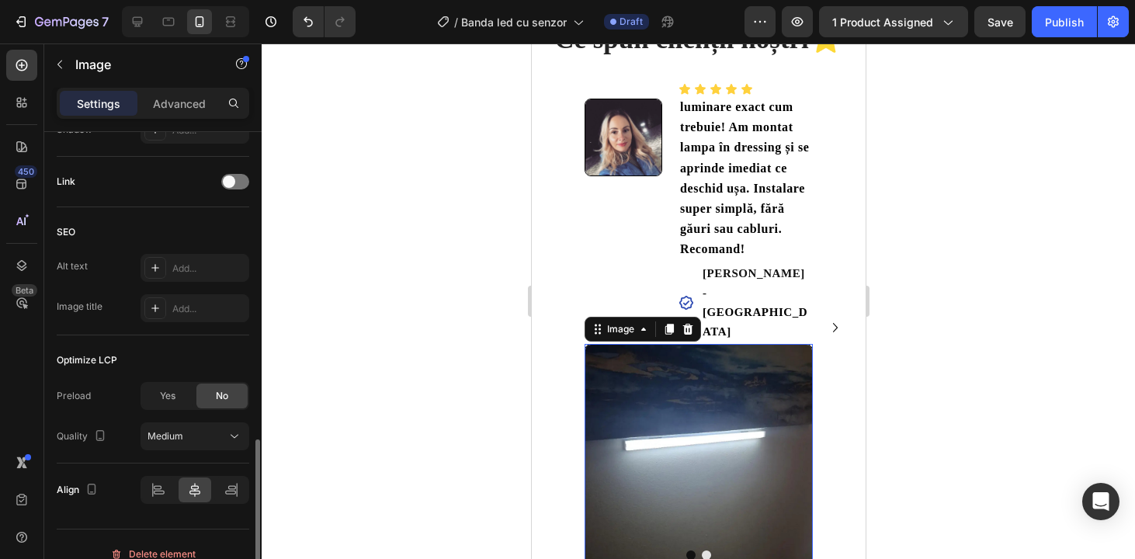
scroll to position [740, 0]
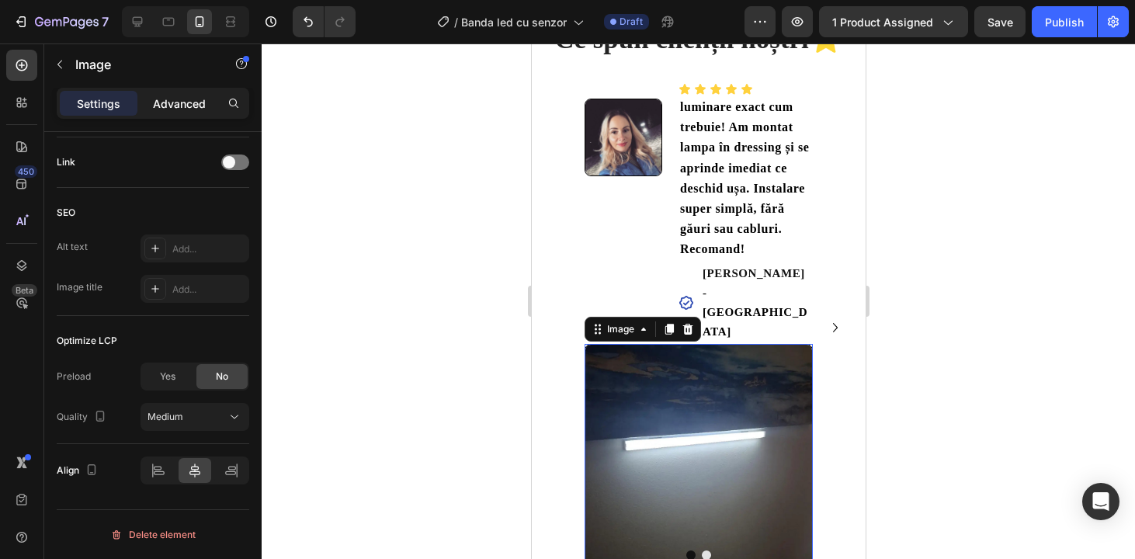
click at [184, 106] on p "Advanced" at bounding box center [179, 103] width 53 height 16
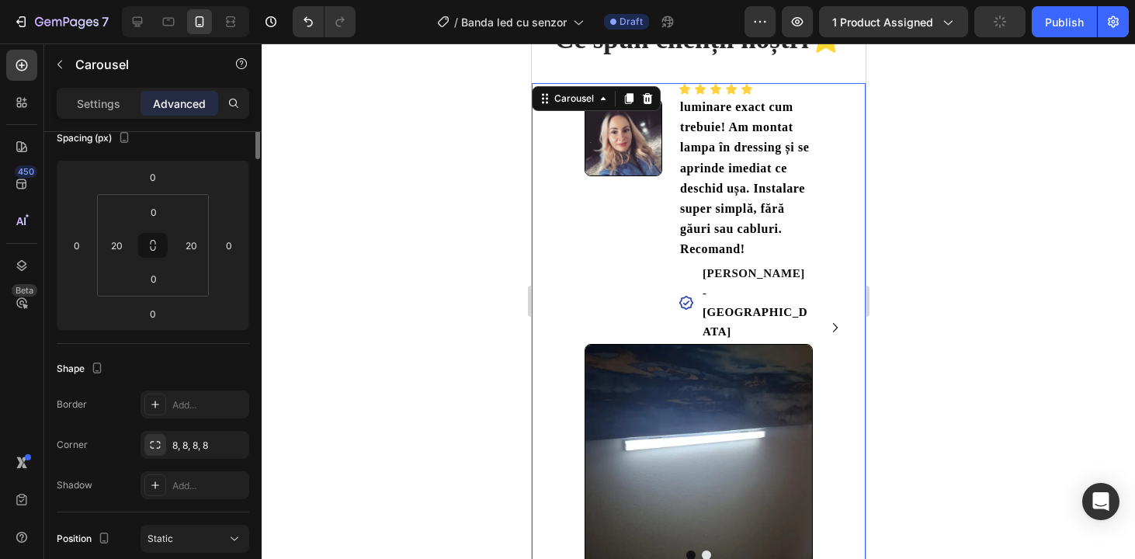
scroll to position [0, 0]
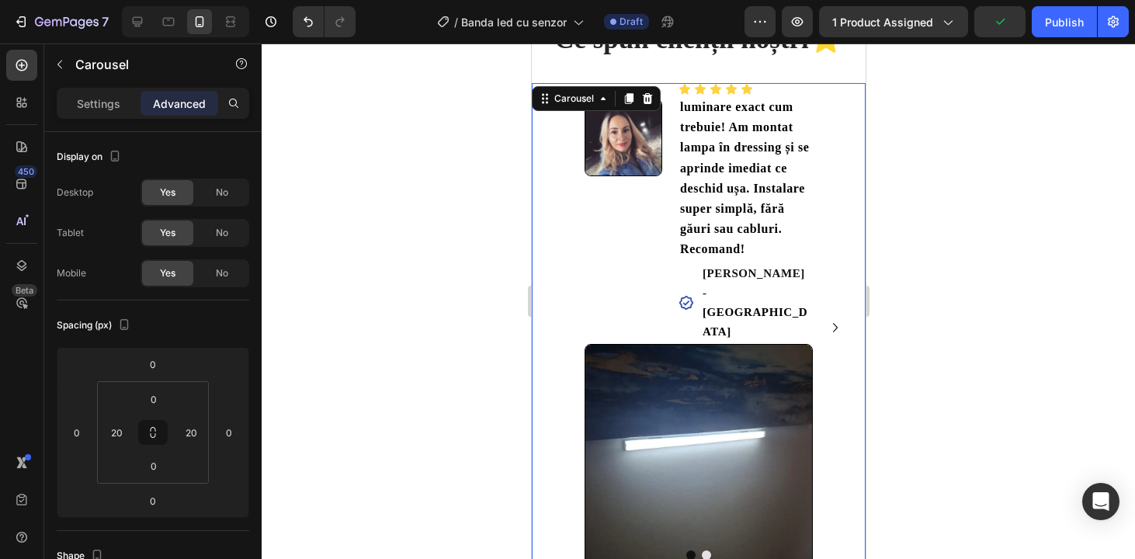
click at [838, 318] on icon "Carousel Next Arrow" at bounding box center [834, 327] width 19 height 19
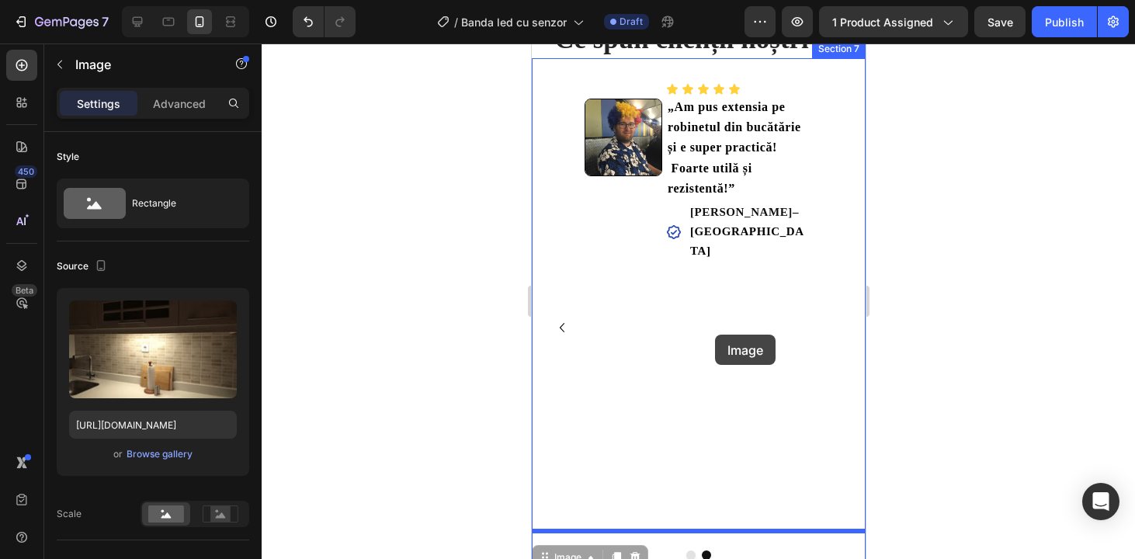
drag, startPoint x: 732, startPoint y: 541, endPoint x: 714, endPoint y: 335, distance: 206.5
click at [714, 335] on div "iPhone 15 Pro Max ( 430 px) iPhone 13 Mini iPhone 13 Pro iPhone 11 Pro Max iPho…" at bounding box center [698, 318] width 334 height 4071
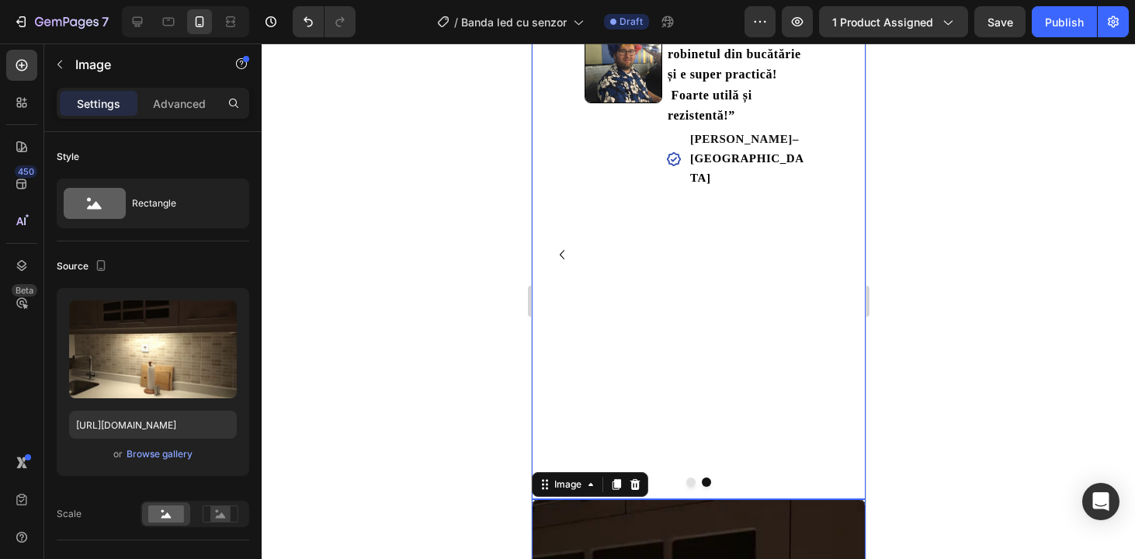
scroll to position [1839, 0]
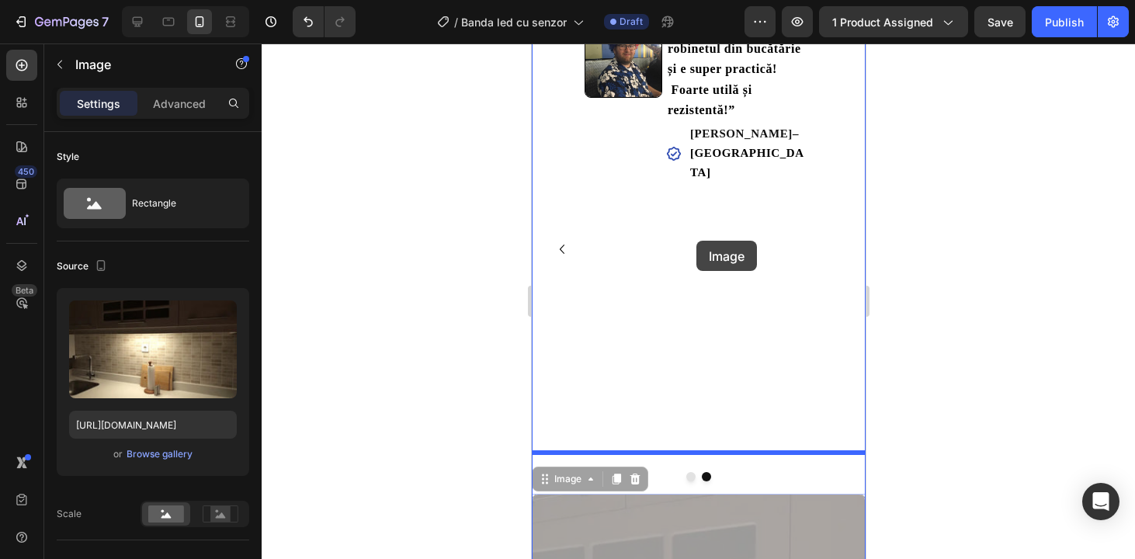
drag, startPoint x: 714, startPoint y: 519, endPoint x: 696, endPoint y: 241, distance: 277.8
click at [696, 241] on div "iPhone 15 Pro Max ( 430 px) iPhone 13 Mini iPhone 13 Pro iPhone 11 Pro Max iPho…" at bounding box center [698, 239] width 334 height 4071
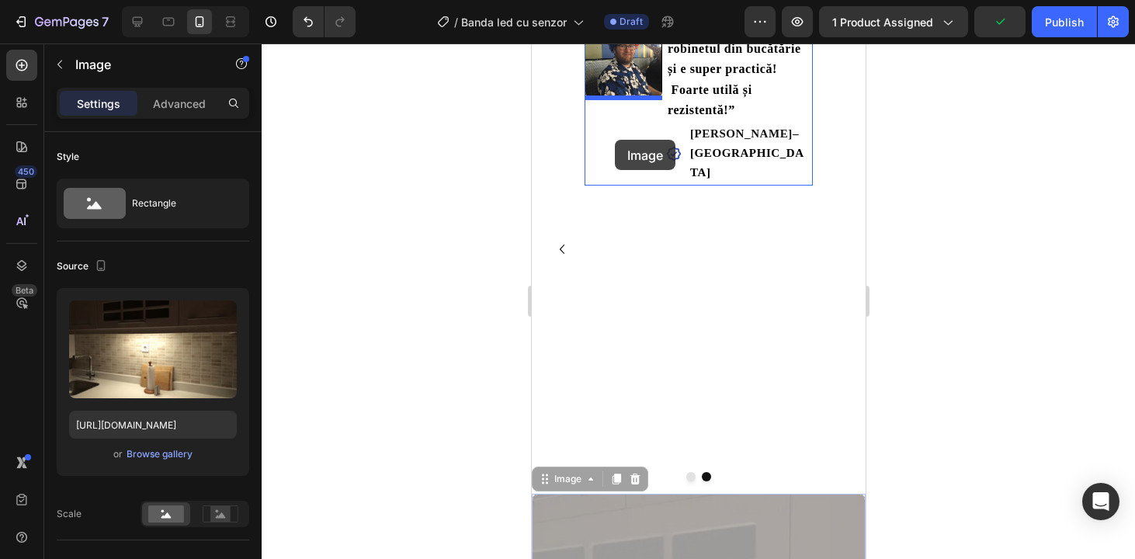
drag, startPoint x: 673, startPoint y: 516, endPoint x: 614, endPoint y: 141, distance: 379.6
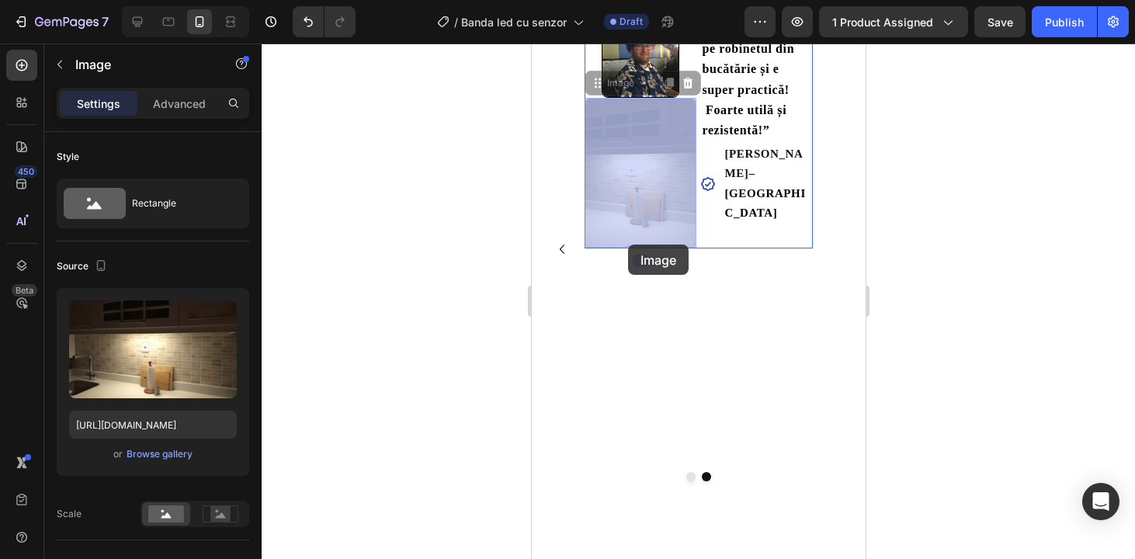
drag, startPoint x: 614, startPoint y: 148, endPoint x: 627, endPoint y: 245, distance: 97.9
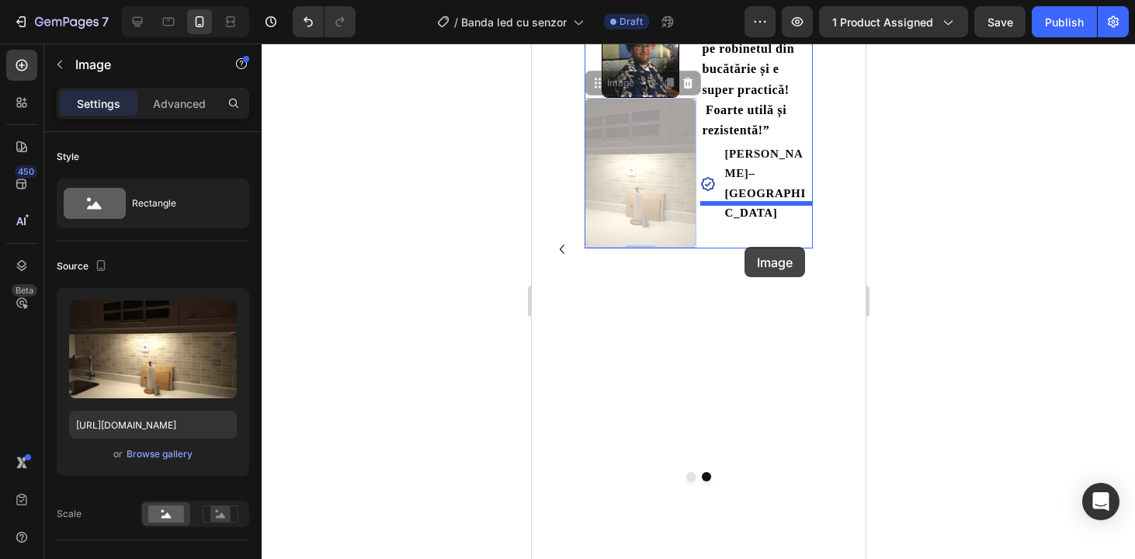
drag, startPoint x: 651, startPoint y: 174, endPoint x: 744, endPoint y: 247, distance: 117.7
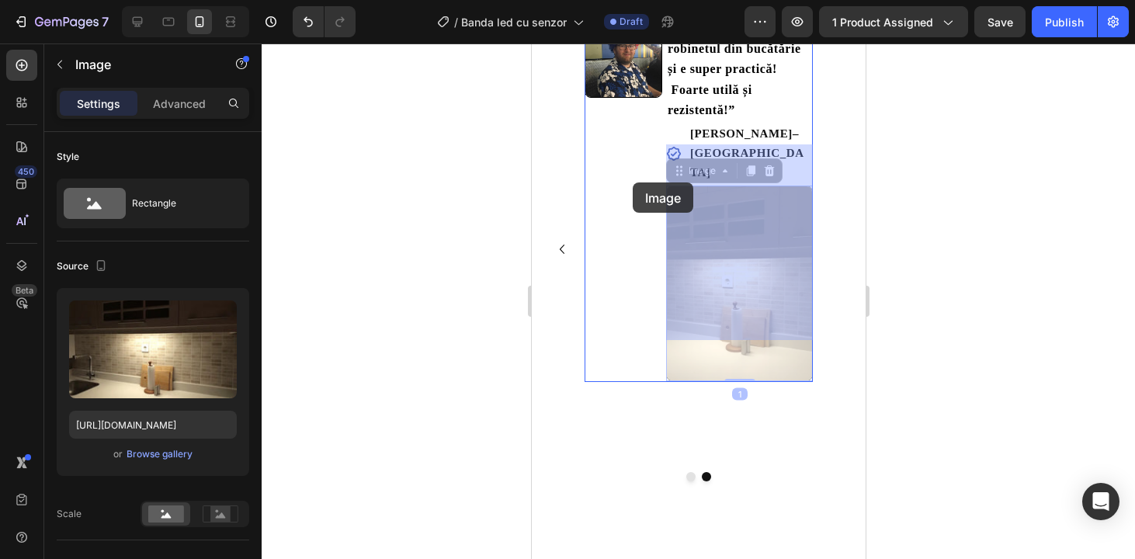
drag, startPoint x: 675, startPoint y: 175, endPoint x: 710, endPoint y: 187, distance: 37.1
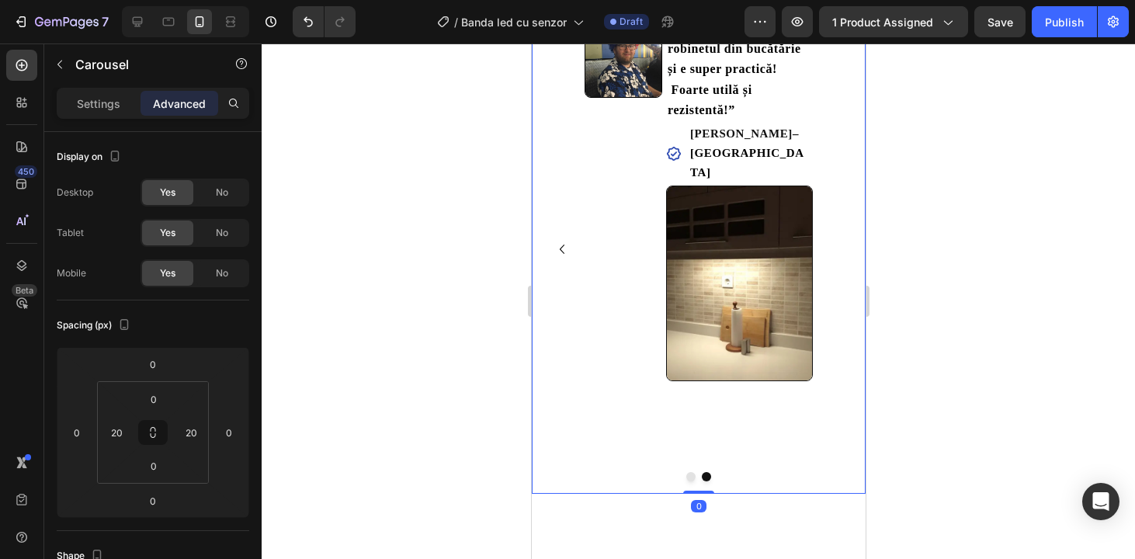
click at [576, 158] on div "Image Icon Icon Icon Icon Icon Icon List luminare exact cum trebuie! Am montat …" at bounding box center [698, 249] width 303 height 489
click at [116, 102] on p "Settings" at bounding box center [98, 103] width 43 height 16
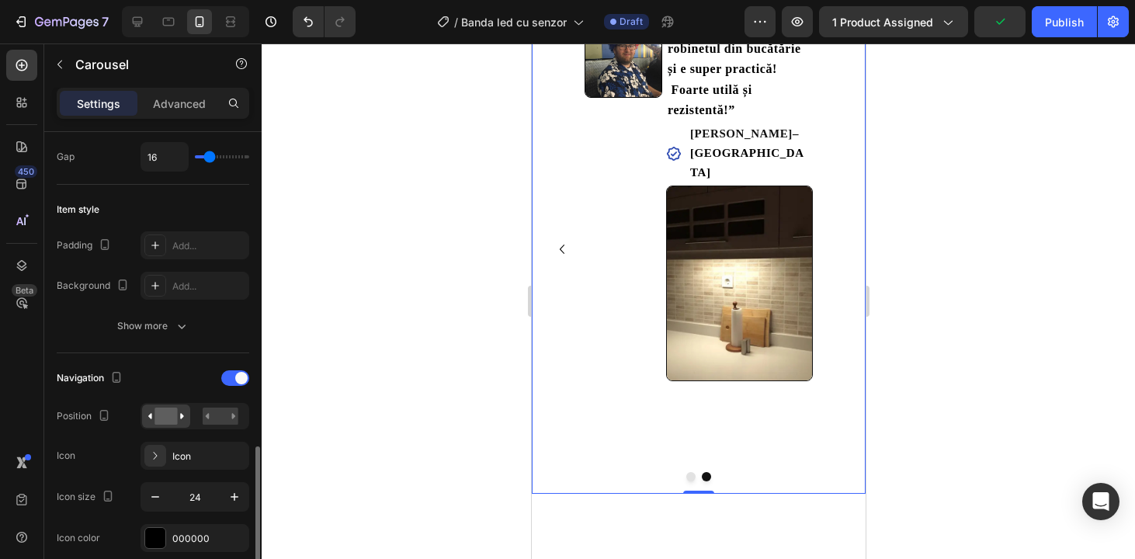
scroll to position [509, 0]
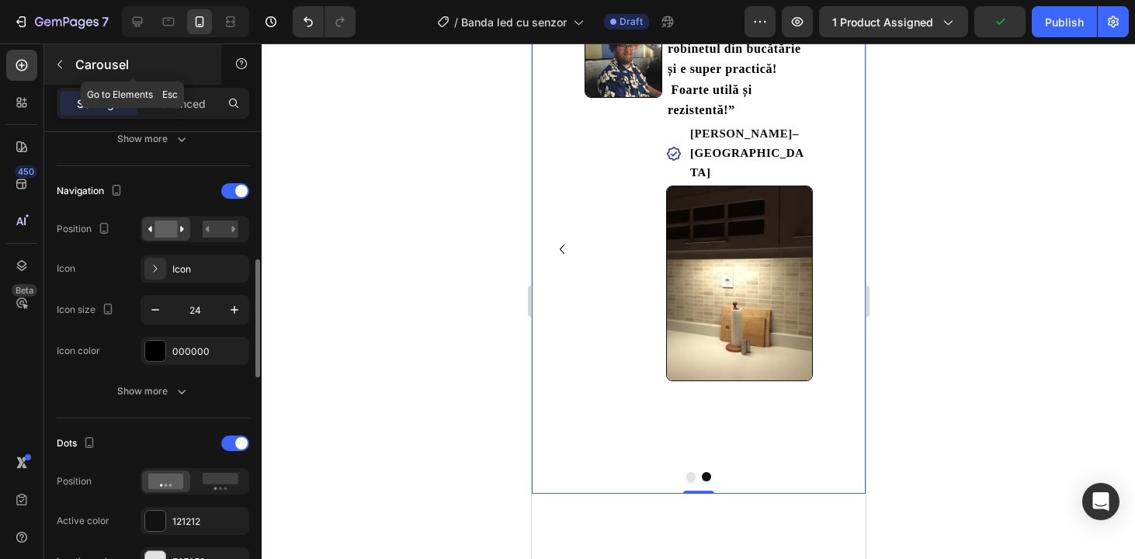
click at [67, 65] on button "button" at bounding box center [59, 64] width 25 height 25
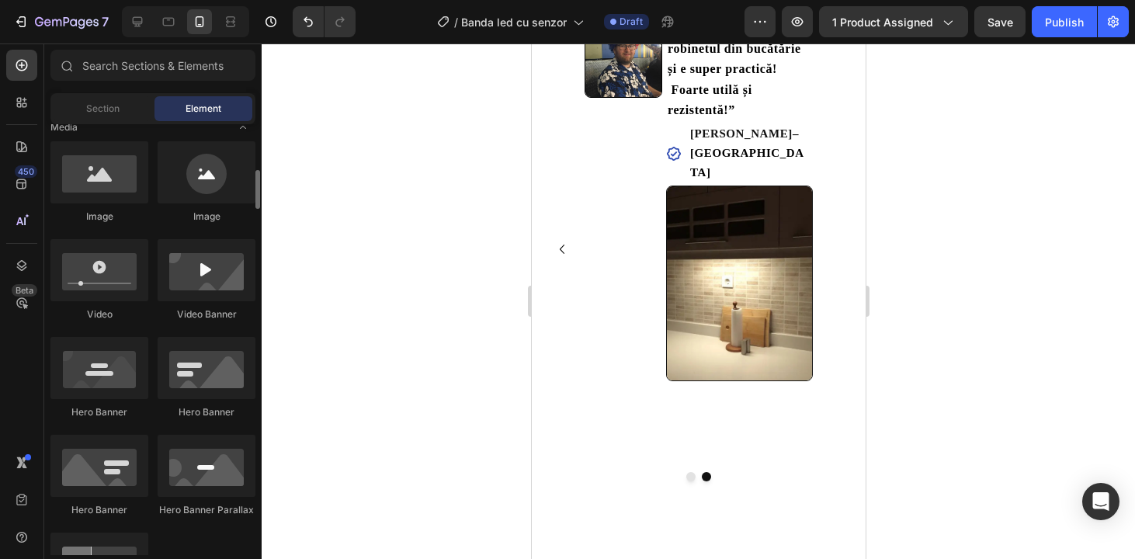
scroll to position [846, 0]
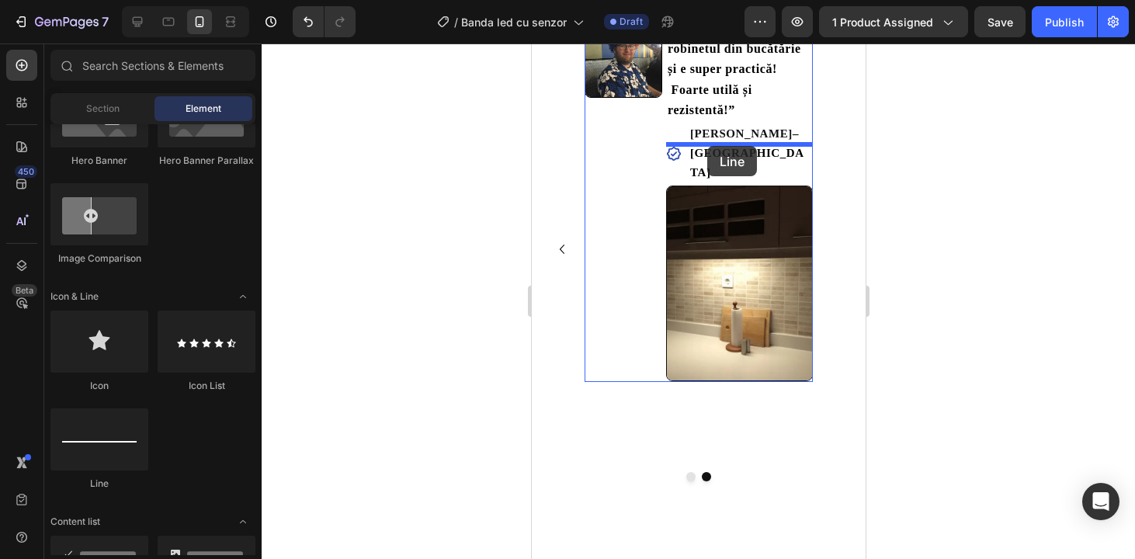
drag, startPoint x: 640, startPoint y: 507, endPoint x: 706, endPoint y: 146, distance: 367.0
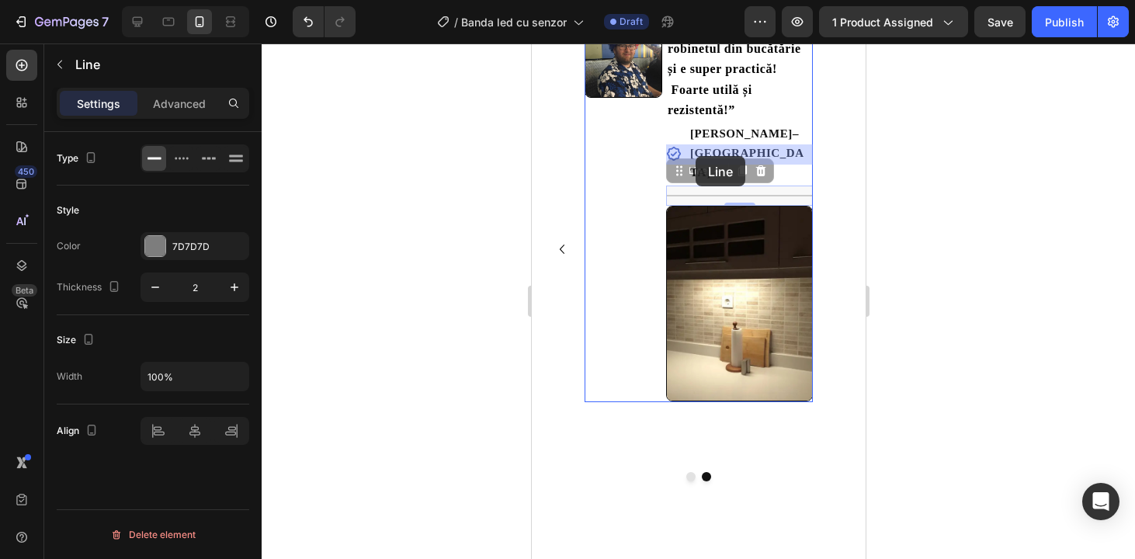
drag, startPoint x: 681, startPoint y: 154, endPoint x: 695, endPoint y: 156, distance: 14.2
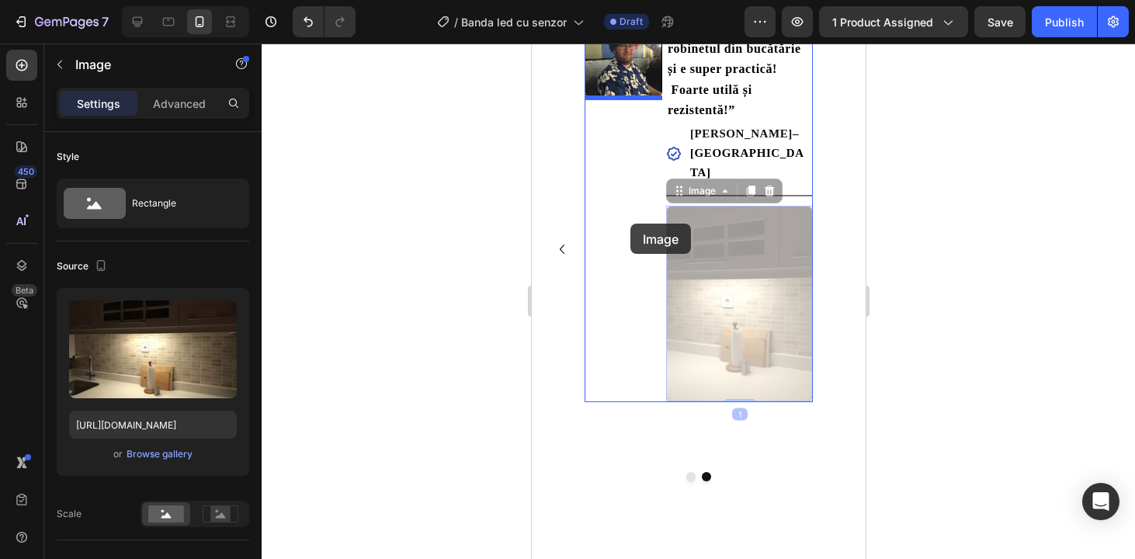
drag, startPoint x: 713, startPoint y: 224, endPoint x: 613, endPoint y: 224, distance: 99.4
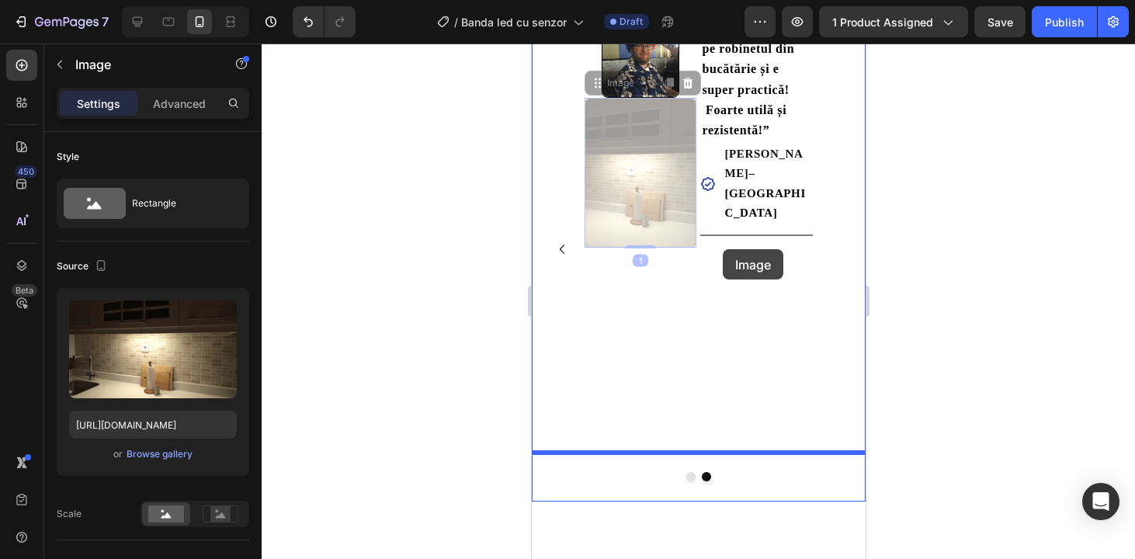
drag, startPoint x: 634, startPoint y: 225, endPoint x: 721, endPoint y: 248, distance: 89.8
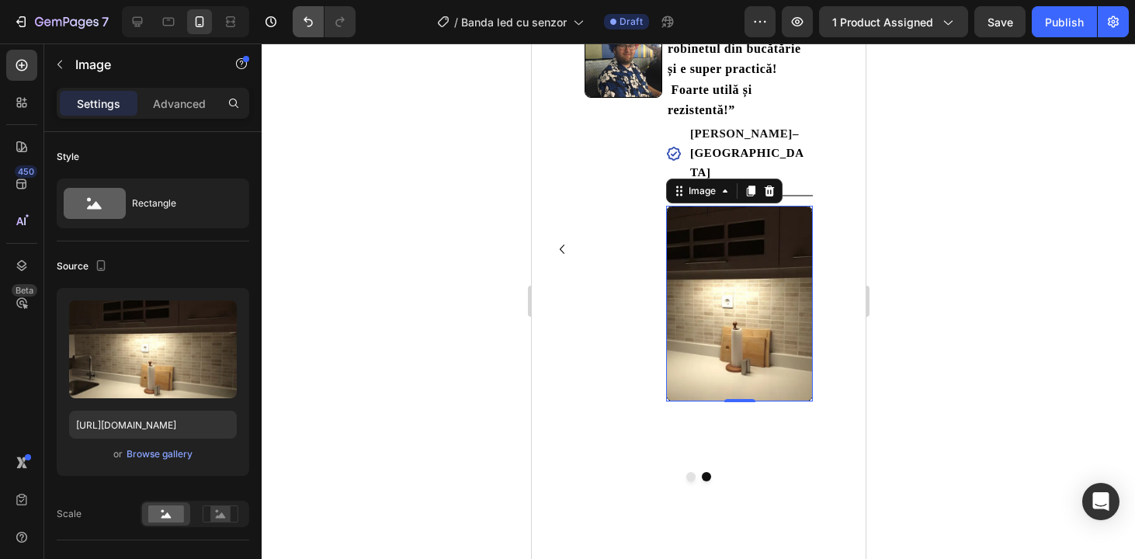
click at [311, 26] on icon "Undo/Redo" at bounding box center [308, 22] width 16 height 16
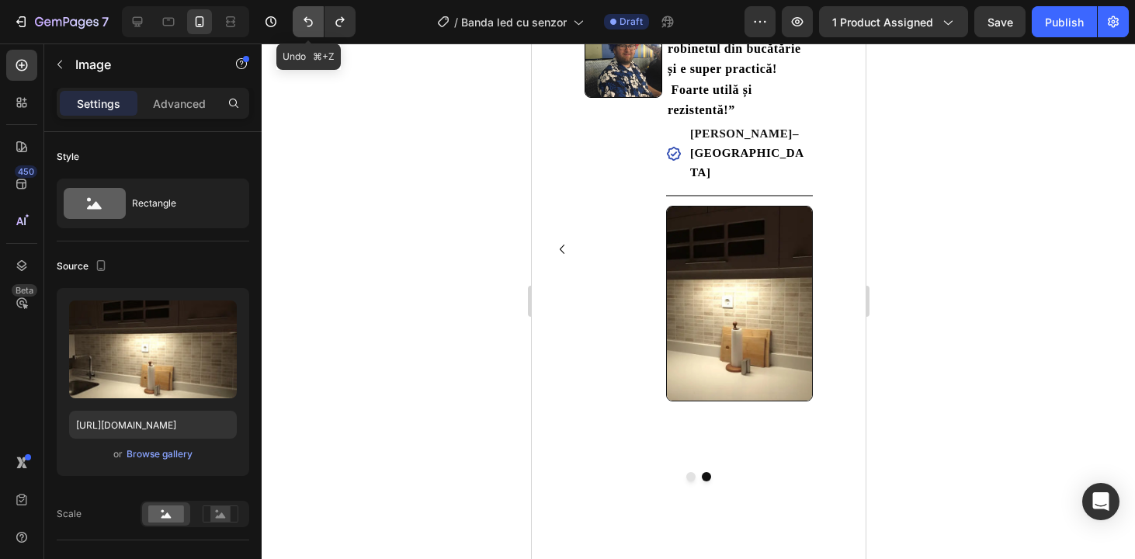
click at [311, 26] on icon "Undo/Redo" at bounding box center [308, 22] width 16 height 16
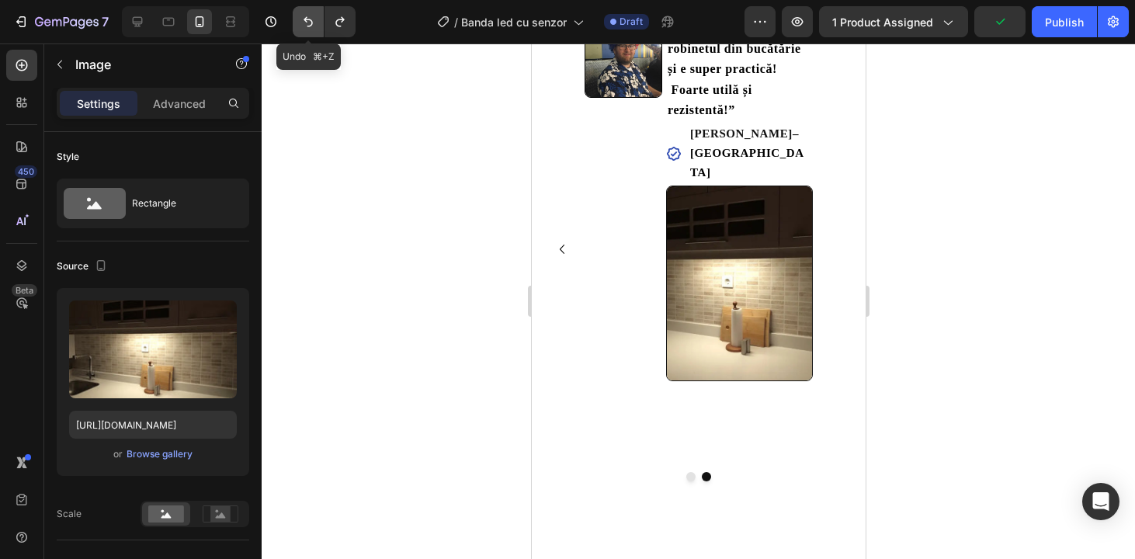
click at [311, 26] on icon "Undo/Redo" at bounding box center [308, 22] width 16 height 16
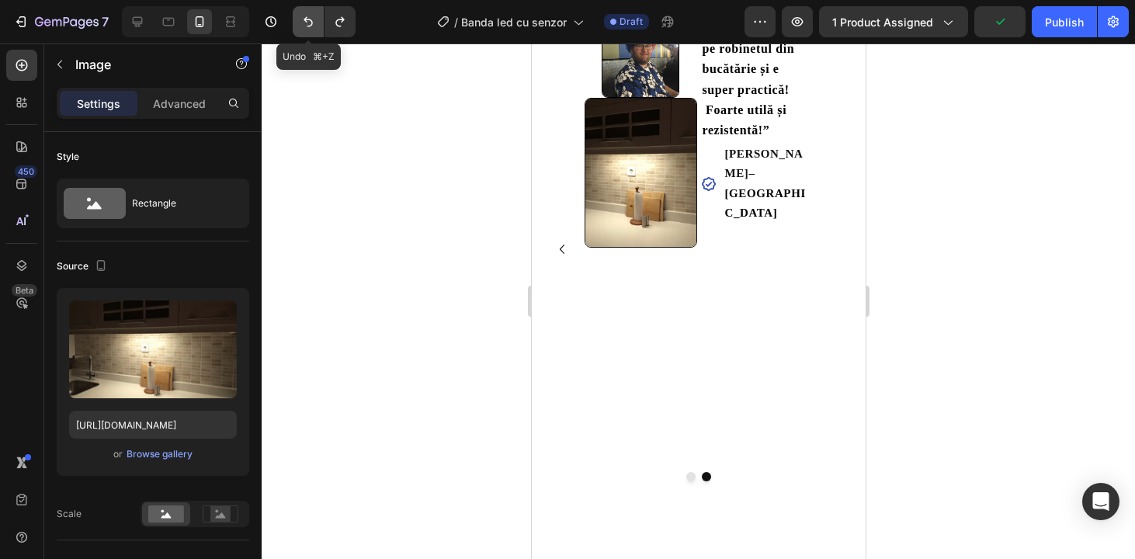
click at [311, 26] on icon "Undo/Redo" at bounding box center [308, 22] width 16 height 16
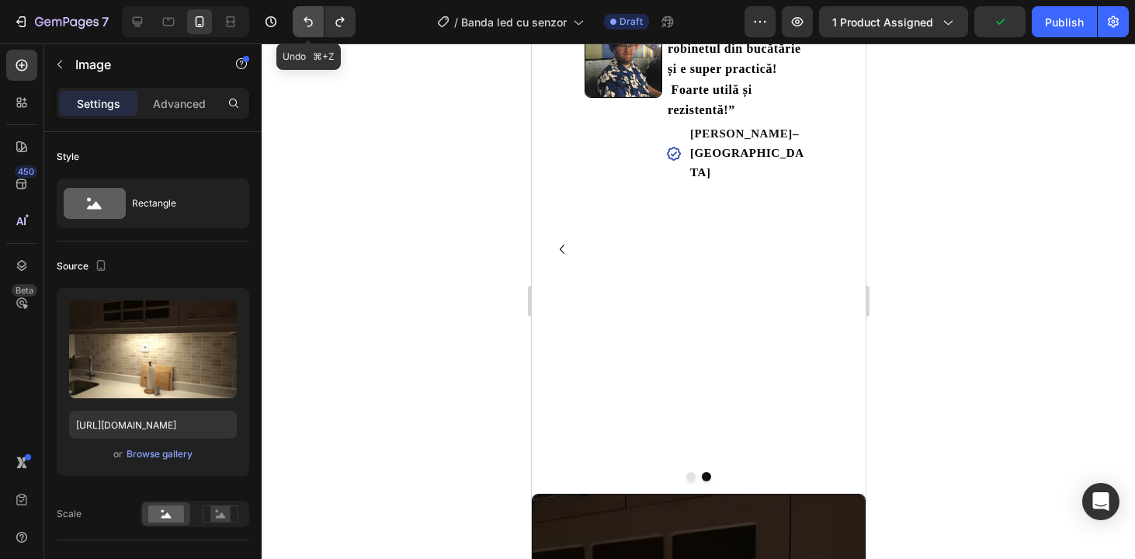
click at [311, 26] on icon "Undo/Redo" at bounding box center [308, 22] width 16 height 16
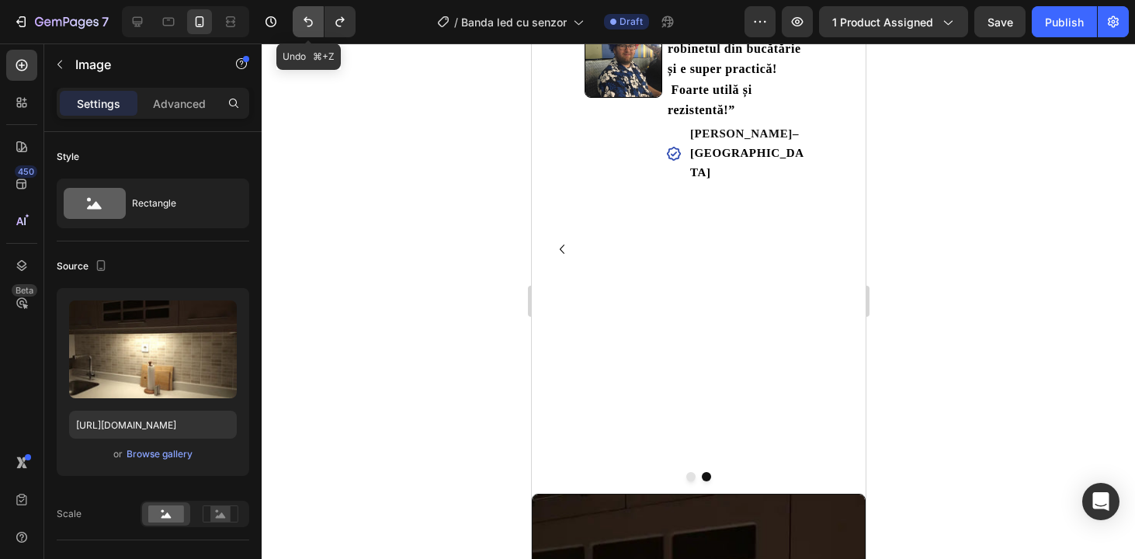
click at [311, 26] on icon "Undo/Redo" at bounding box center [308, 22] width 16 height 16
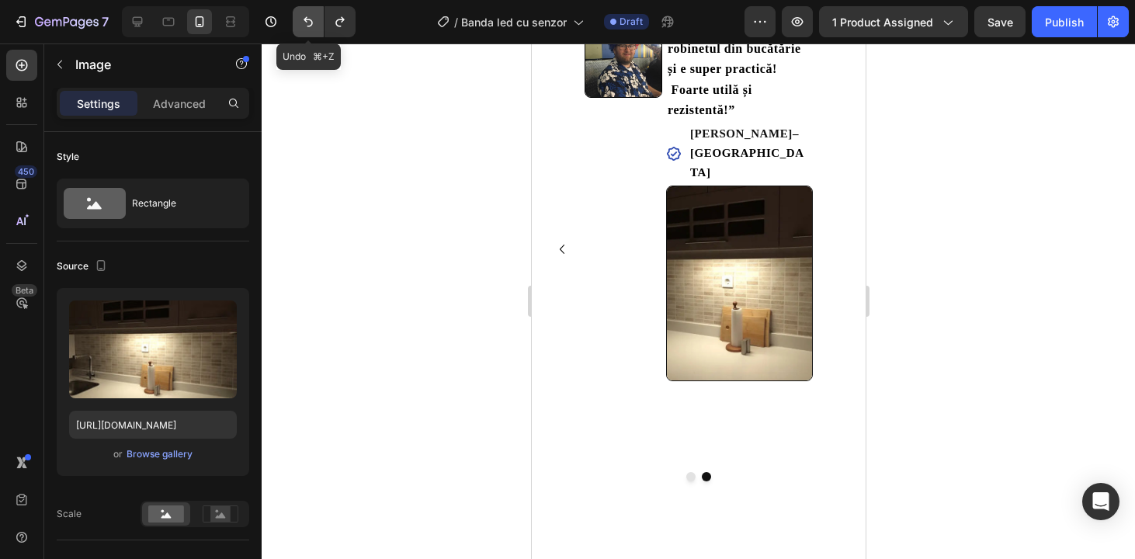
click at [319, 26] on button "Undo/Redo" at bounding box center [308, 21] width 31 height 31
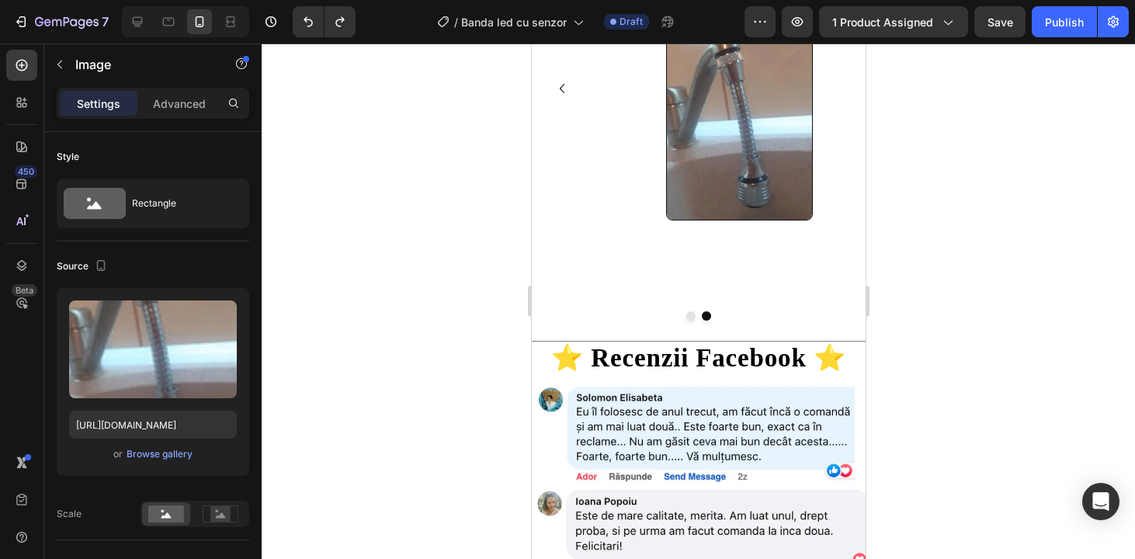
scroll to position [1803, 0]
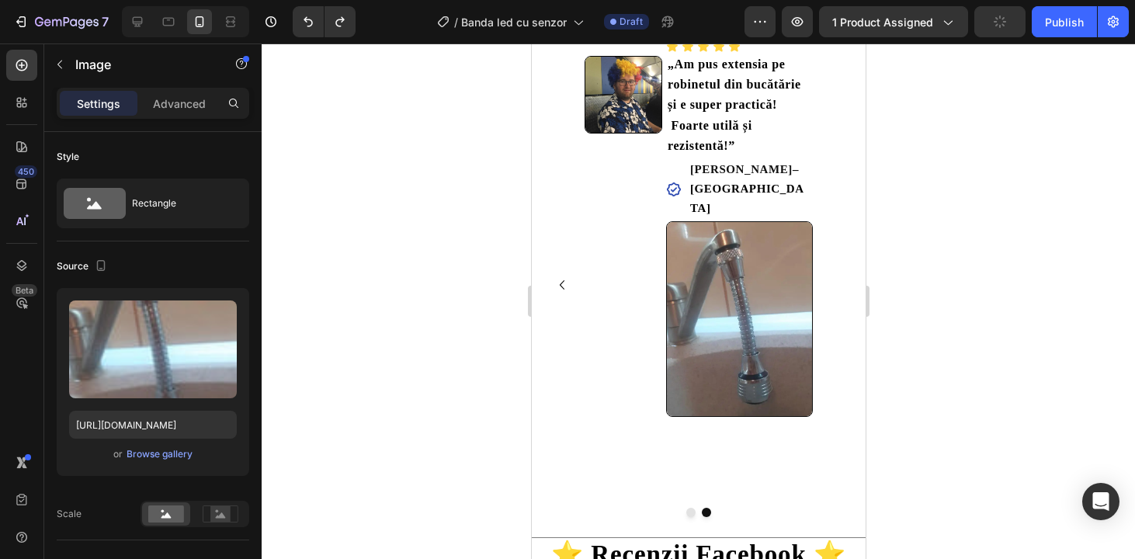
click at [741, 298] on img at bounding box center [738, 319] width 147 height 196
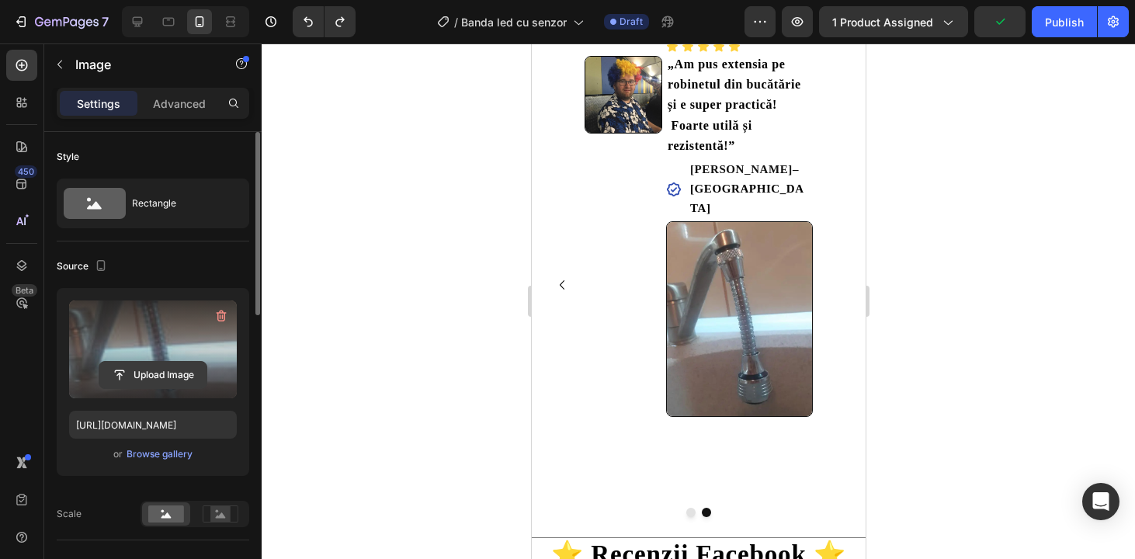
click at [180, 387] on input "file" at bounding box center [152, 375] width 107 height 26
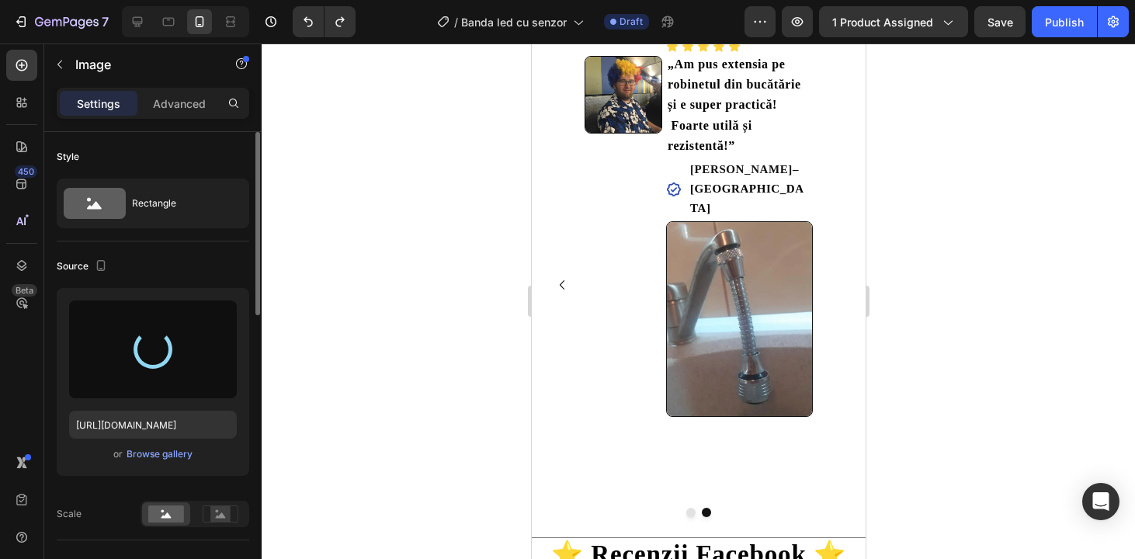
type input "[URL][DOMAIN_NAME]"
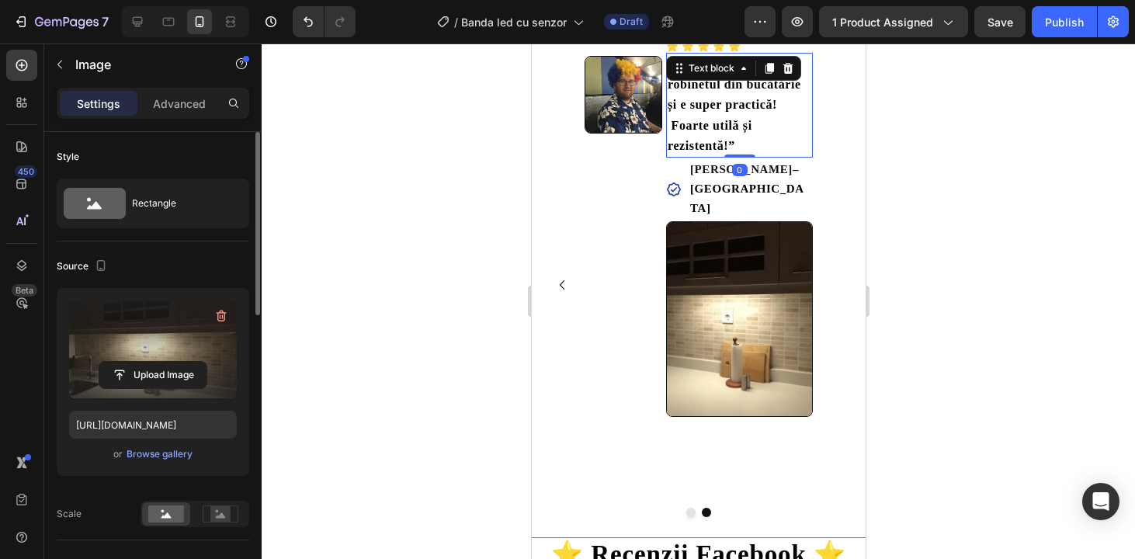
click at [707, 132] on p "„Am pus extensia pe robinetul din bucătărie și e super practică! Foarte utilă ș…" at bounding box center [739, 105] width 144 height 102
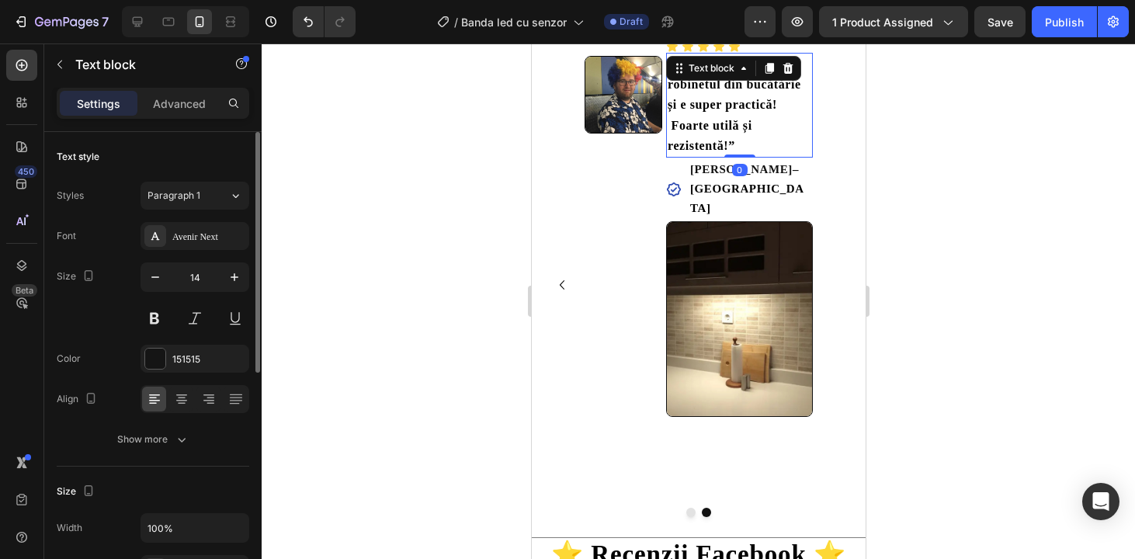
click at [707, 132] on p "„Am pus extensia pe robinetul din bucătărie și e super practică! Foarte utilă ș…" at bounding box center [739, 105] width 144 height 102
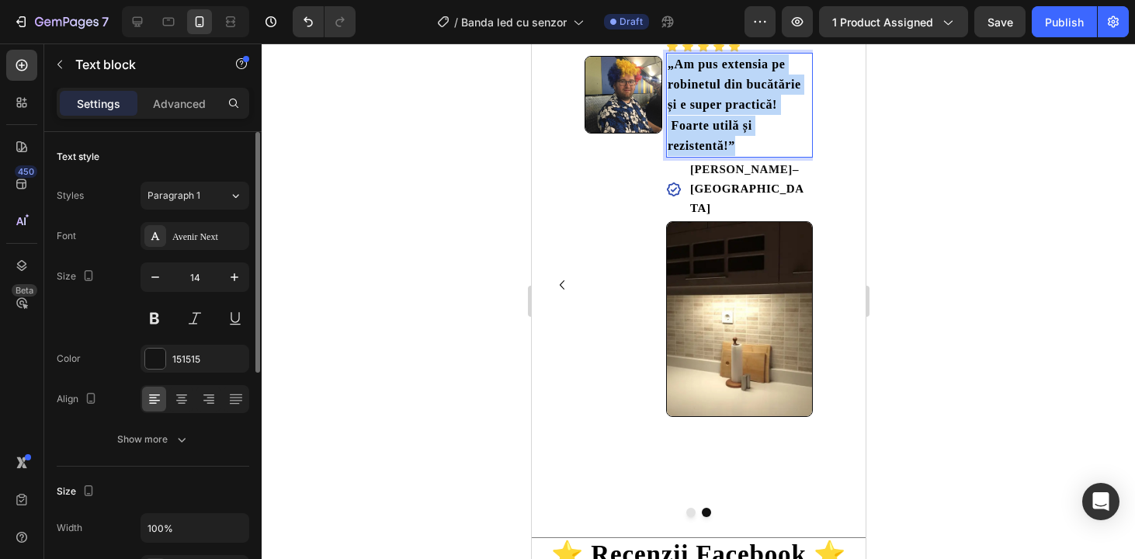
click at [707, 132] on p "„Am pus extensia pe robinetul din bucătărie și e super practică! Foarte utilă ș…" at bounding box center [739, 105] width 144 height 102
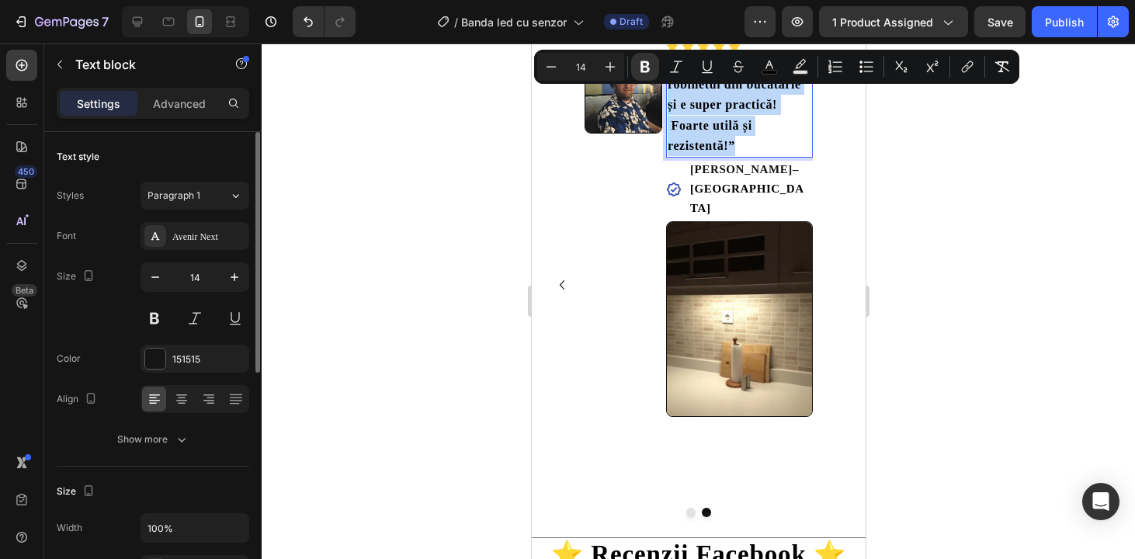
scroll to position [1799, 0]
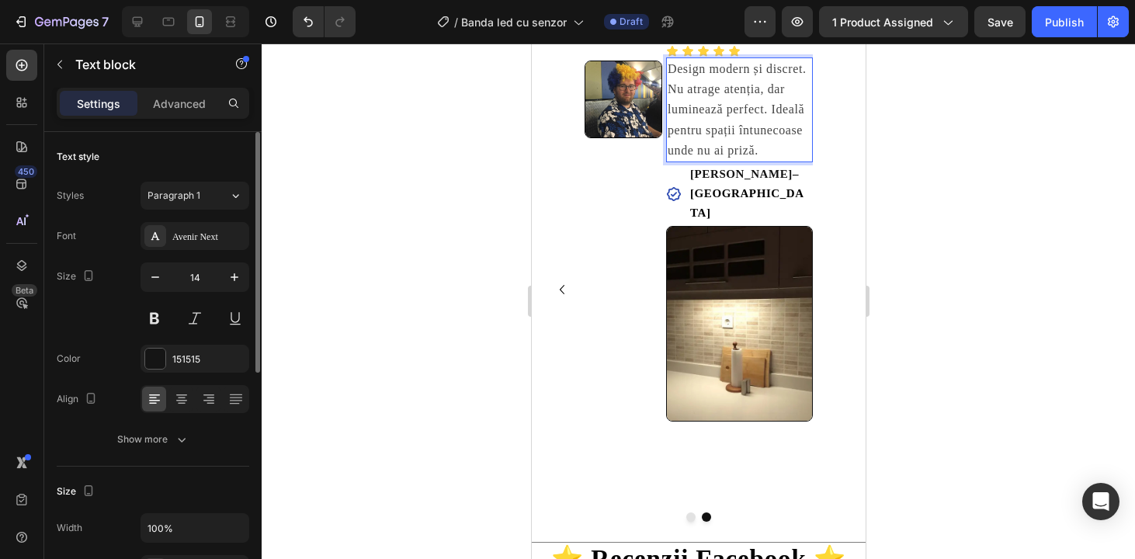
click at [734, 147] on span "Design modern și discret. Nu atrage atenția, dar luminează perfect. Ideală pent…" at bounding box center [736, 109] width 139 height 95
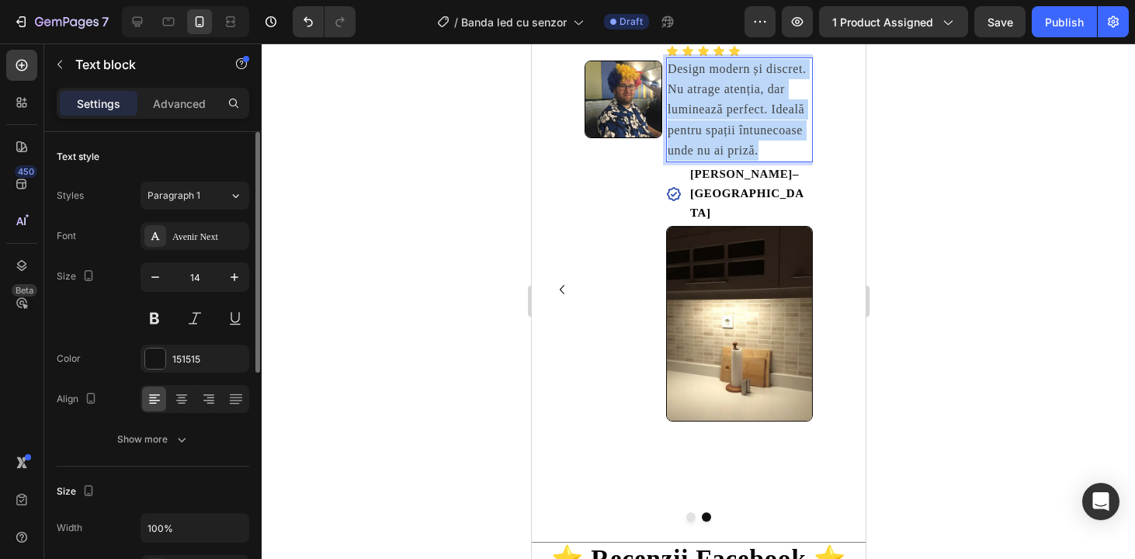
click at [734, 147] on span "Design modern și discret. Nu atrage atenția, dar luminează perfect. Ideală pent…" at bounding box center [736, 109] width 139 height 95
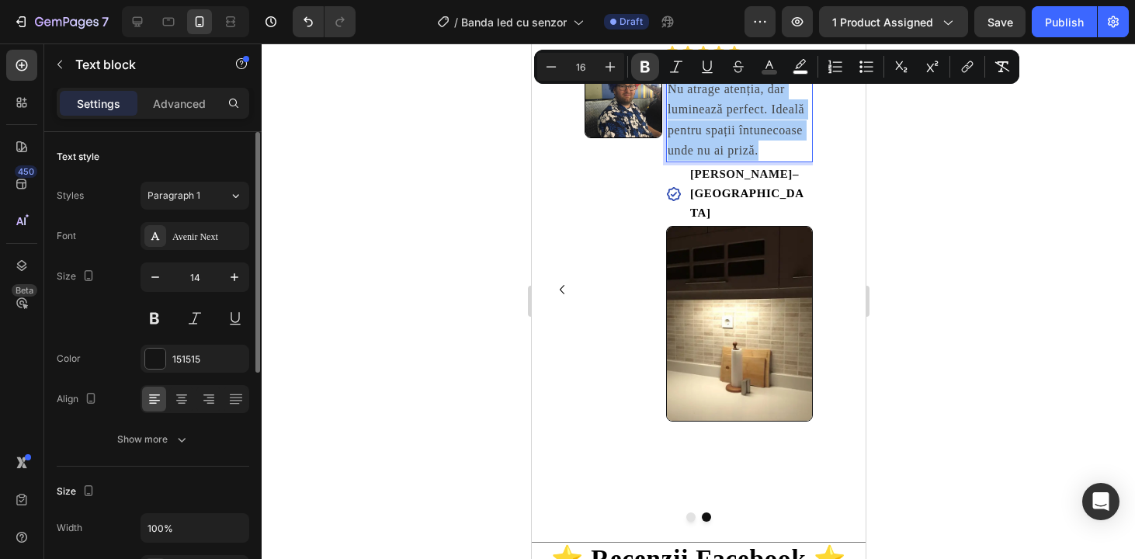
click at [647, 69] on icon "Editor contextual toolbar" at bounding box center [644, 67] width 9 height 12
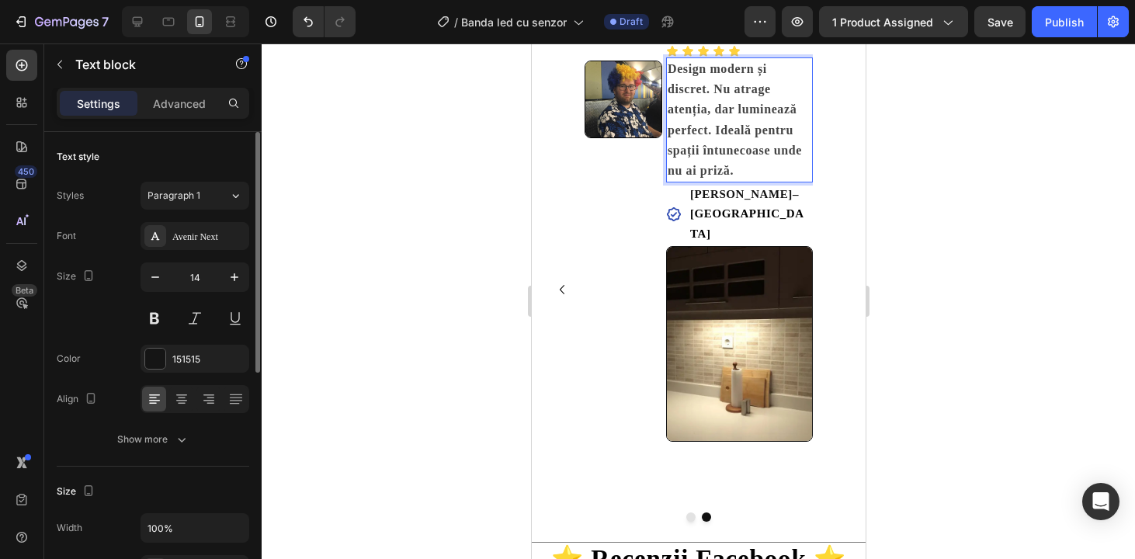
click at [768, 69] on strong "Design modern și discret. Nu atrage atenția, dar luminează perfect. Ideală pent…" at bounding box center [734, 119] width 134 height 115
click at [756, 151] on strong "Design modern și discret. Nu atrage atenția, dar luminează perfect. Ideală pent…" at bounding box center [734, 119] width 134 height 115
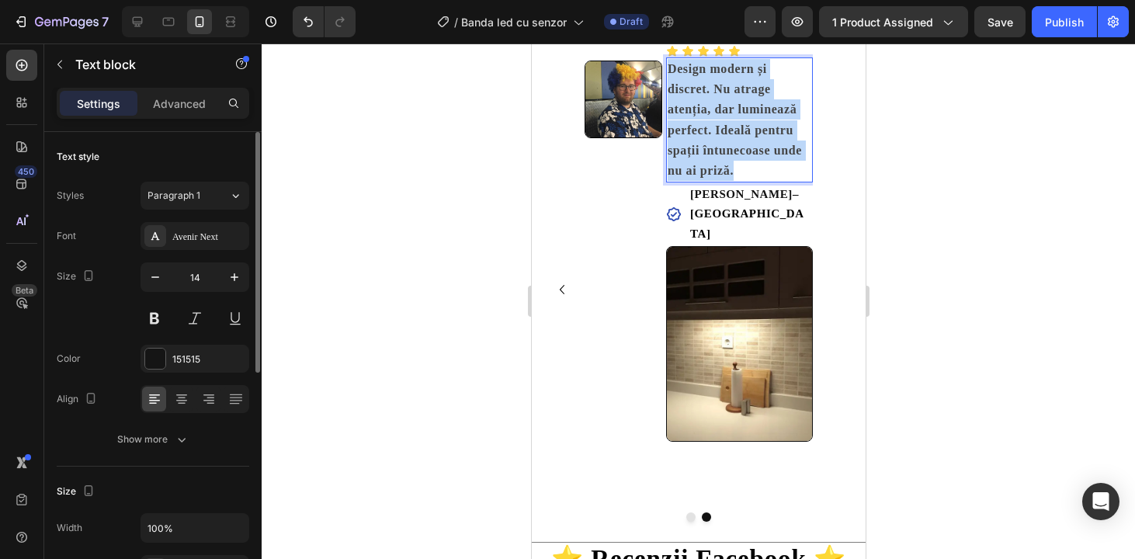
click at [756, 151] on strong "Design modern și discret. Nu atrage atenția, dar luminează perfect. Ideală pent…" at bounding box center [734, 119] width 134 height 115
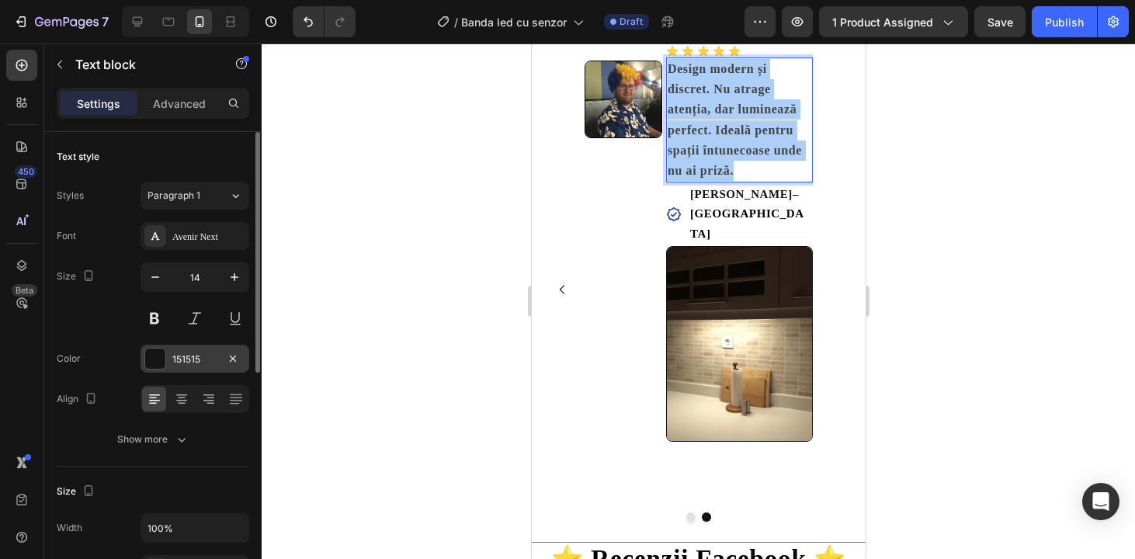
click at [155, 358] on div at bounding box center [155, 359] width 20 height 20
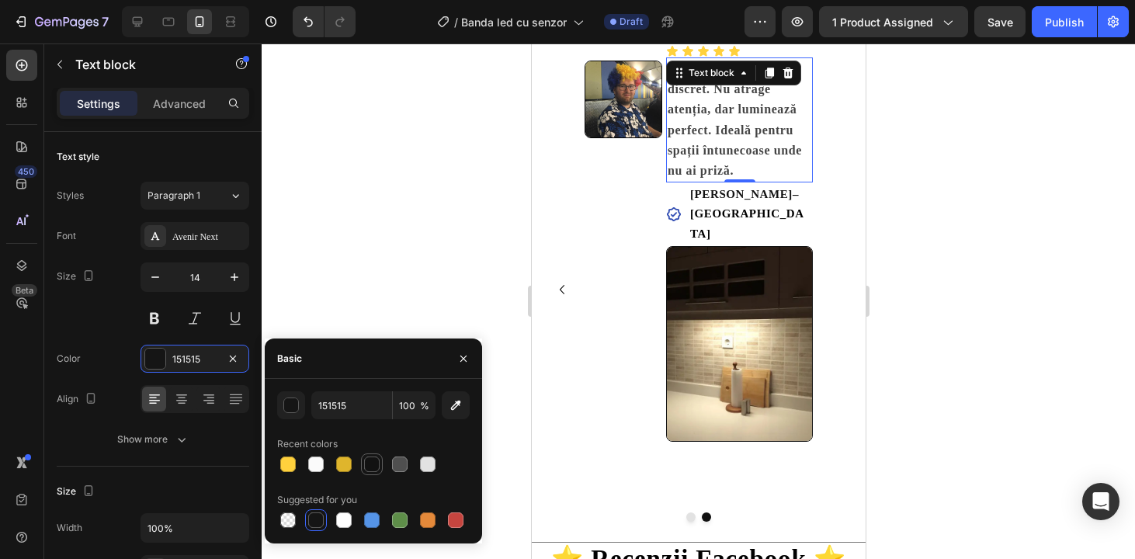
click at [378, 461] on div at bounding box center [372, 464] width 16 height 16
click at [319, 515] on div at bounding box center [316, 520] width 16 height 16
type input "151515"
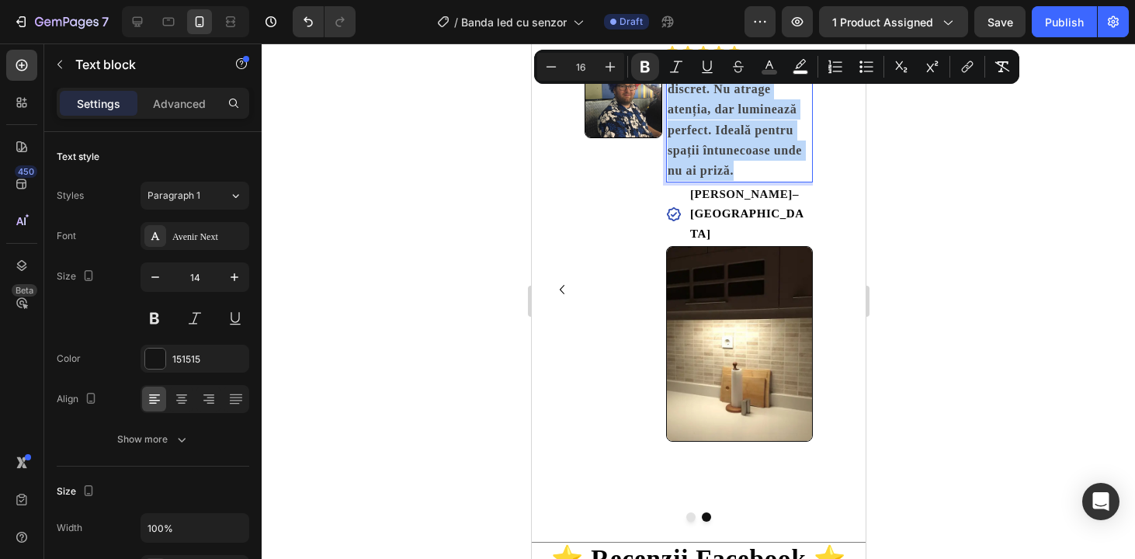
drag, startPoint x: 734, startPoint y: 185, endPoint x: 667, endPoint y: 66, distance: 136.3
click at [667, 66] on p "Design modern și discret. Nu atrage atenția, dar luminează perfect. Ideală pent…" at bounding box center [739, 120] width 144 height 122
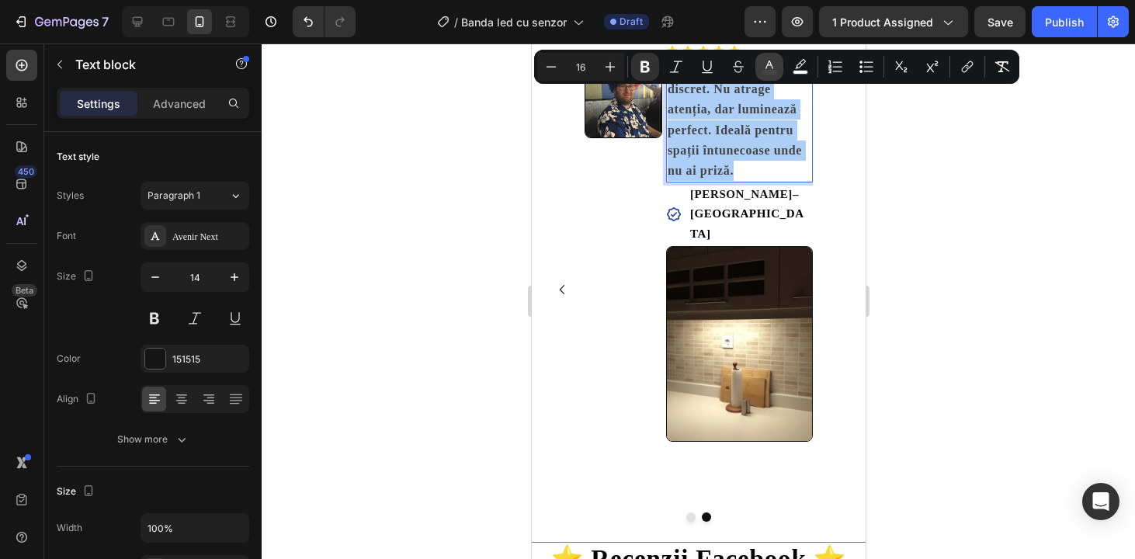
click at [769, 72] on rect "Editor contextual toolbar" at bounding box center [769, 73] width 15 height 4
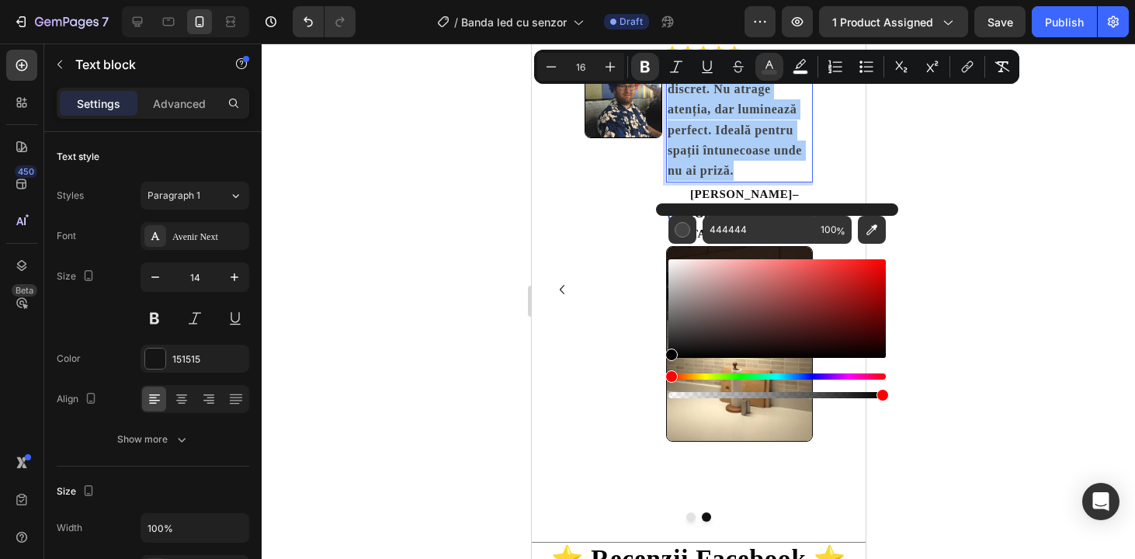
drag, startPoint x: 670, startPoint y: 337, endPoint x: 658, endPoint y: 385, distance: 49.5
click at [658, 385] on div "444444 100 %" at bounding box center [777, 302] width 242 height 198
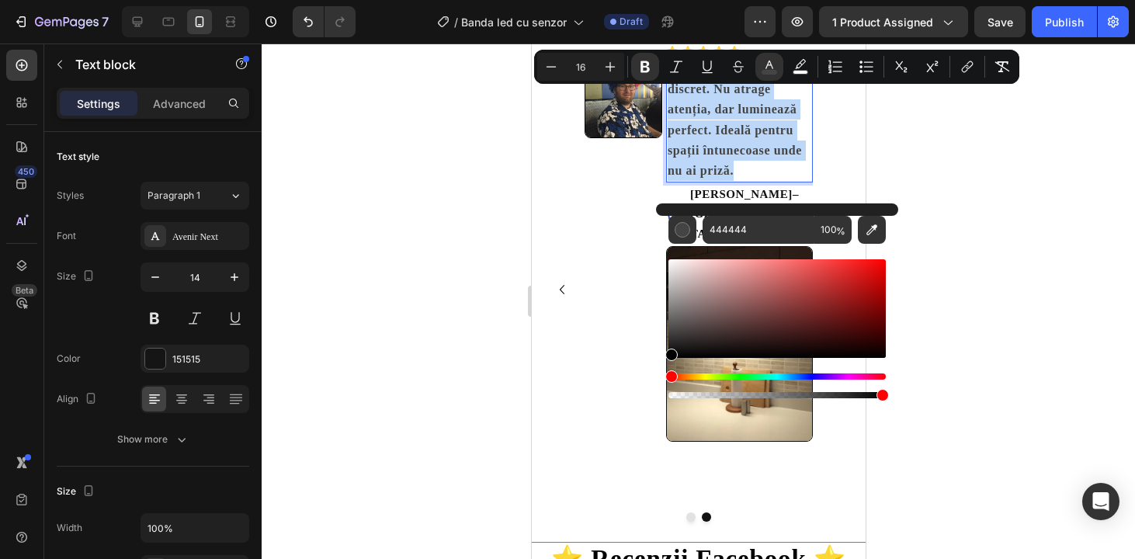
type input "000000"
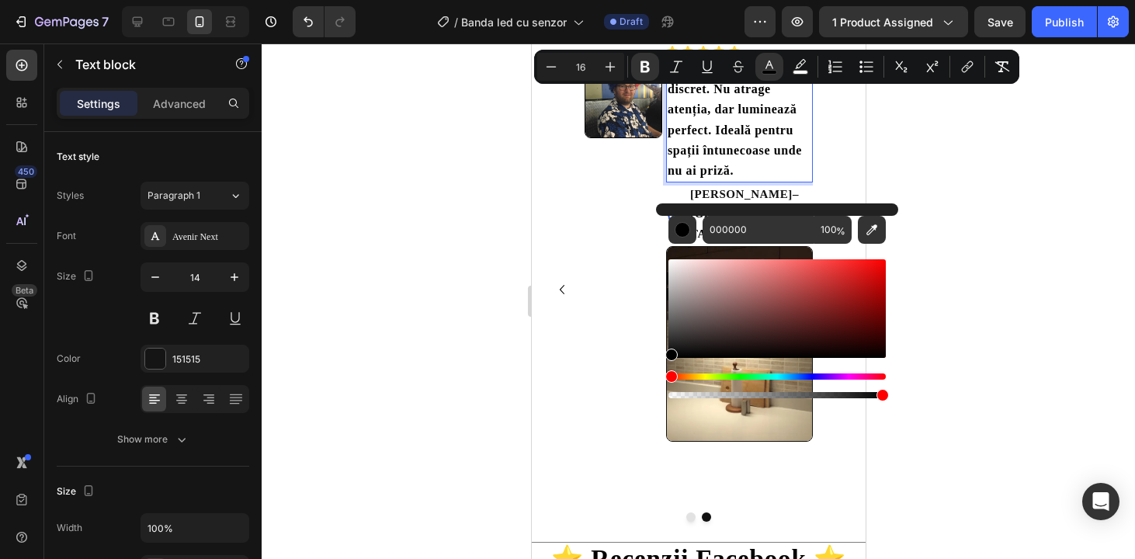
click at [981, 210] on div at bounding box center [698, 300] width 873 height 515
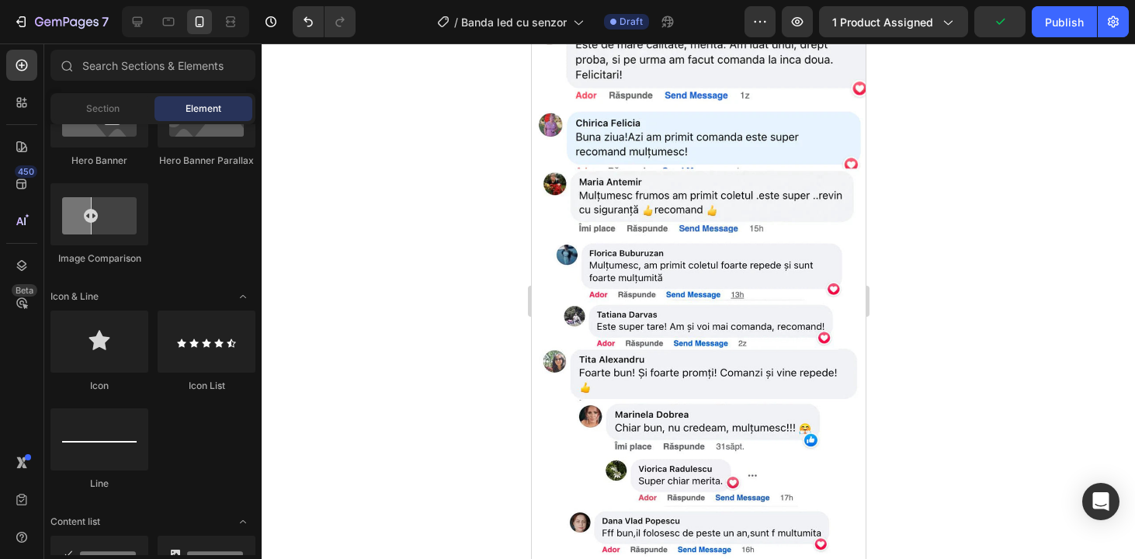
scroll to position [3377, 0]
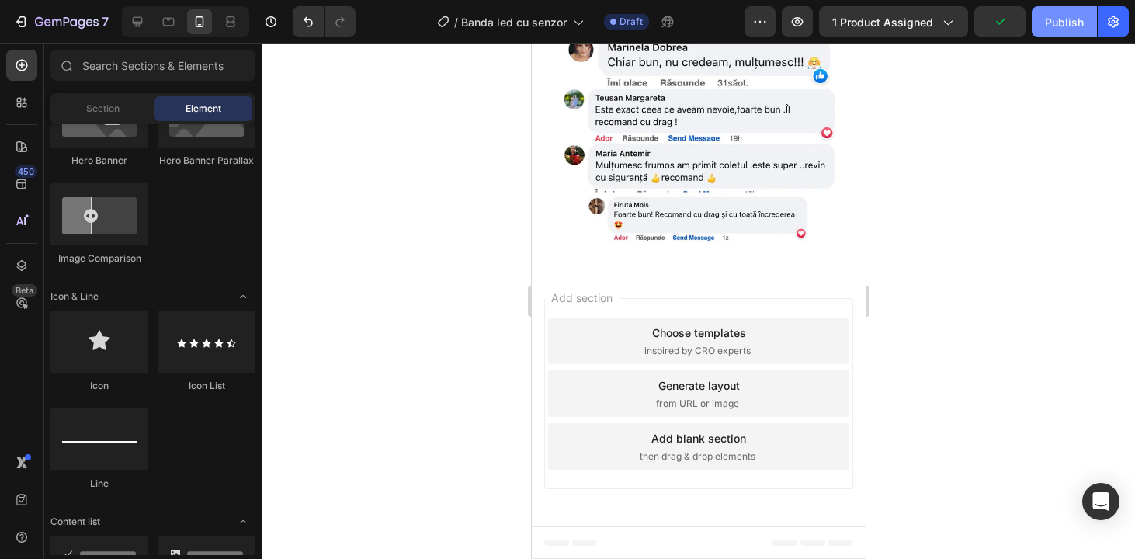
click at [1068, 27] on div "Publish" at bounding box center [1064, 22] width 39 height 16
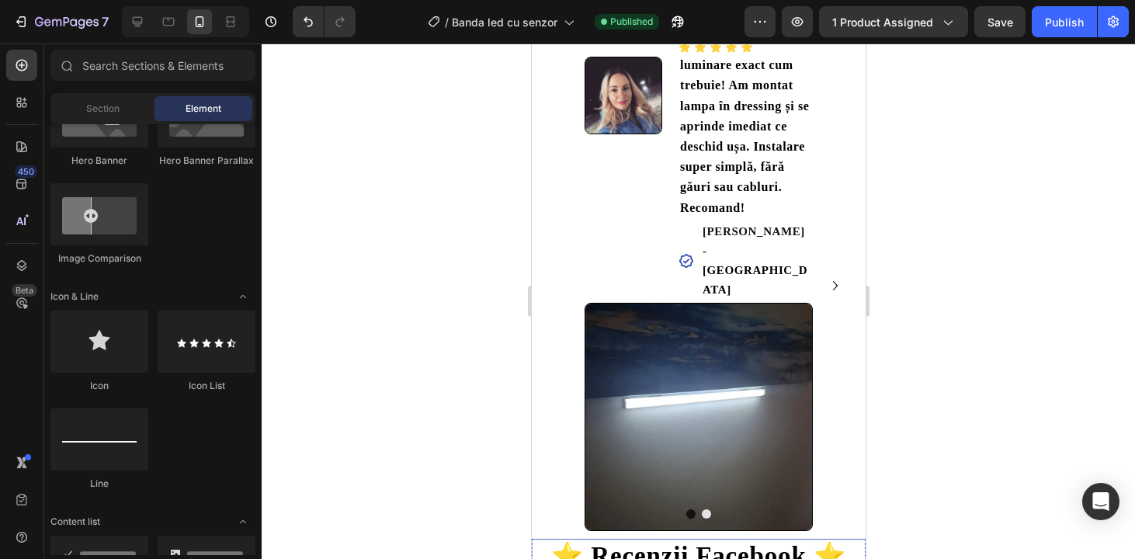
scroll to position [1976, 0]
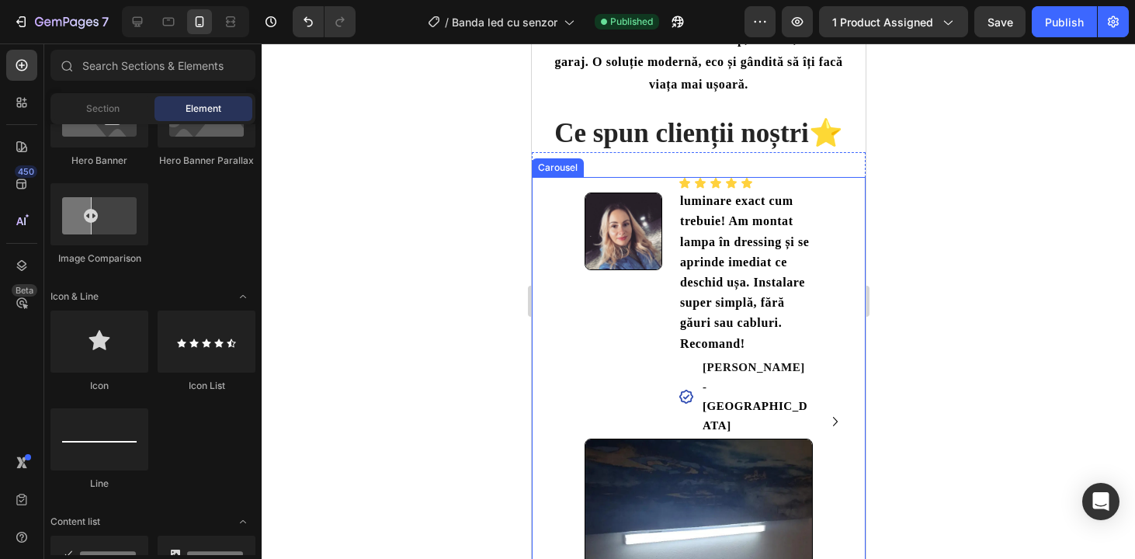
click at [837, 412] on icon "Carousel Next Arrow" at bounding box center [834, 421] width 19 height 19
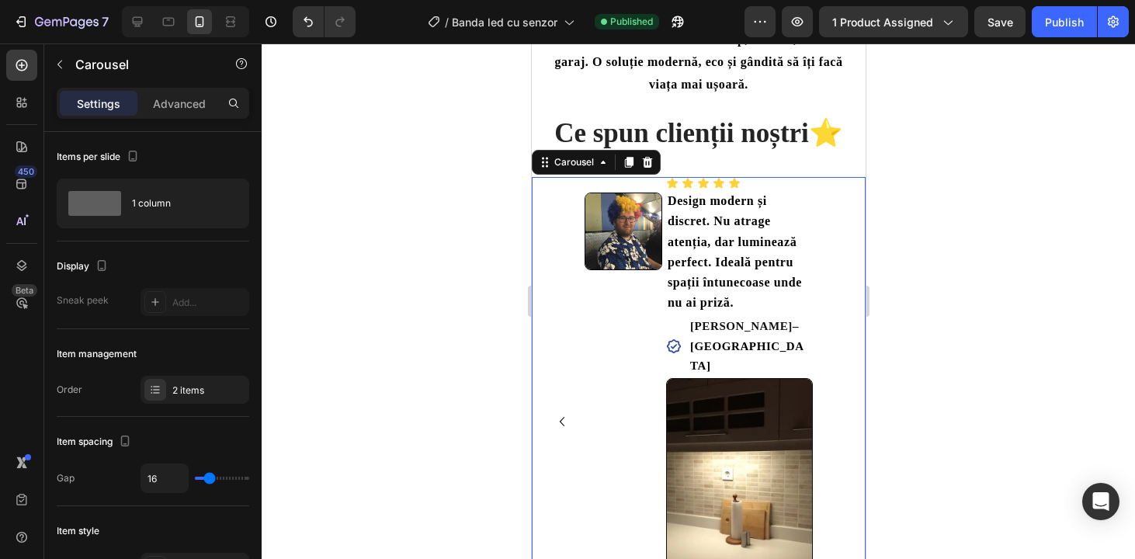
click at [562, 412] on icon "Carousel Back Arrow" at bounding box center [561, 421] width 19 height 19
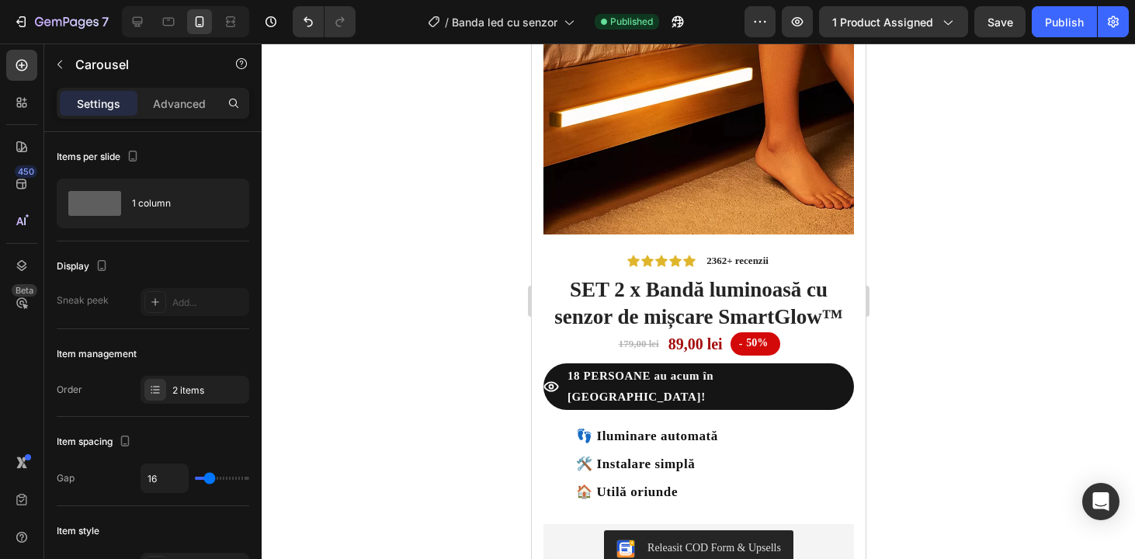
scroll to position [0, 0]
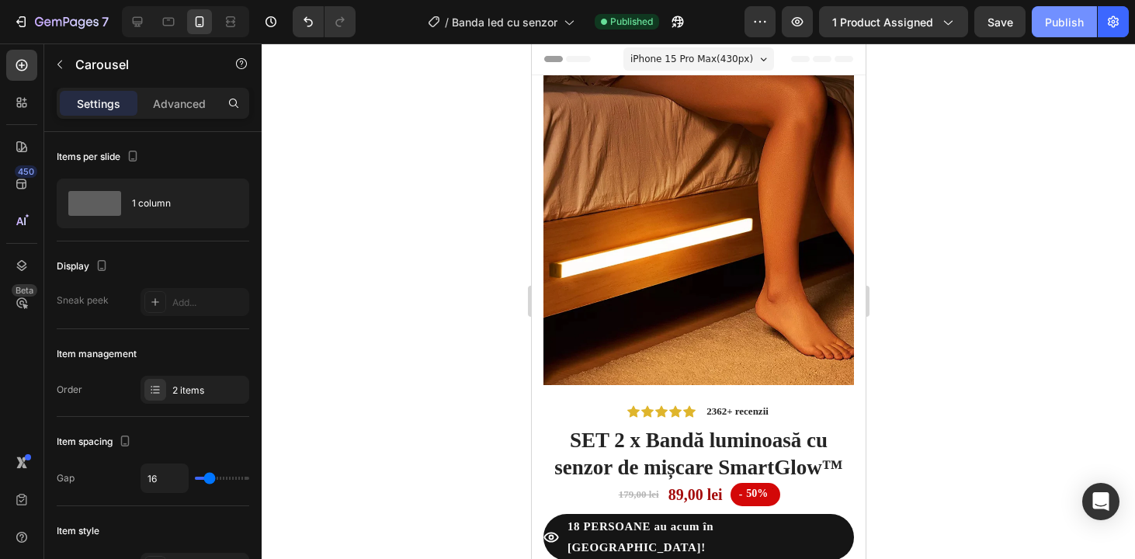
click at [1050, 14] on div "Publish" at bounding box center [1064, 22] width 39 height 16
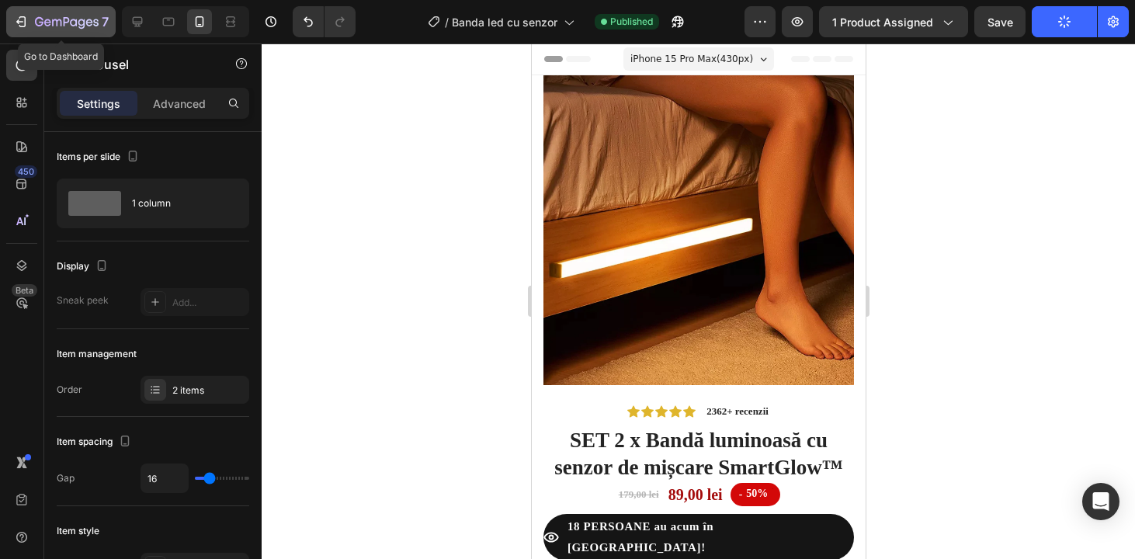
click at [55, 19] on icon "button" at bounding box center [56, 22] width 9 height 7
